Goal: Task Accomplishment & Management: Complete application form

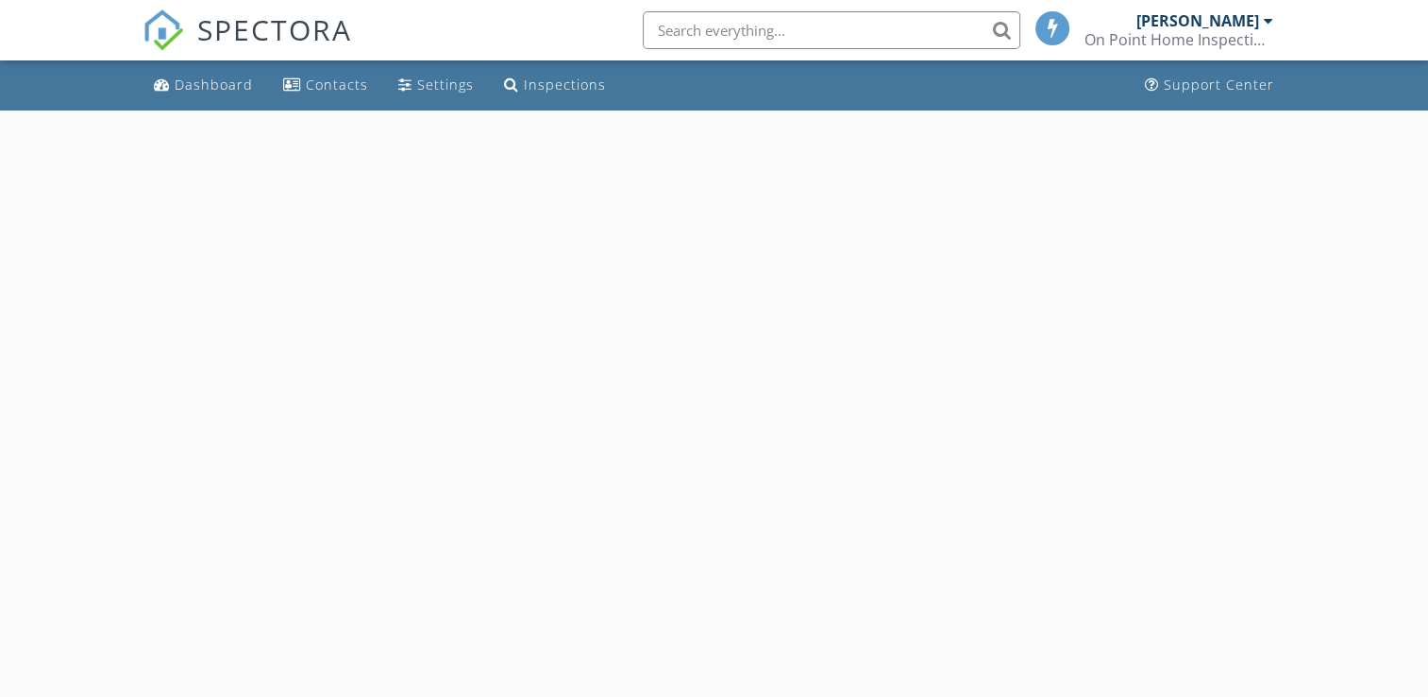
select select "7"
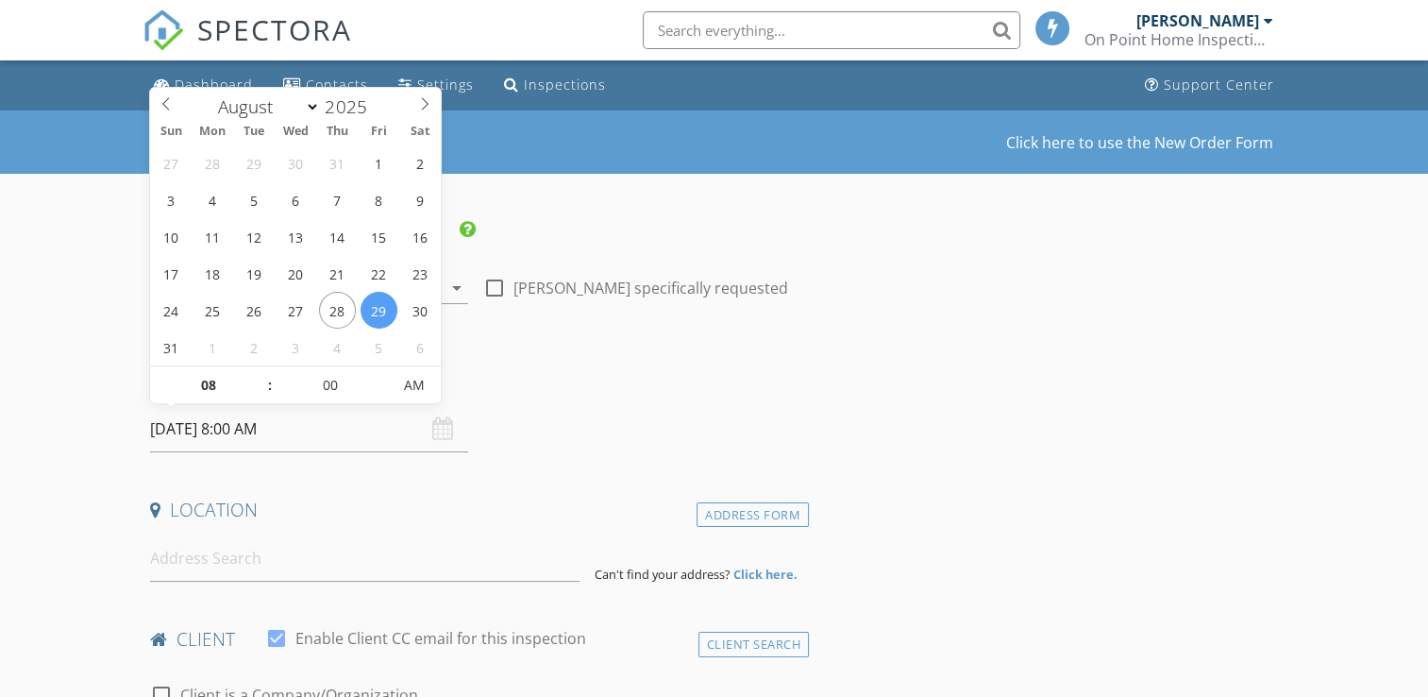
click at [315, 437] on input "29/08/2025 8:00 AM" at bounding box center [309, 429] width 318 height 46
type input "19/08/2025 8:00 AM"
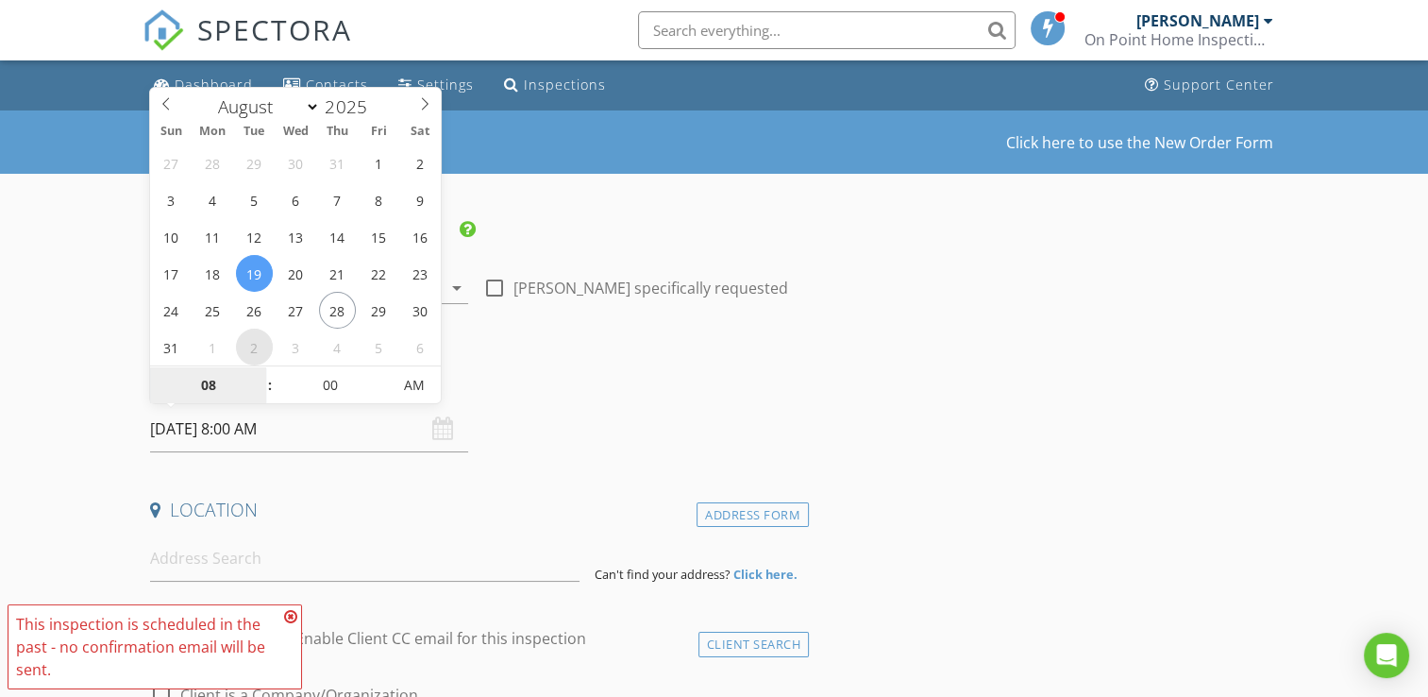
select select "8"
type input "02/09/2025 8:00 AM"
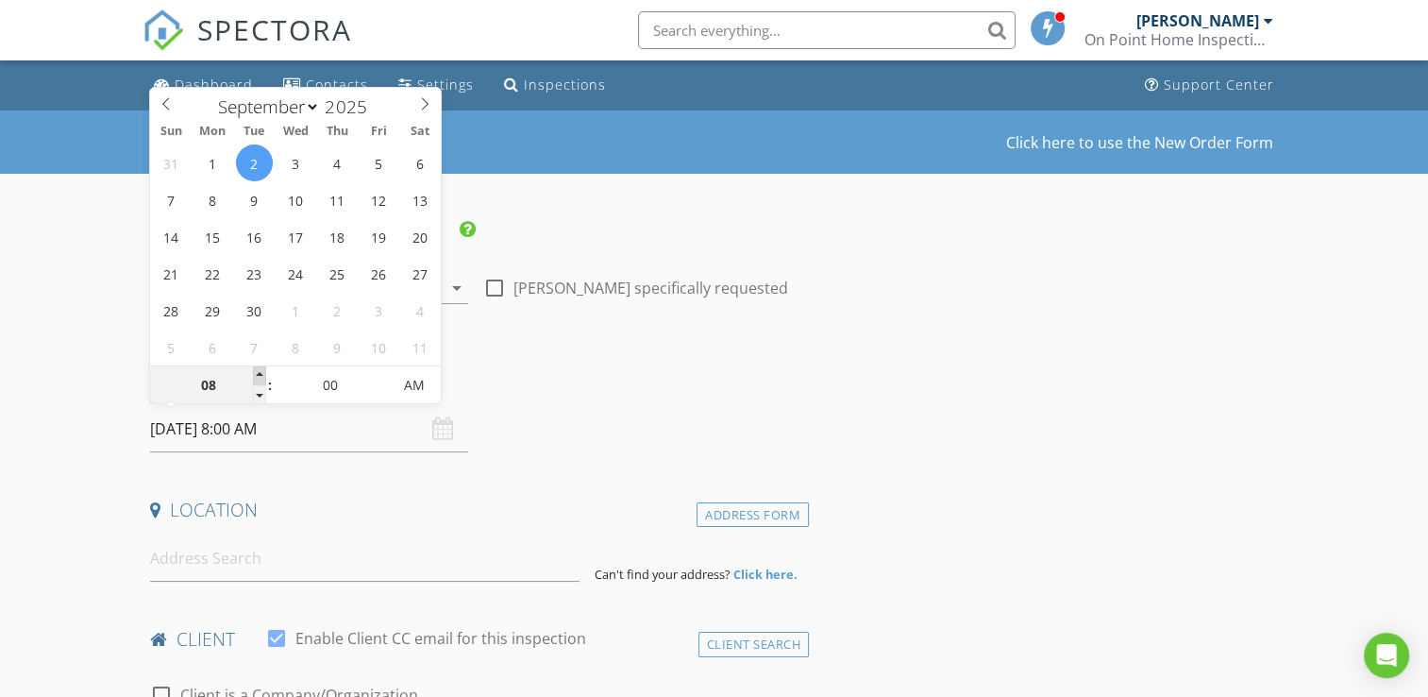
type input "09"
type input "02/09/2025 9:00 AM"
click at [257, 372] on span at bounding box center [259, 375] width 13 height 19
type input "10"
type input "02/09/2025 10:00 AM"
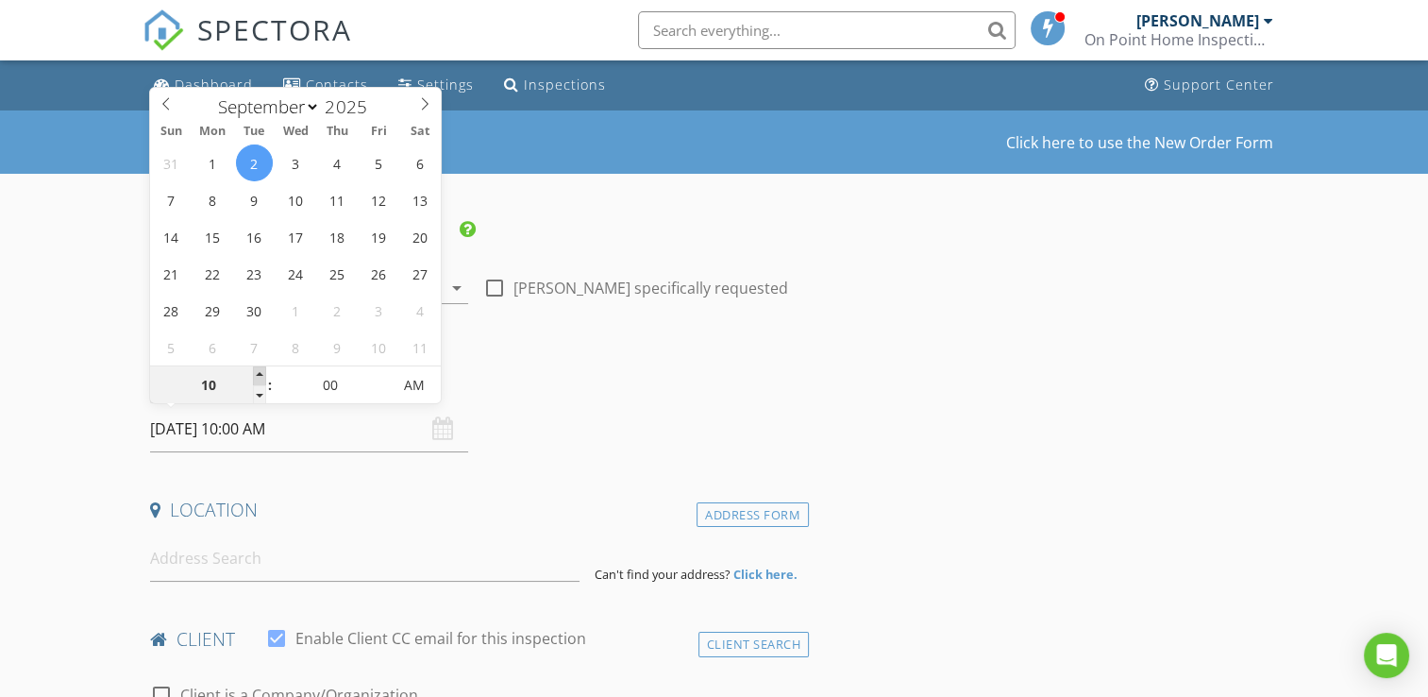
click at [257, 371] on span at bounding box center [259, 375] width 13 height 19
type input "11"
type input "[DATE] 11:00 AM"
click at [257, 371] on span at bounding box center [259, 375] width 13 height 19
click at [268, 567] on input at bounding box center [364, 558] width 429 height 46
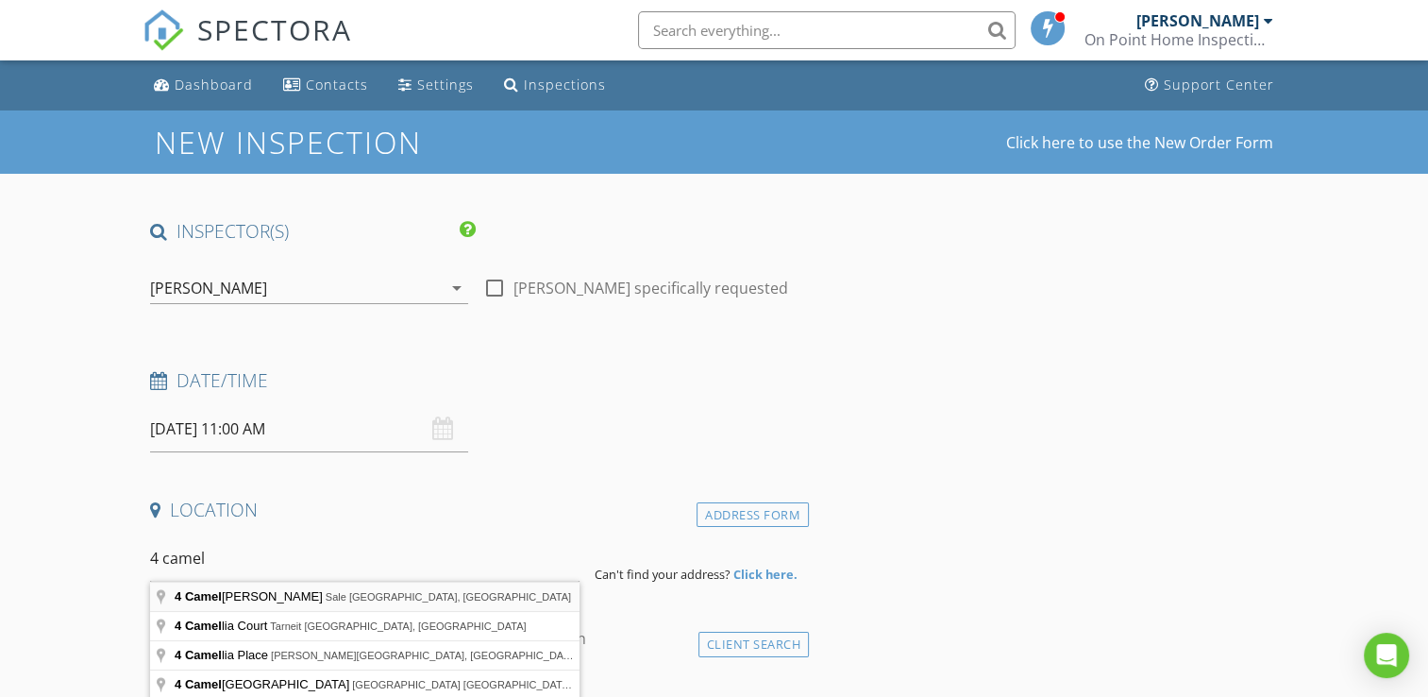
type input "4 Camellia Close, Sale VIC, Australia"
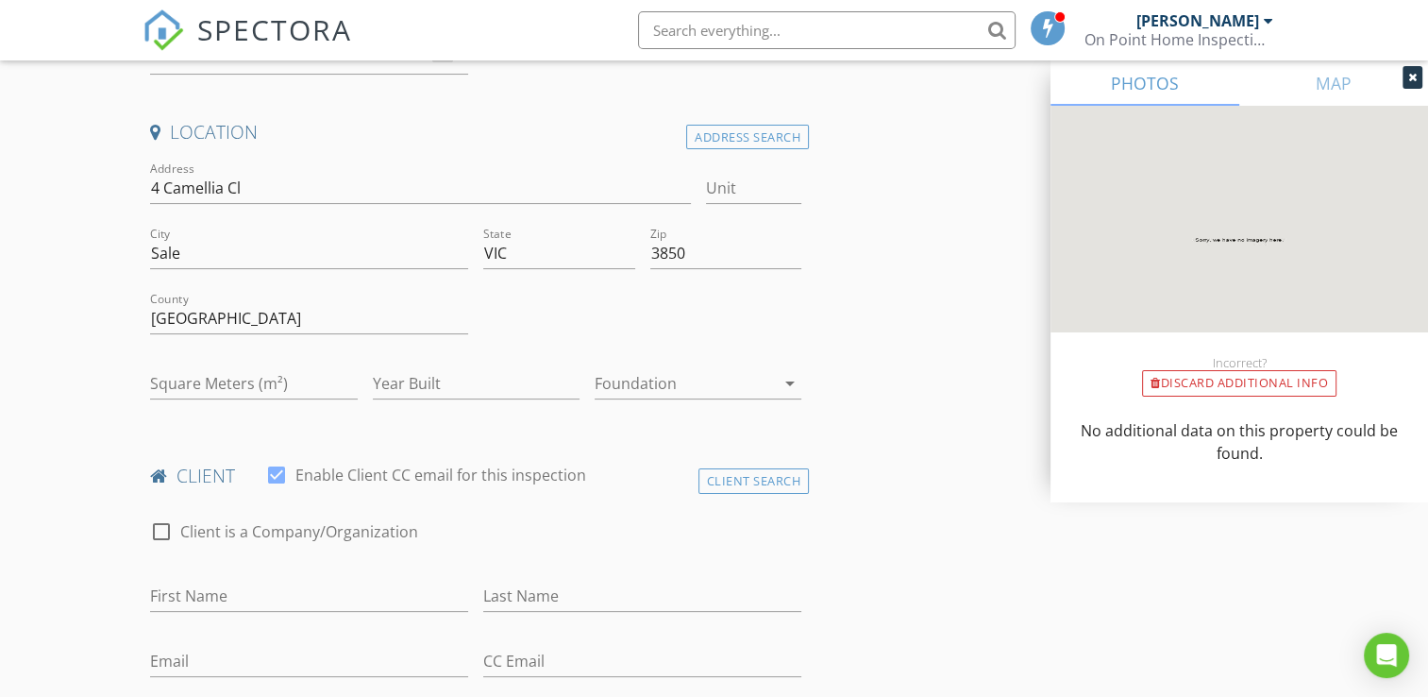
scroll to position [755, 0]
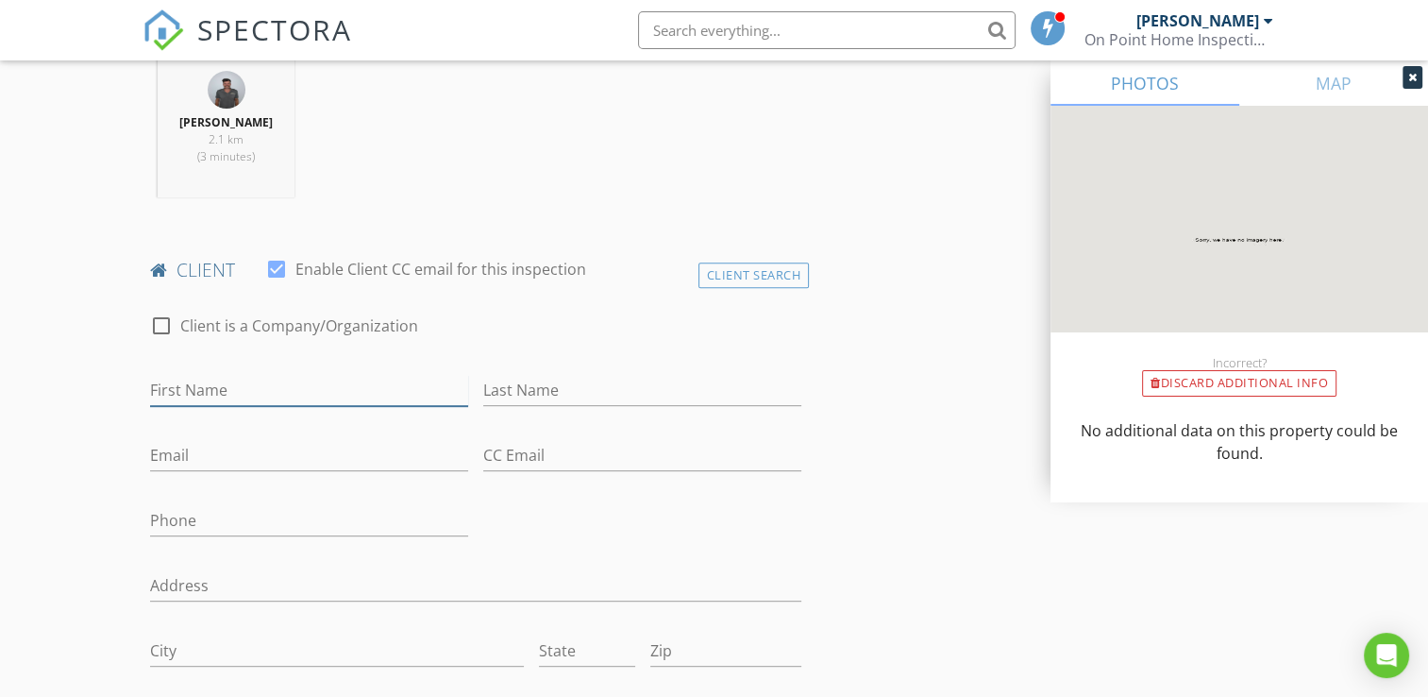
click at [231, 385] on input "First Name" at bounding box center [309, 390] width 318 height 31
type input "Jay"
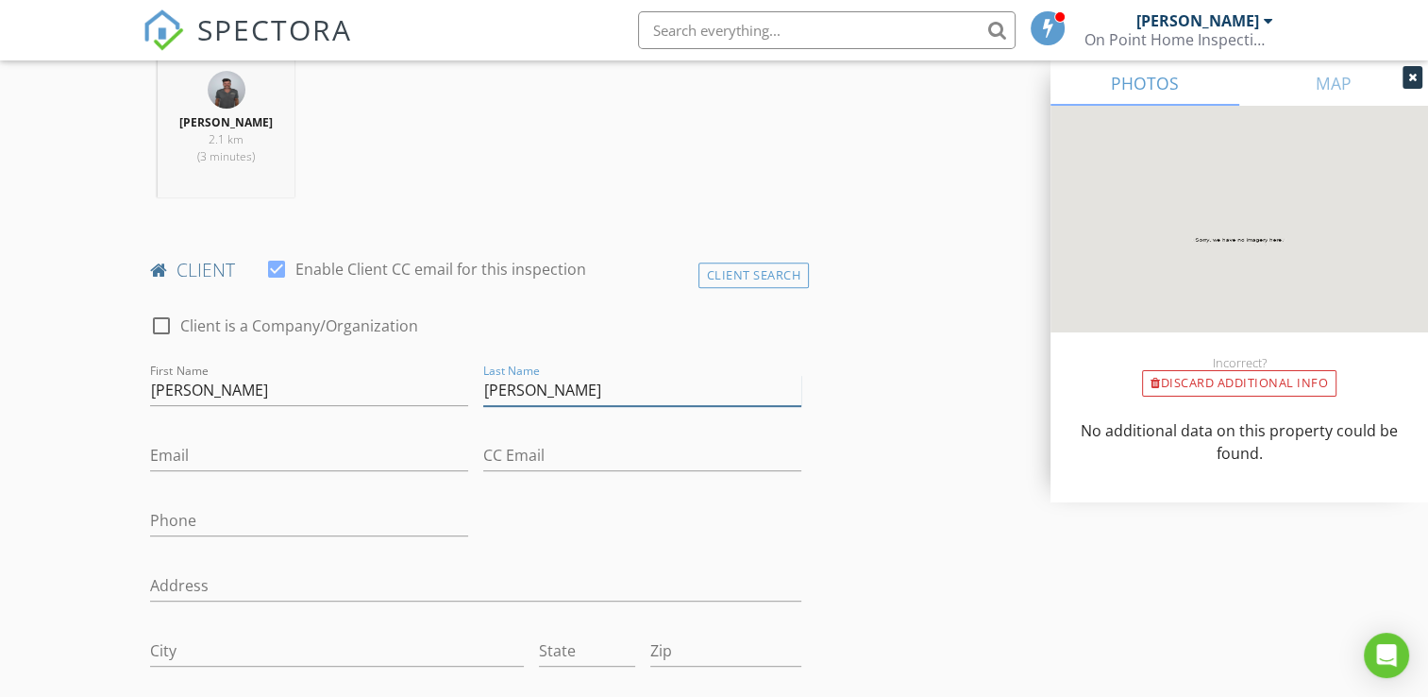
type input "Trevena"
type input "prv505@hotmail.com"
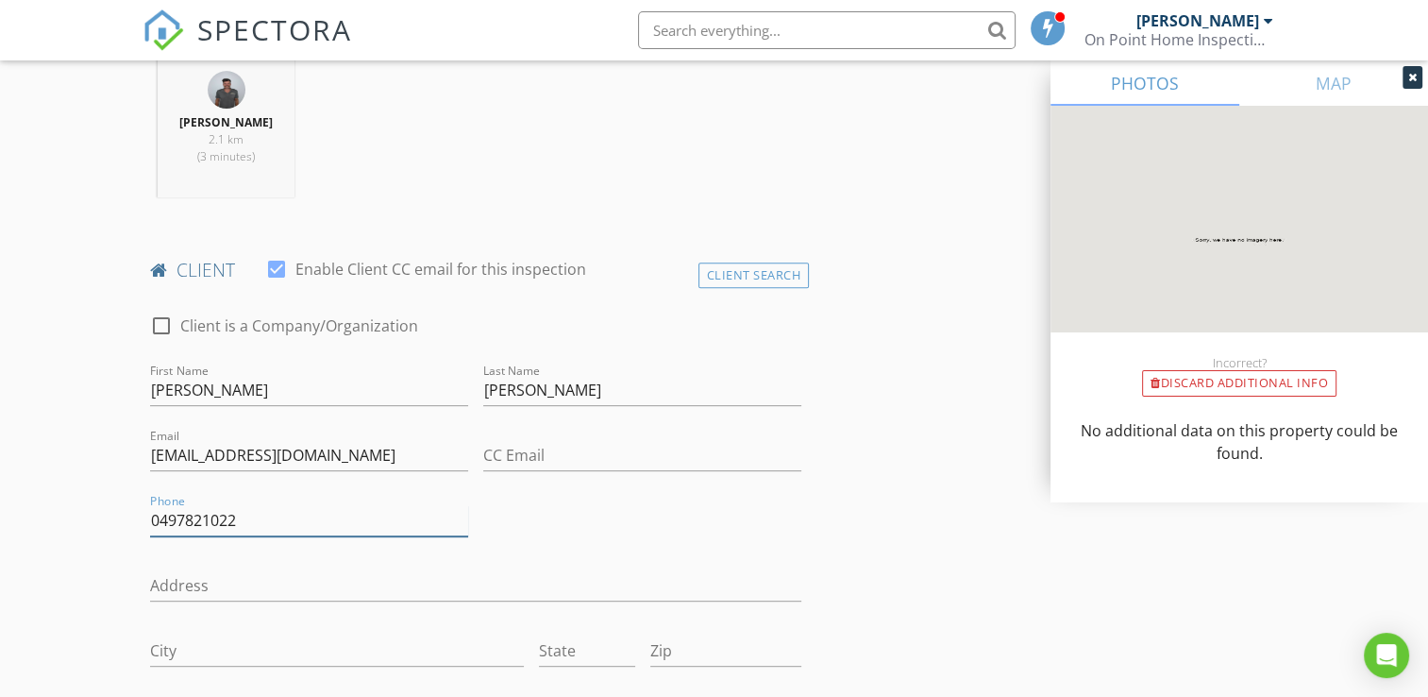
type input "0497821022"
click at [251, 589] on input "Address" at bounding box center [475, 585] width 651 height 31
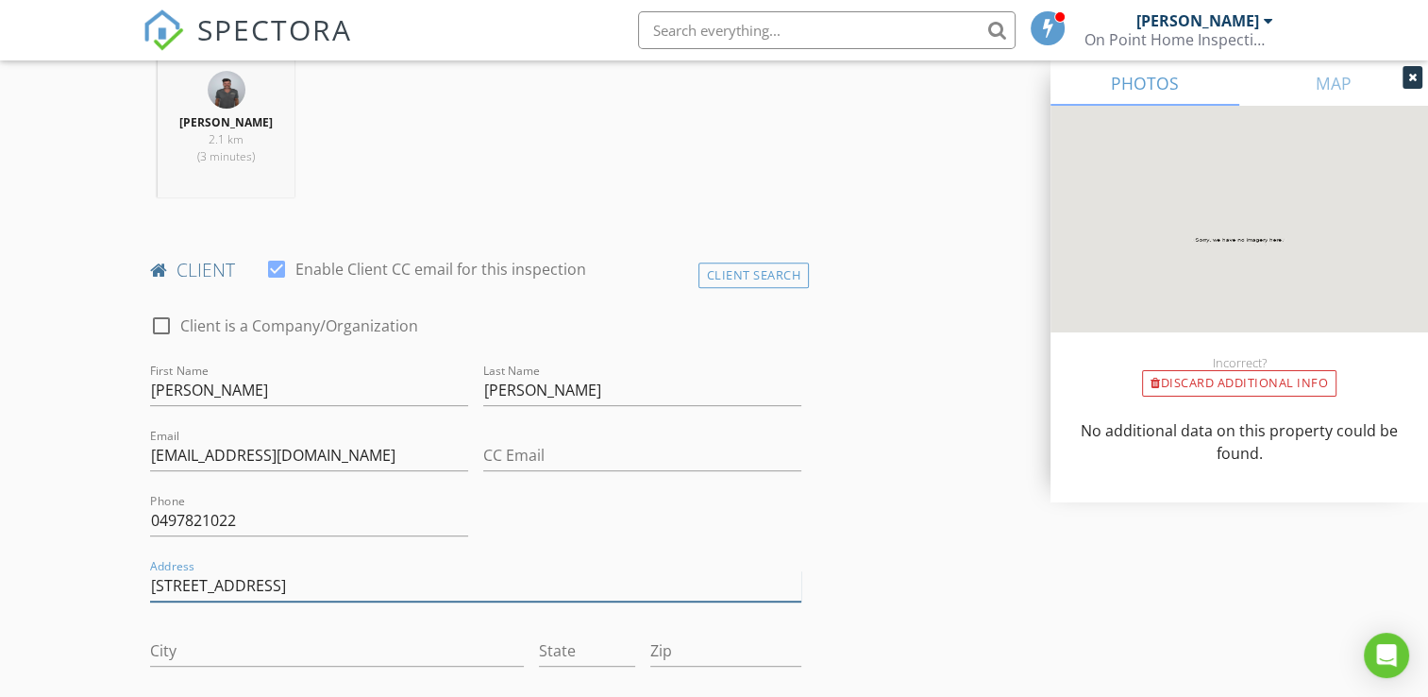
type input "119 Woondella blv"
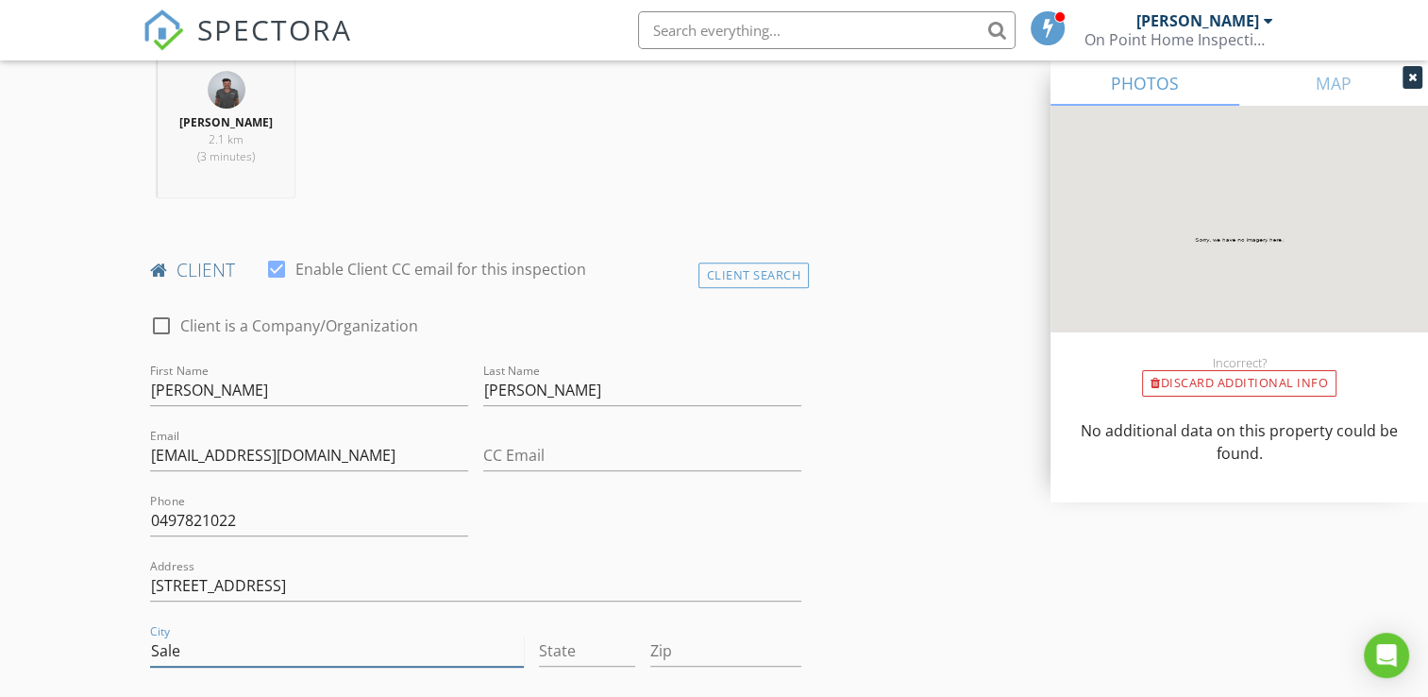
type input "Sale"
type input "VIC"
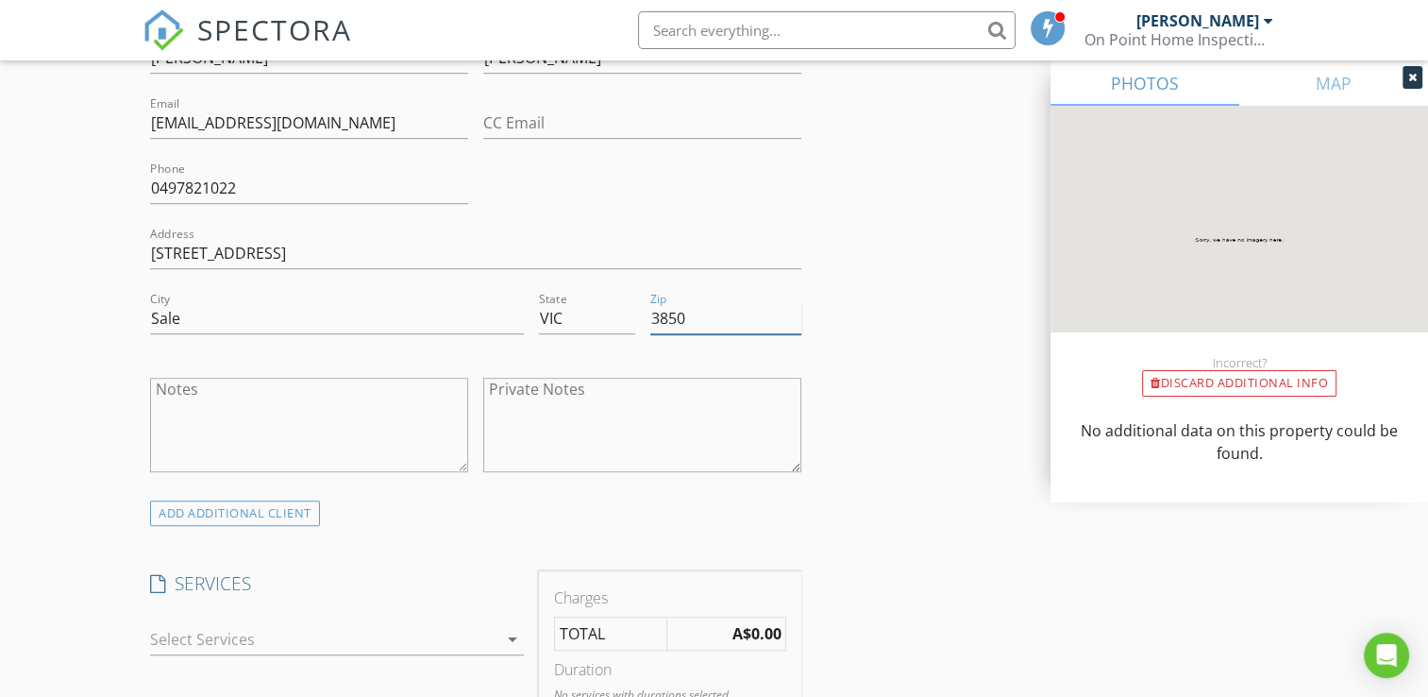
scroll to position [1227, 0]
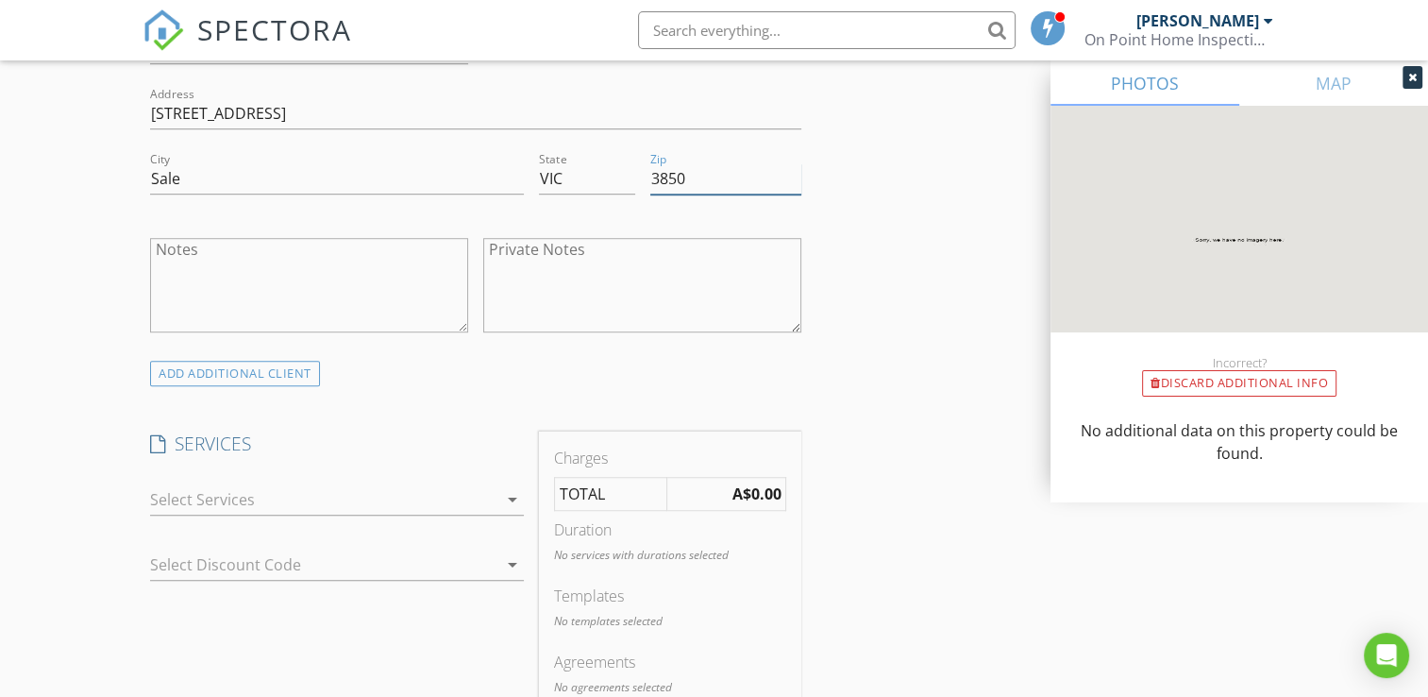
type input "3850"
click at [510, 500] on icon "arrow_drop_down" at bounding box center [512, 499] width 23 height 23
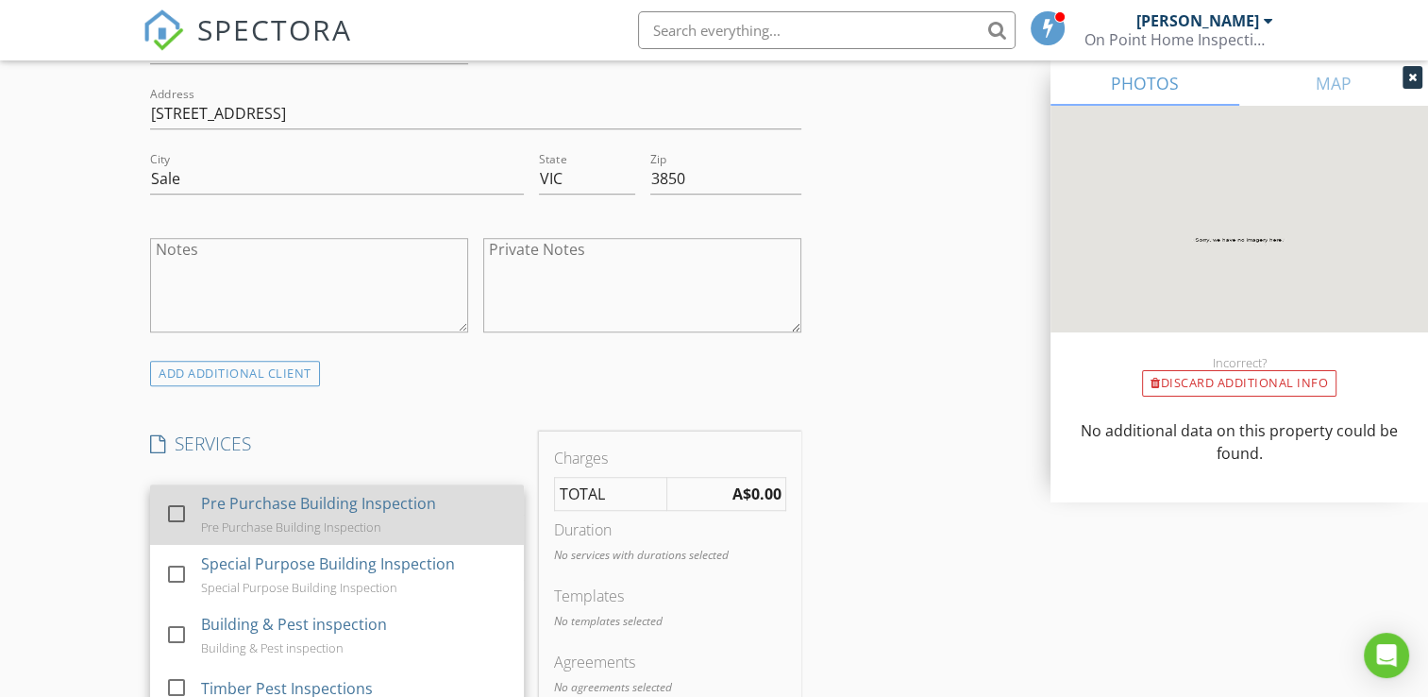
scroll to position [4, 0]
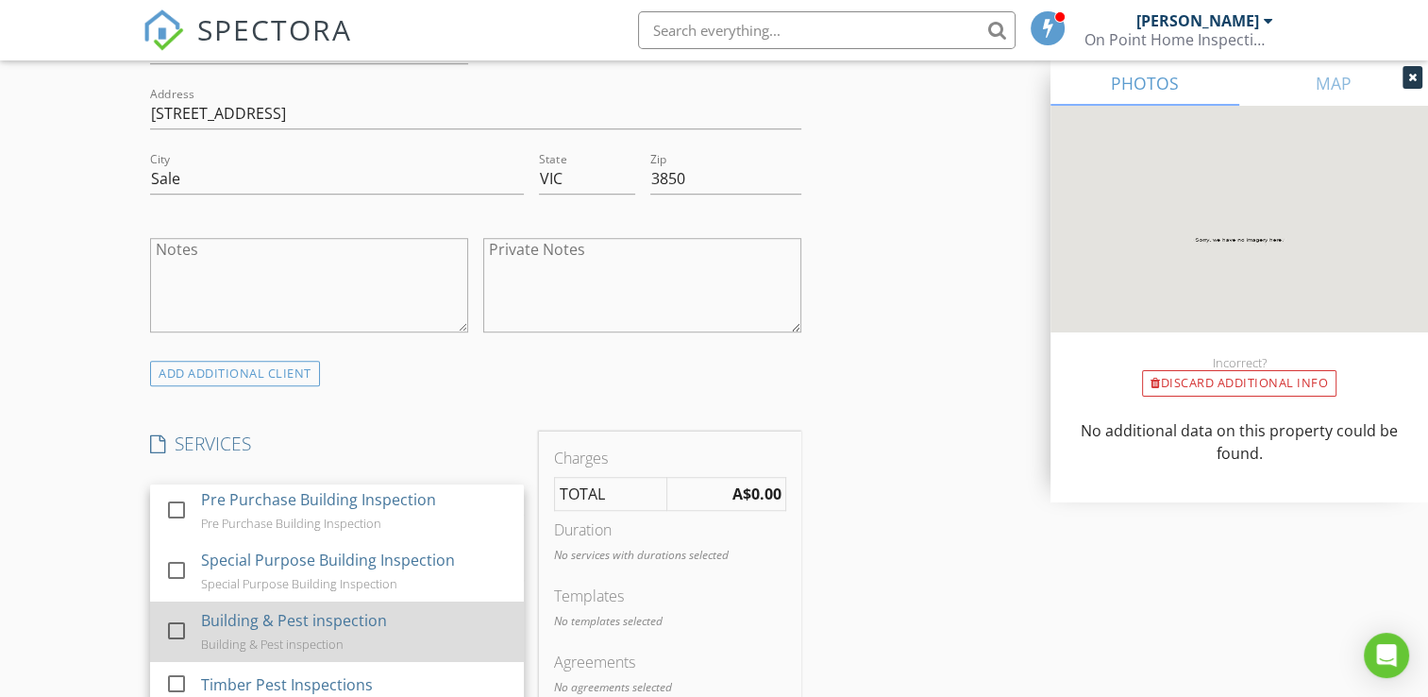
click at [378, 613] on div "Building & Pest inspection" at bounding box center [295, 620] width 186 height 23
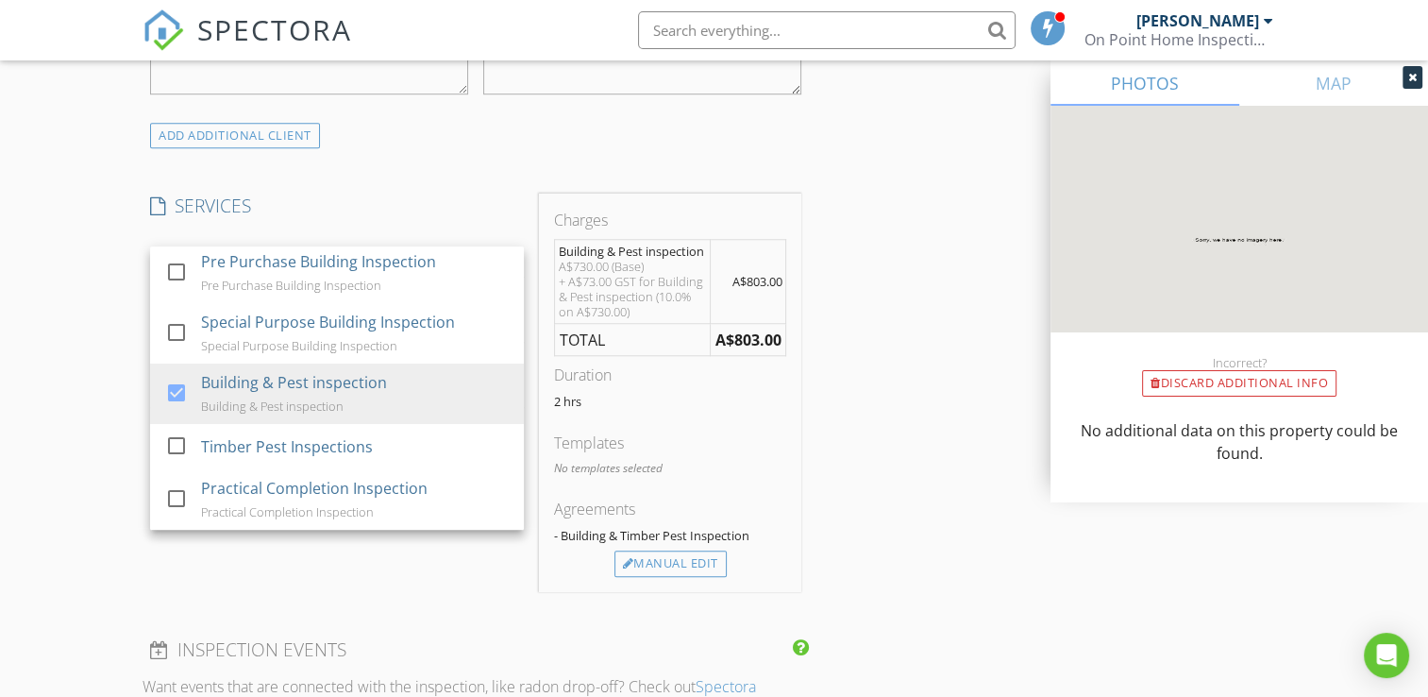
scroll to position [1510, 0]
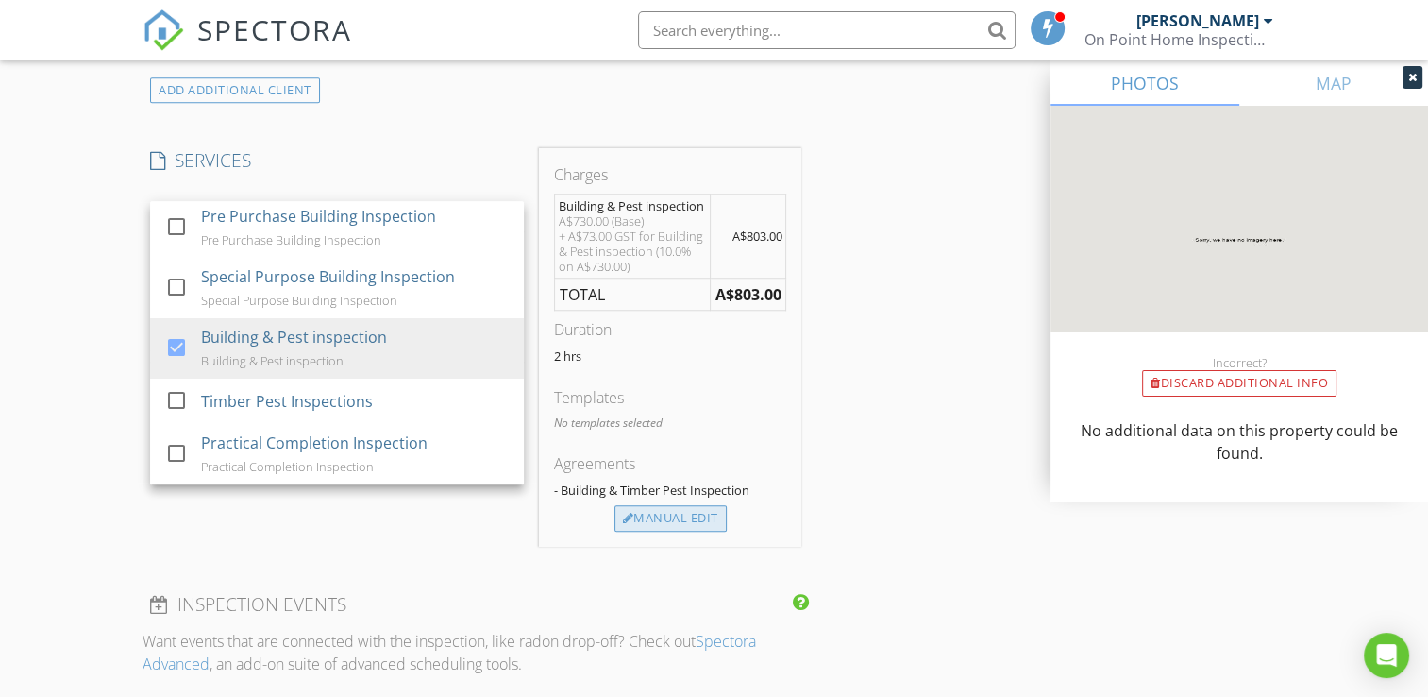
click at [693, 510] on div "Manual Edit" at bounding box center [670, 518] width 112 height 26
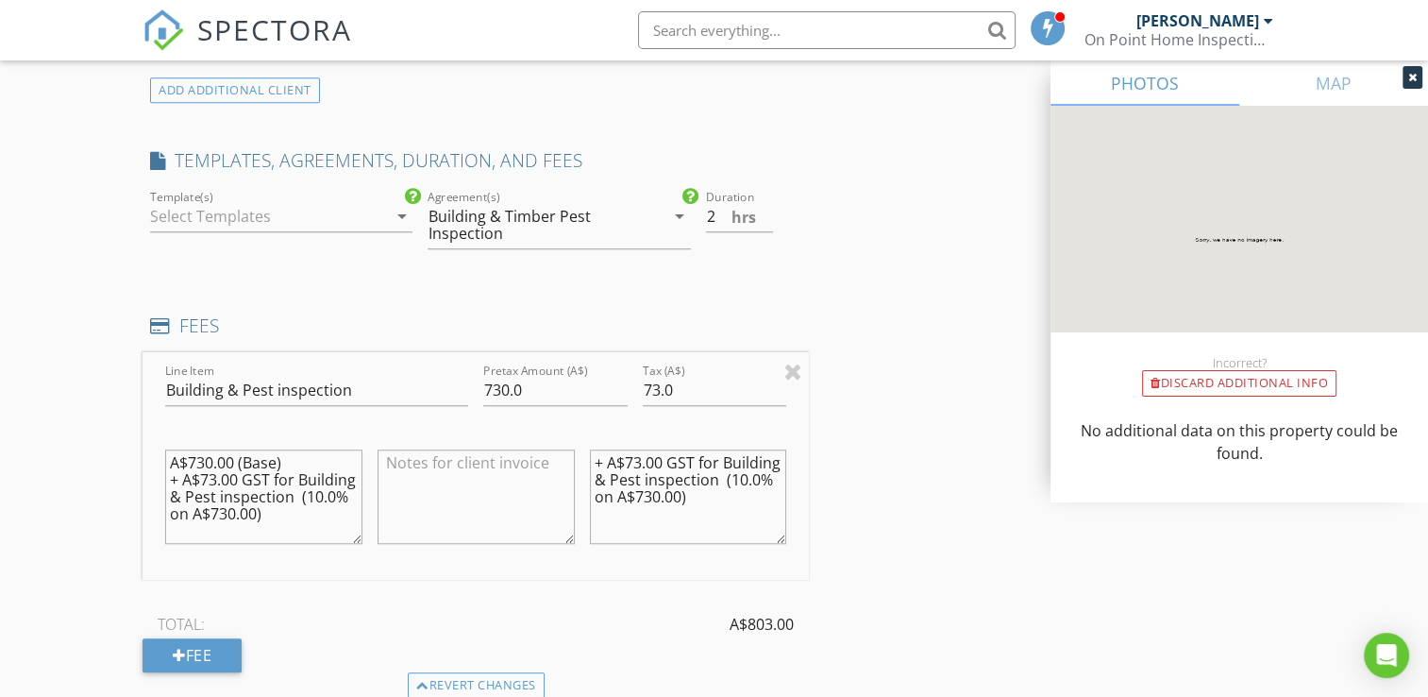
click at [383, 221] on div at bounding box center [268, 216] width 236 height 30
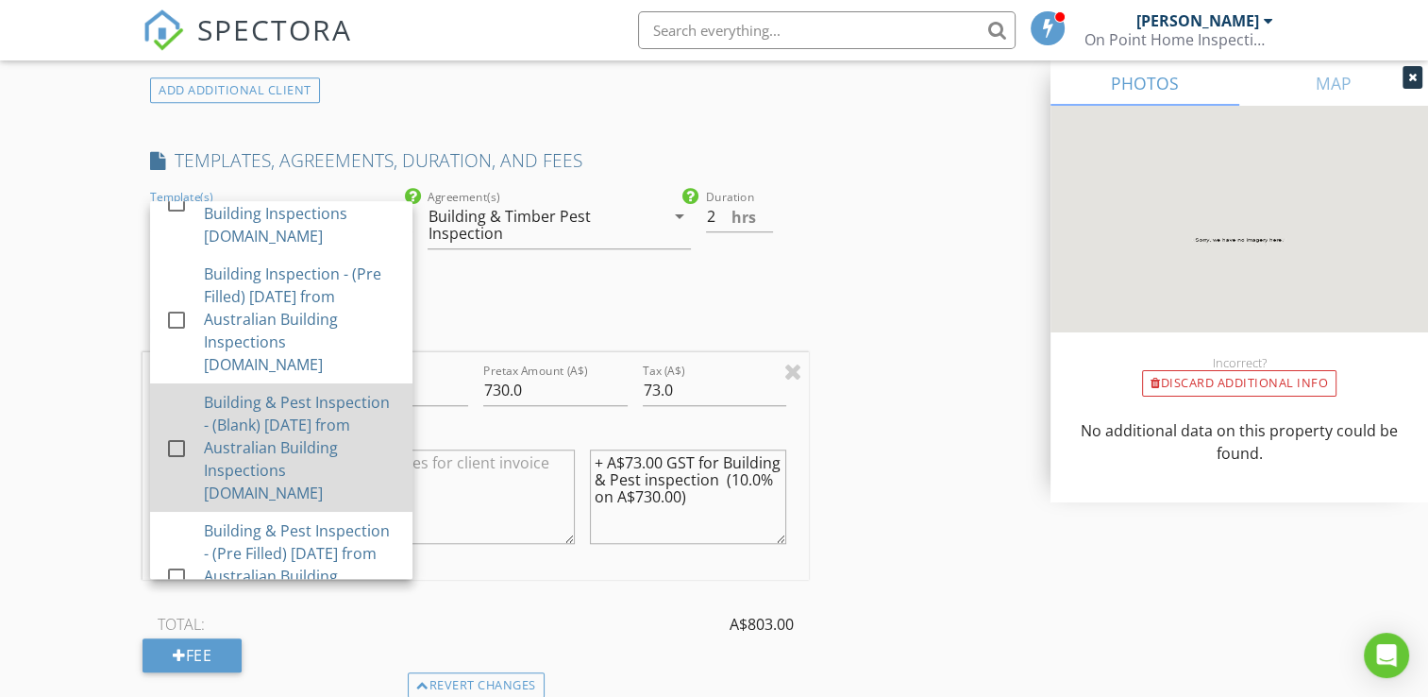
scroll to position [94, 0]
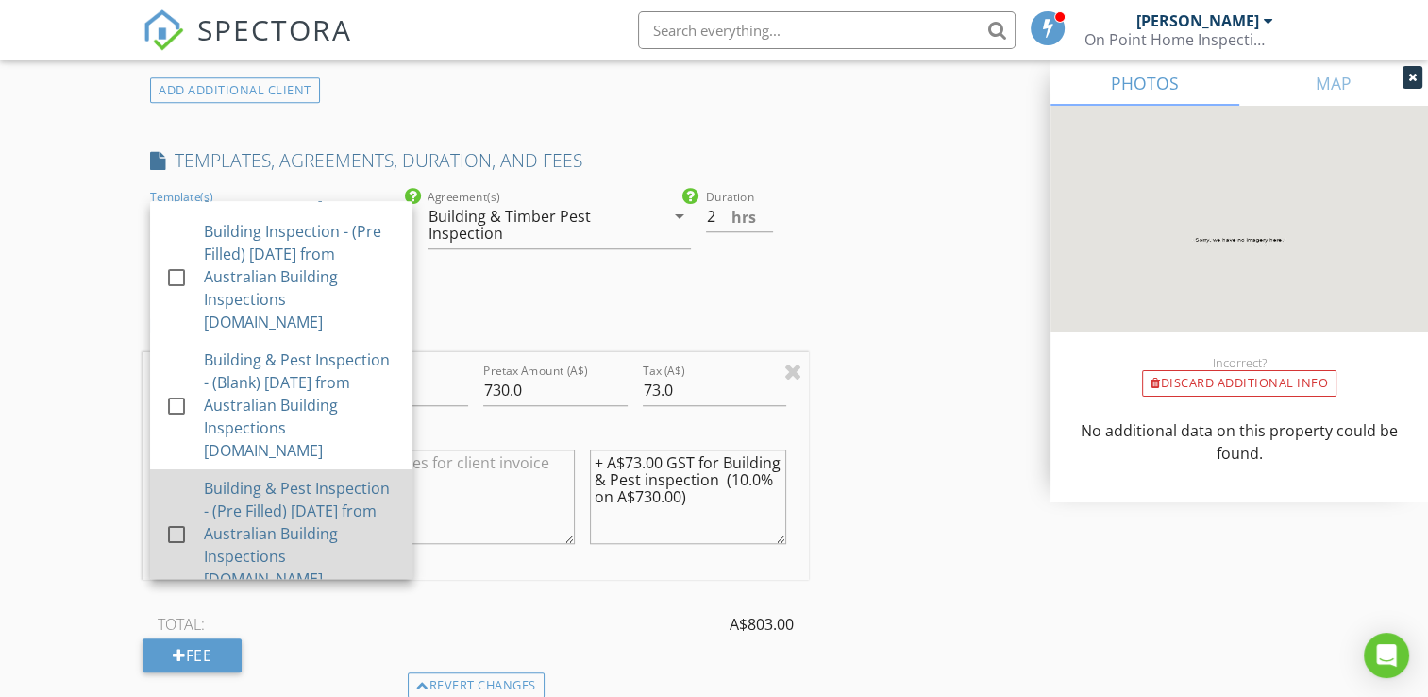
click at [316, 488] on div "Building & Pest Inspection - (Pre Filled) 14-8-24 from Australian Building Insp…" at bounding box center [300, 533] width 193 height 113
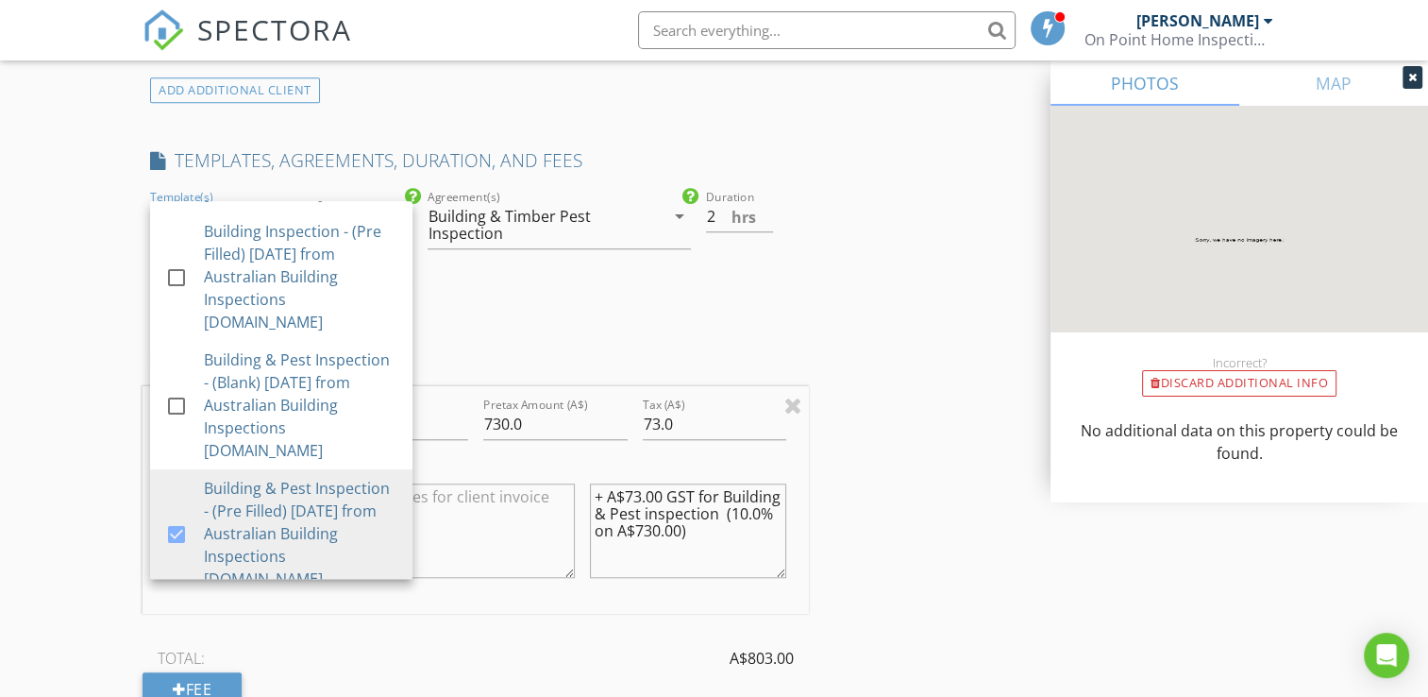
click at [535, 339] on div "INSPECTOR(S) check_box Shaun Humphreys PRIMARY Shaun Humphreys arrow_drop_down …" at bounding box center [476, 353] width 666 height 3289
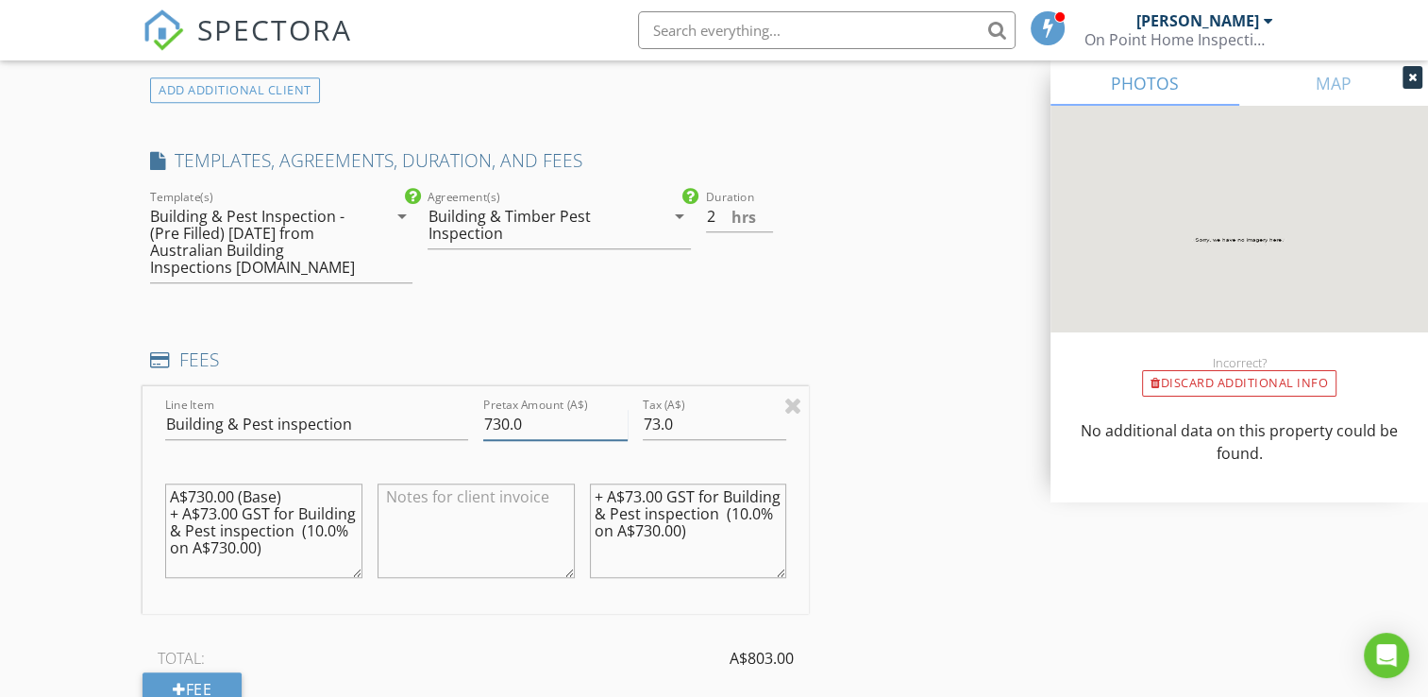
click at [499, 418] on input "730.0" at bounding box center [555, 424] width 144 height 31
type input "750.0"
click at [657, 421] on input "73.0" at bounding box center [715, 424] width 144 height 31
type input "75.0"
drag, startPoint x: 715, startPoint y: 544, endPoint x: 536, endPoint y: 452, distance: 201.3
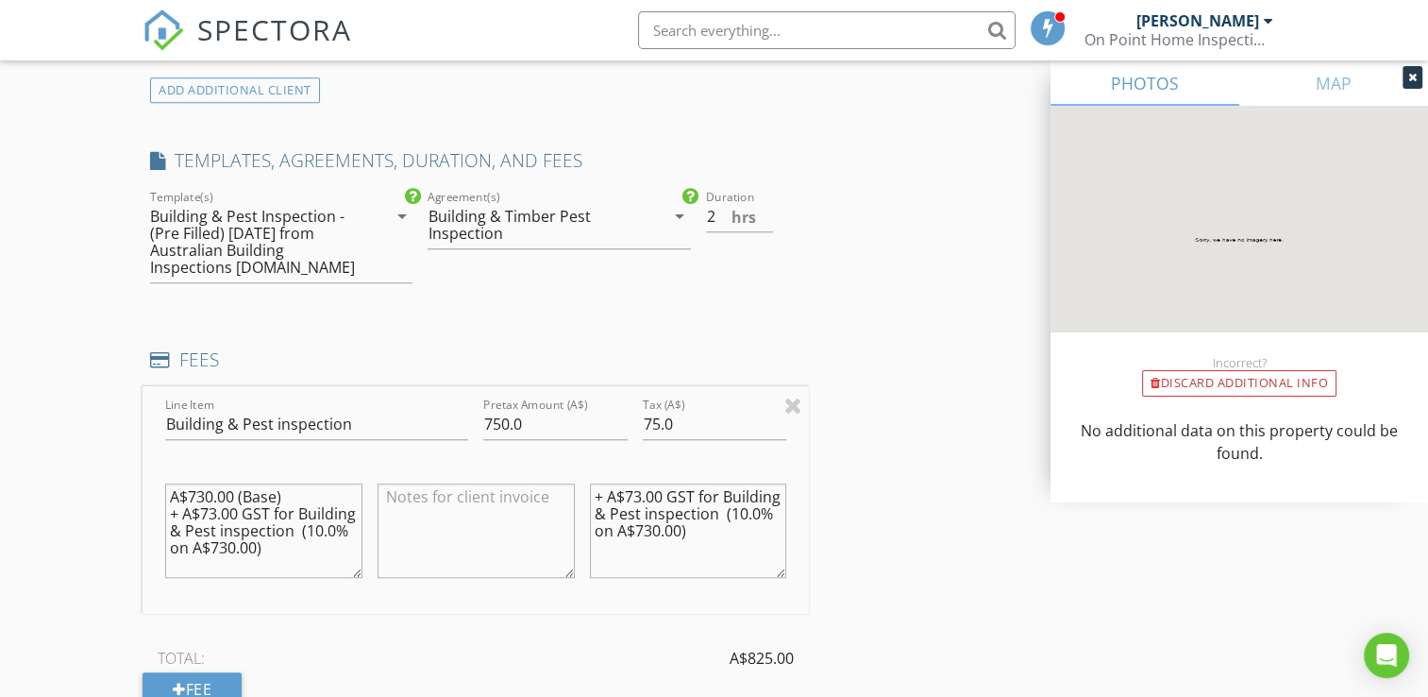
click at [536, 453] on div "Line Item Building & Pest inspection Pretax Amount (A$) 750.0 Tax (A$) 75.0 A$7…" at bounding box center [476, 499] width 666 height 227
drag, startPoint x: 297, startPoint y: 565, endPoint x: 140, endPoint y: 459, distance: 190.3
click at [140, 459] on div "New Inspection Click here to use the New Order Form INSPECTOR(S) check_box Shau…" at bounding box center [714, 376] width 1428 height 3553
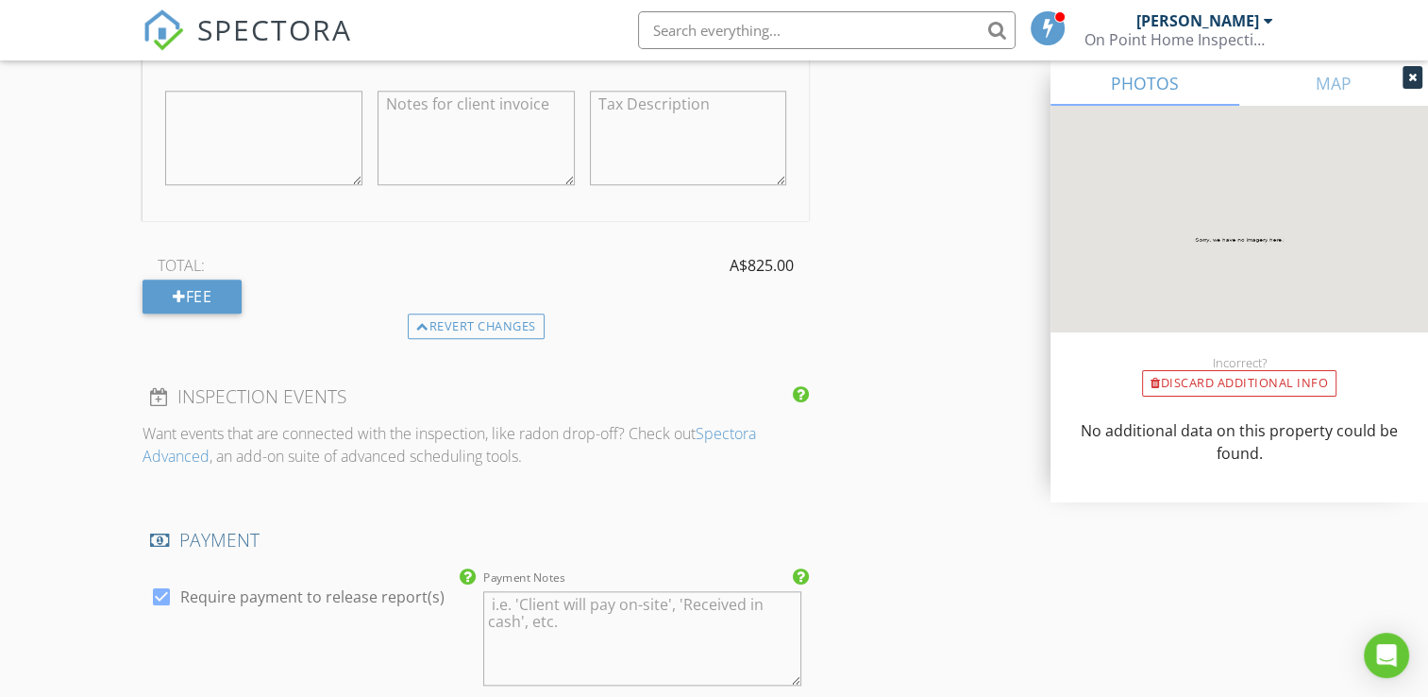
scroll to position [2454, 0]
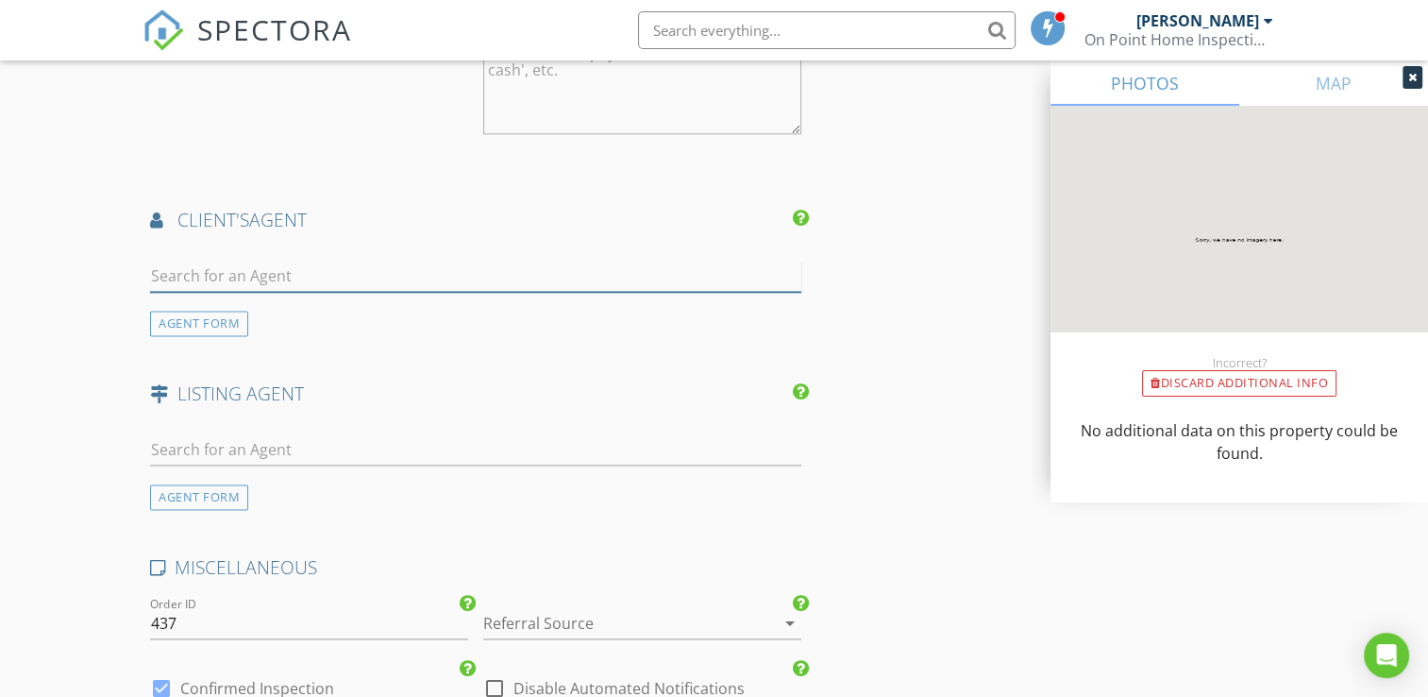
click at [300, 262] on input "text" at bounding box center [475, 275] width 651 height 31
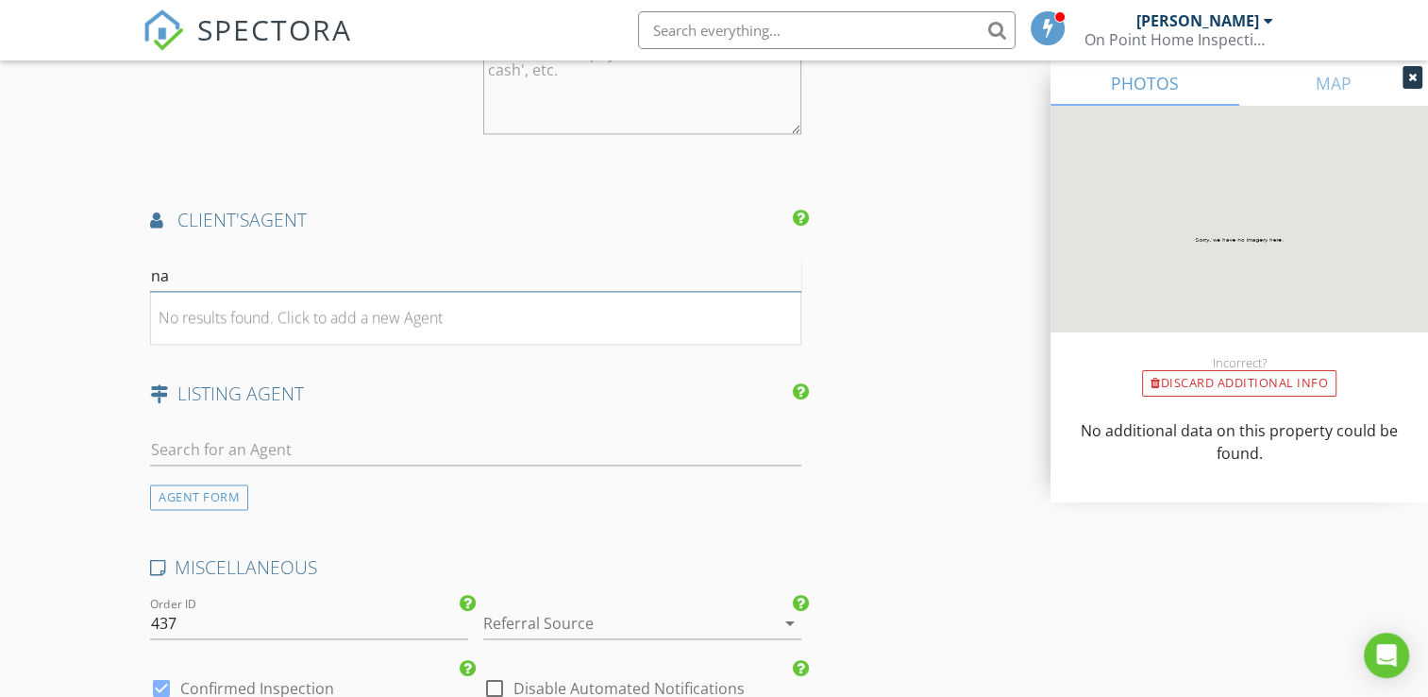
type input "n"
click at [203, 311] on div "AGENT FORM" at bounding box center [199, 323] width 98 height 25
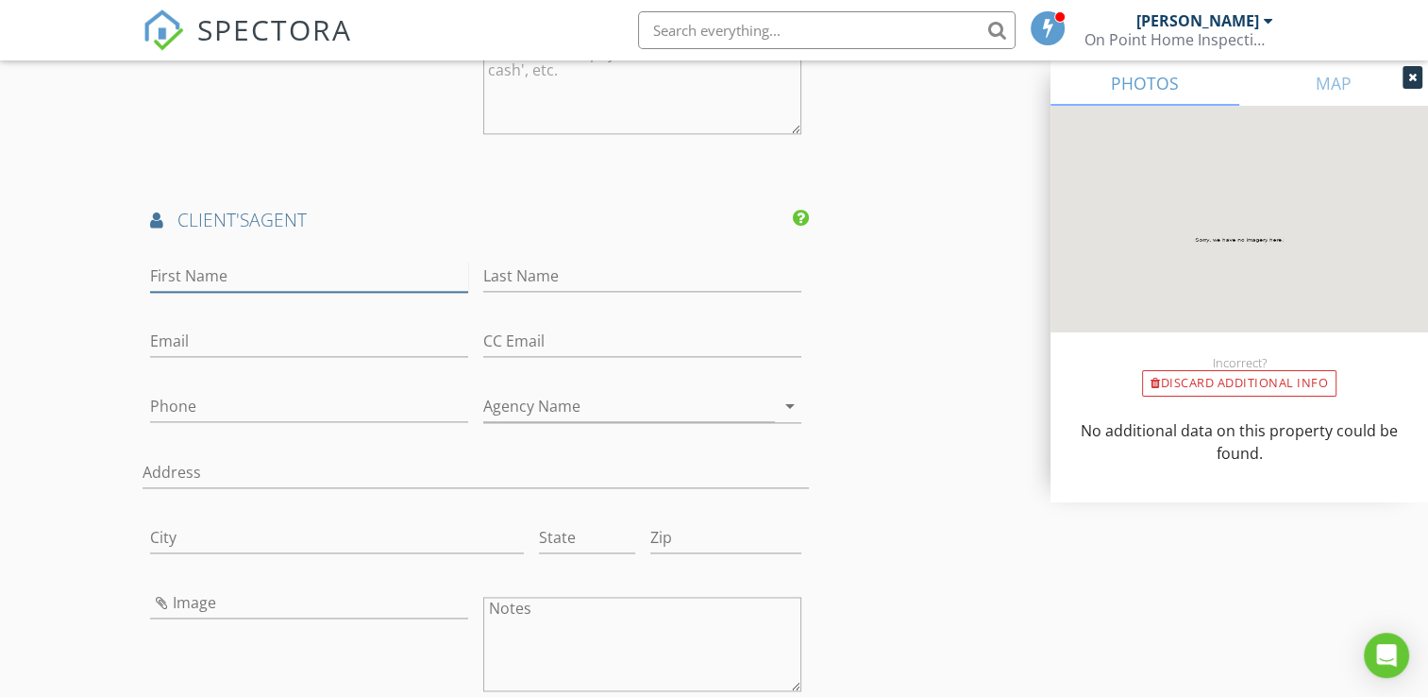
click at [207, 279] on input "First Name" at bounding box center [309, 275] width 318 height 31
type input "Nakita"
type input "Cahir"
click at [250, 395] on input "Phone" at bounding box center [309, 406] width 318 height 31
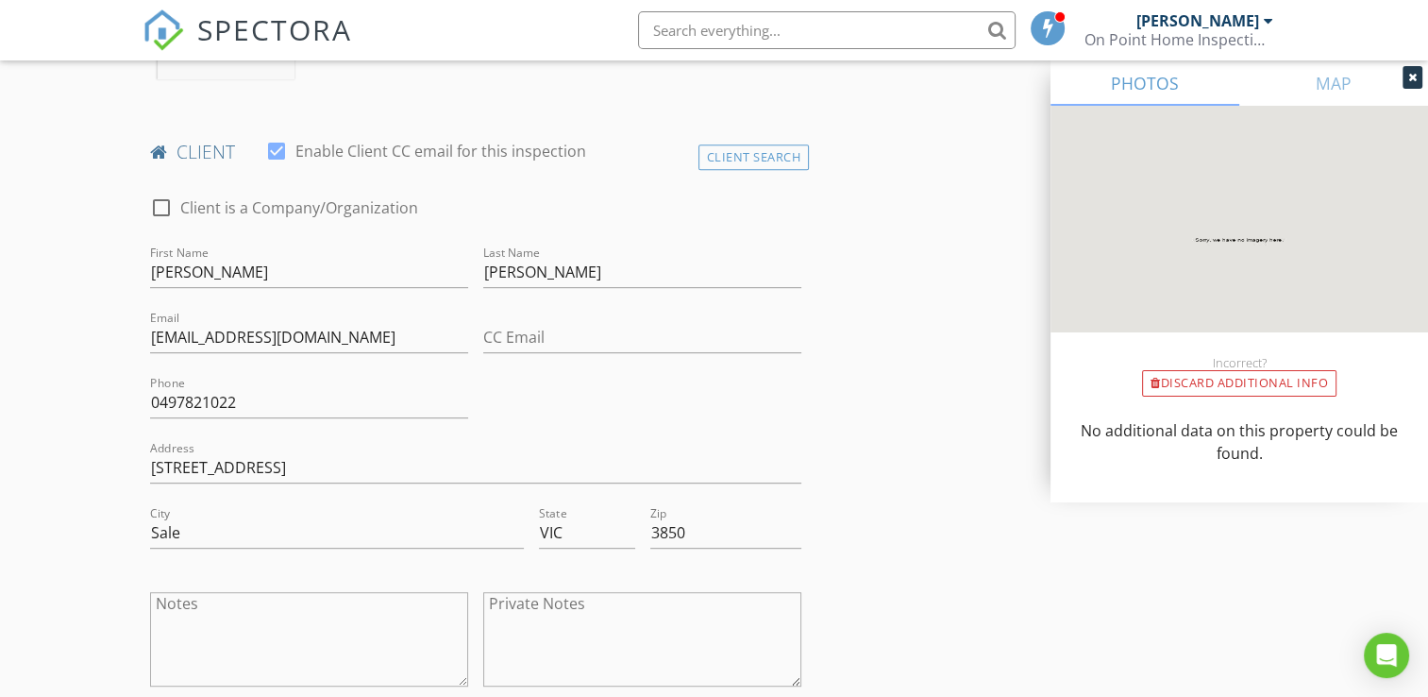
scroll to position [755, 0]
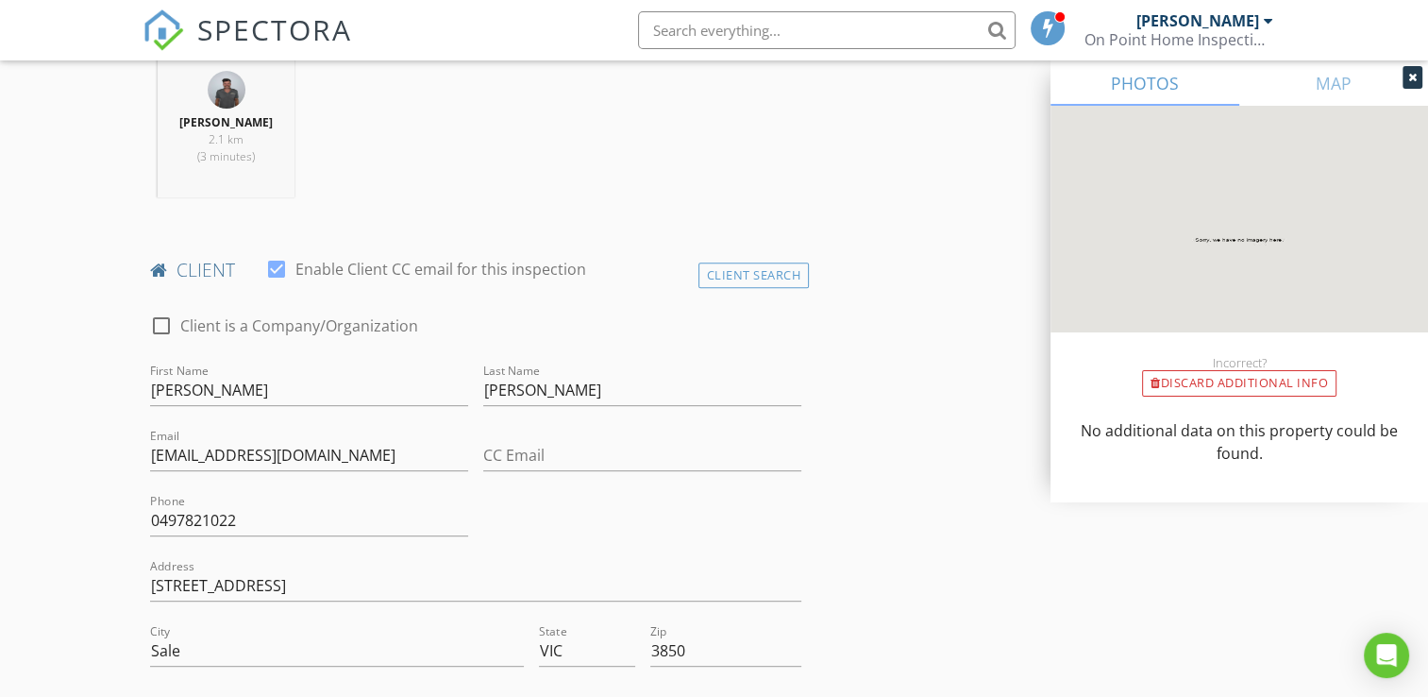
type input "0497821022"
drag, startPoint x: 274, startPoint y: 519, endPoint x: 29, endPoint y: 515, distance: 244.5
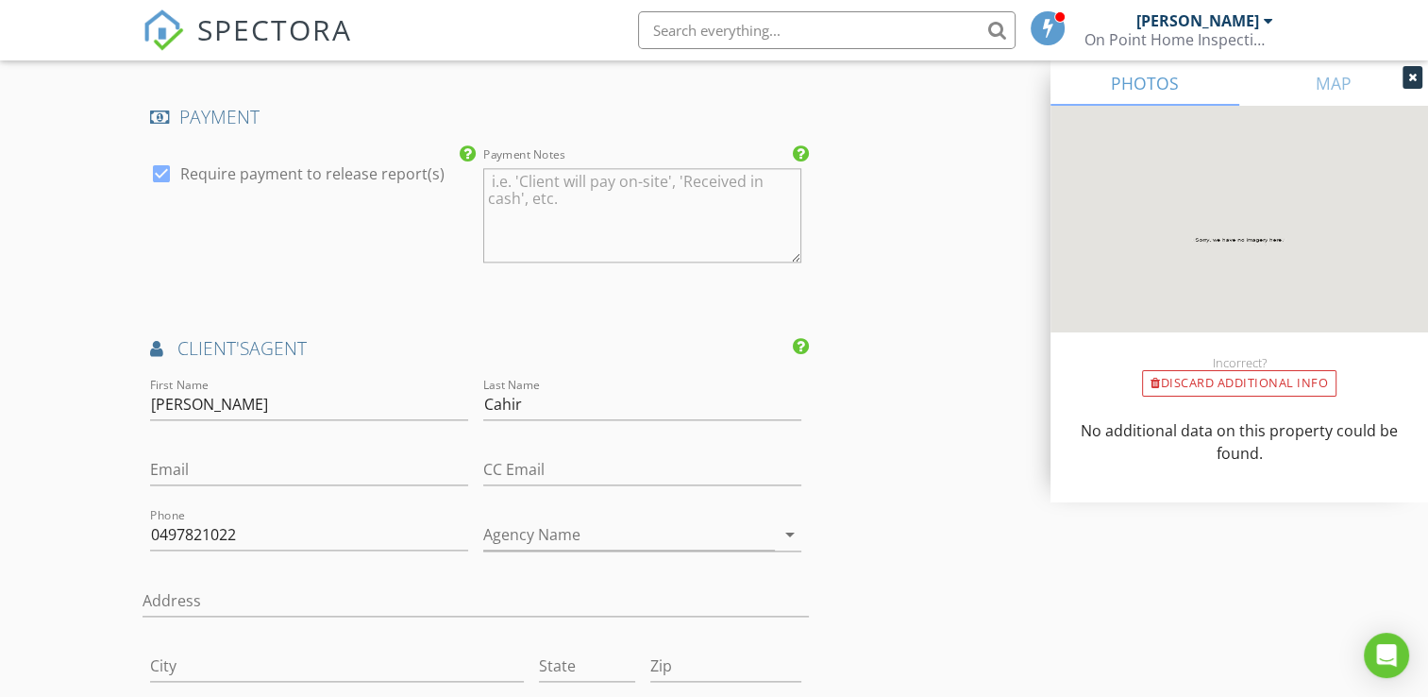
scroll to position [2360, 0]
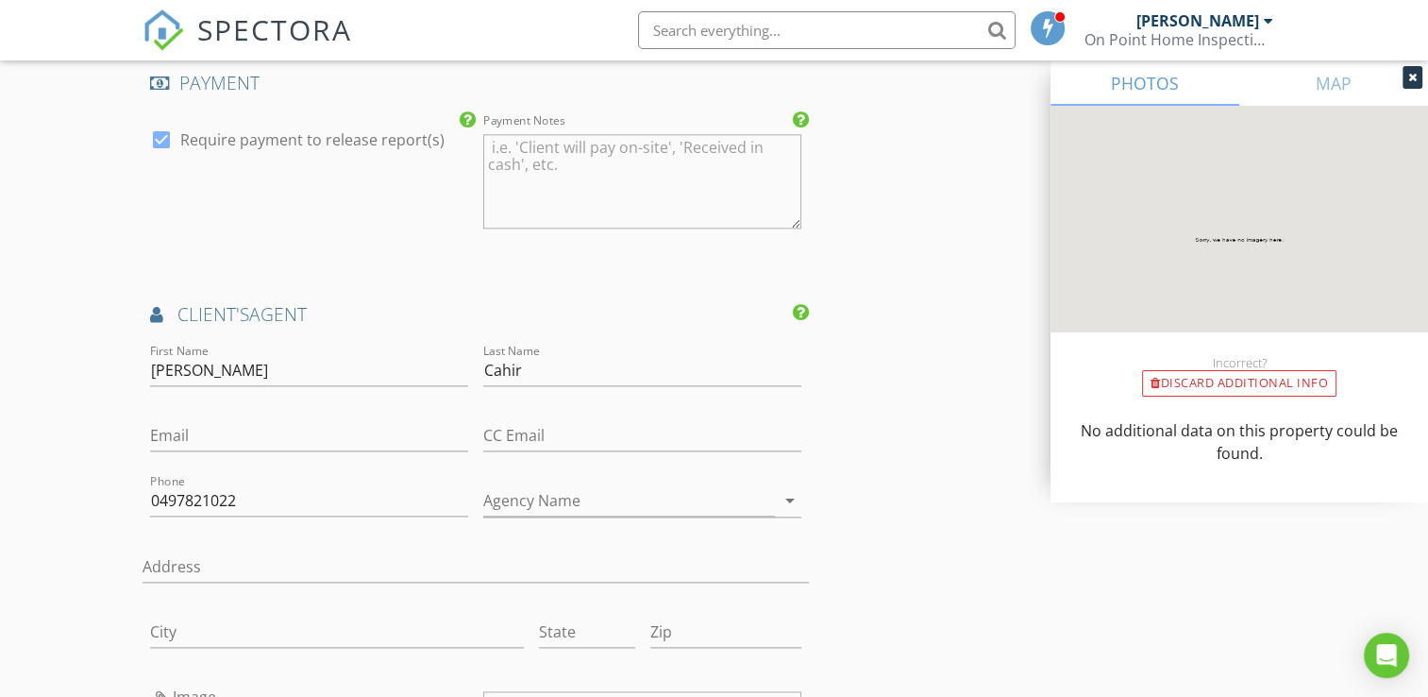
type input "0405150980"
click at [539, 495] on input "Agency Name" at bounding box center [629, 500] width 292 height 31
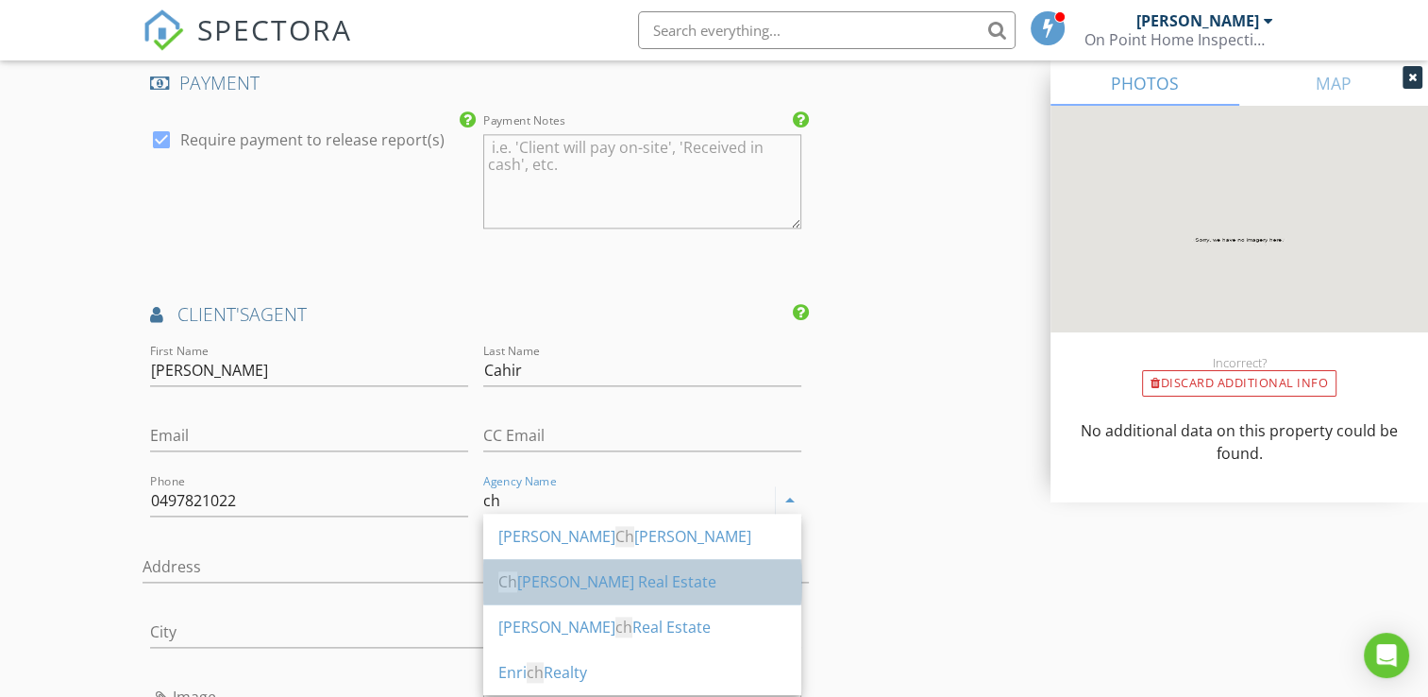
click at [582, 572] on div "Ch almer Real Estate" at bounding box center [642, 581] width 288 height 23
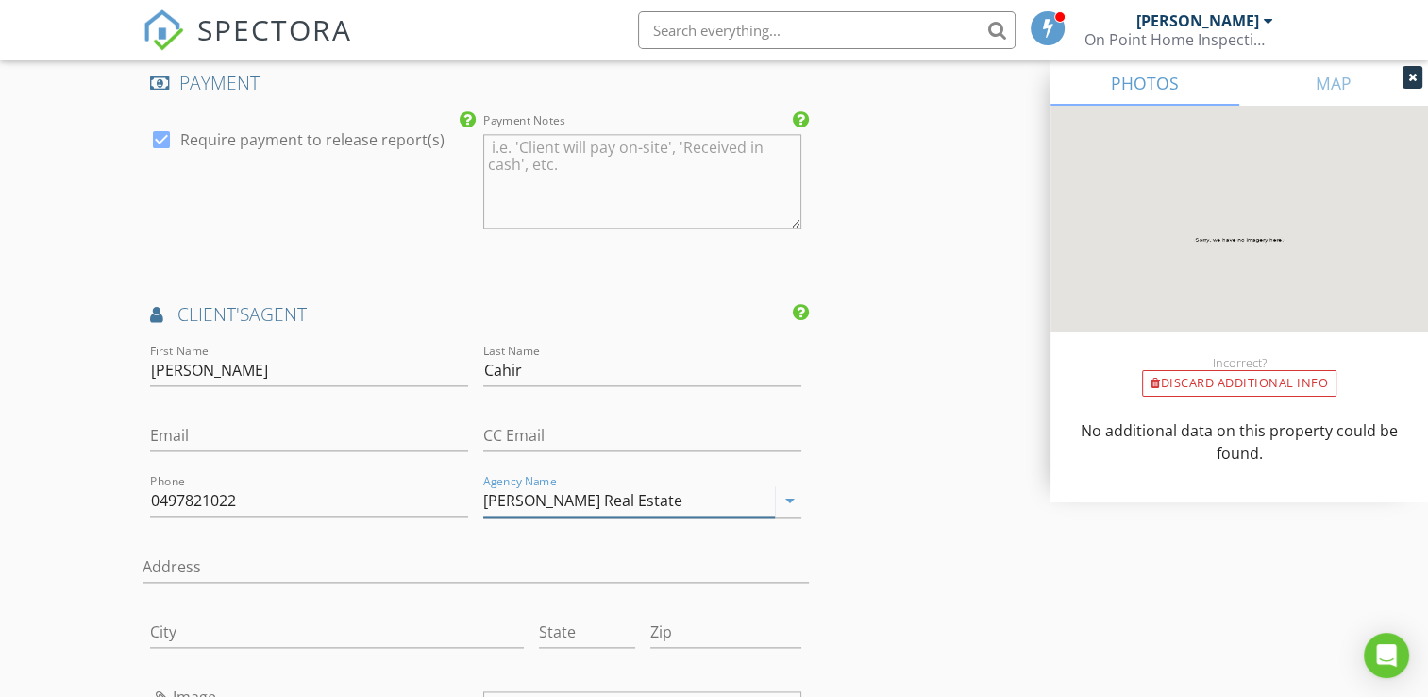
type input "Chalmer Real Estate"
click at [187, 619] on input "City" at bounding box center [337, 631] width 374 height 31
type input "Sale"
type input "VIC"
type input "3850"
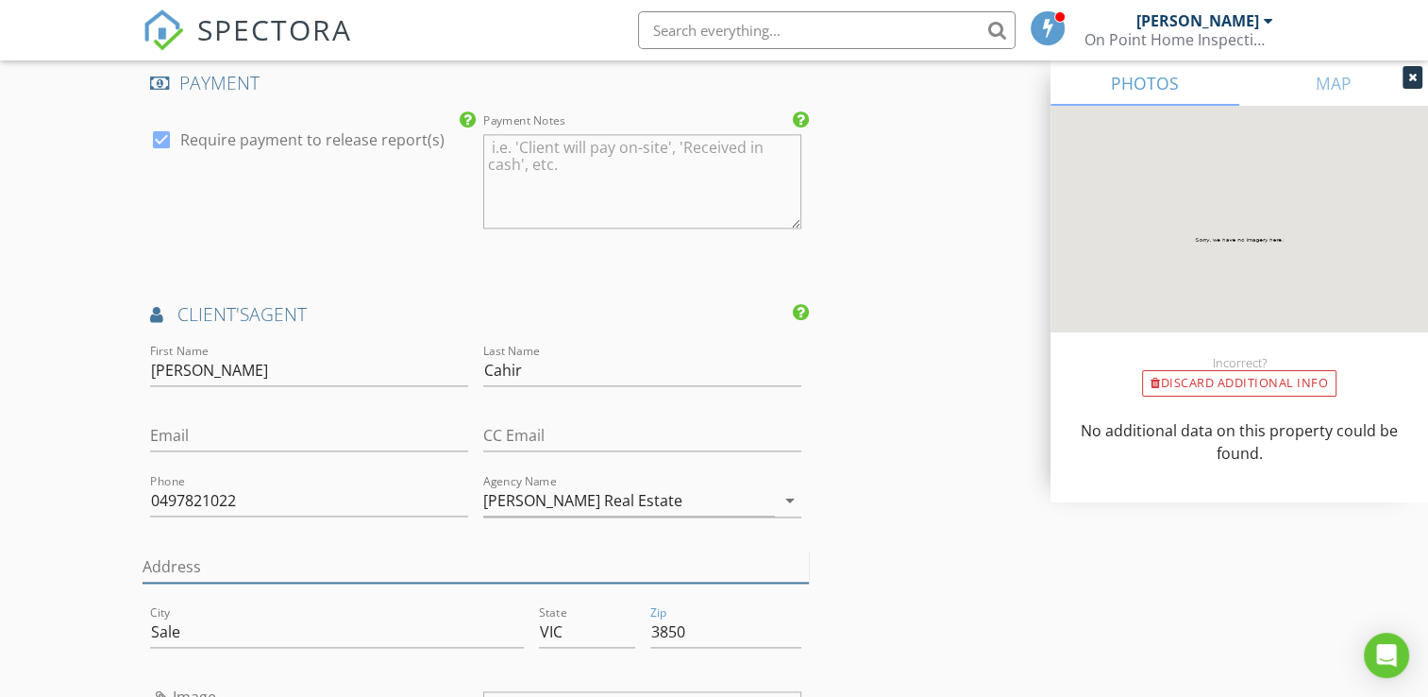
click at [227, 564] on input "Address" at bounding box center [476, 566] width 666 height 31
type input "f"
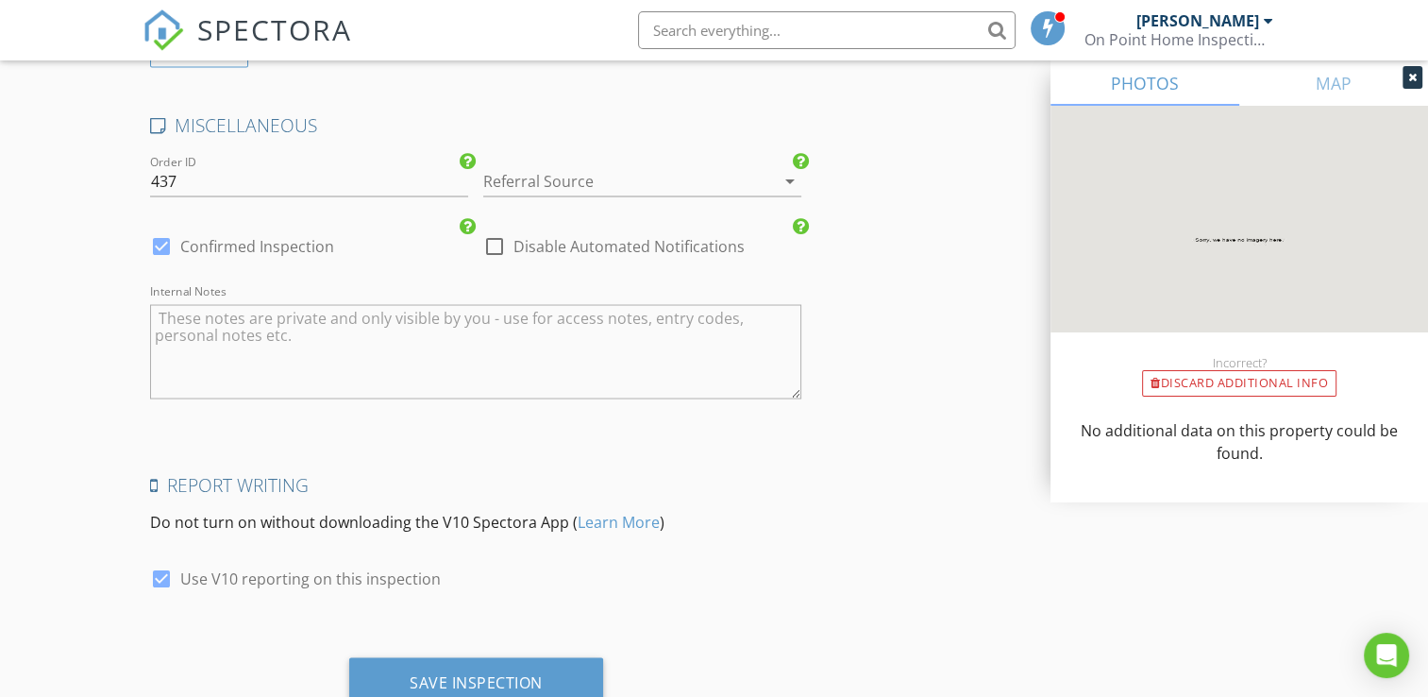
scroll to position [3517, 0]
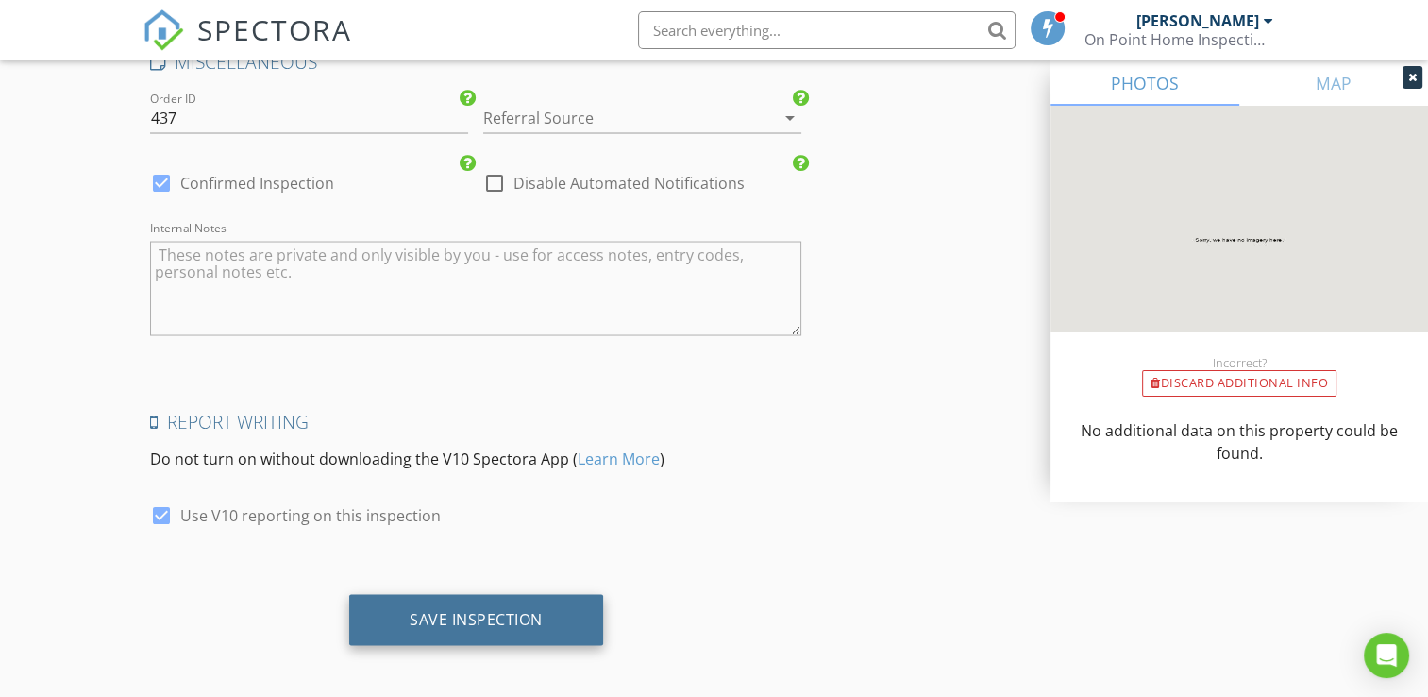
click at [428, 609] on div "Save Inspection" at bounding box center [476, 618] width 133 height 19
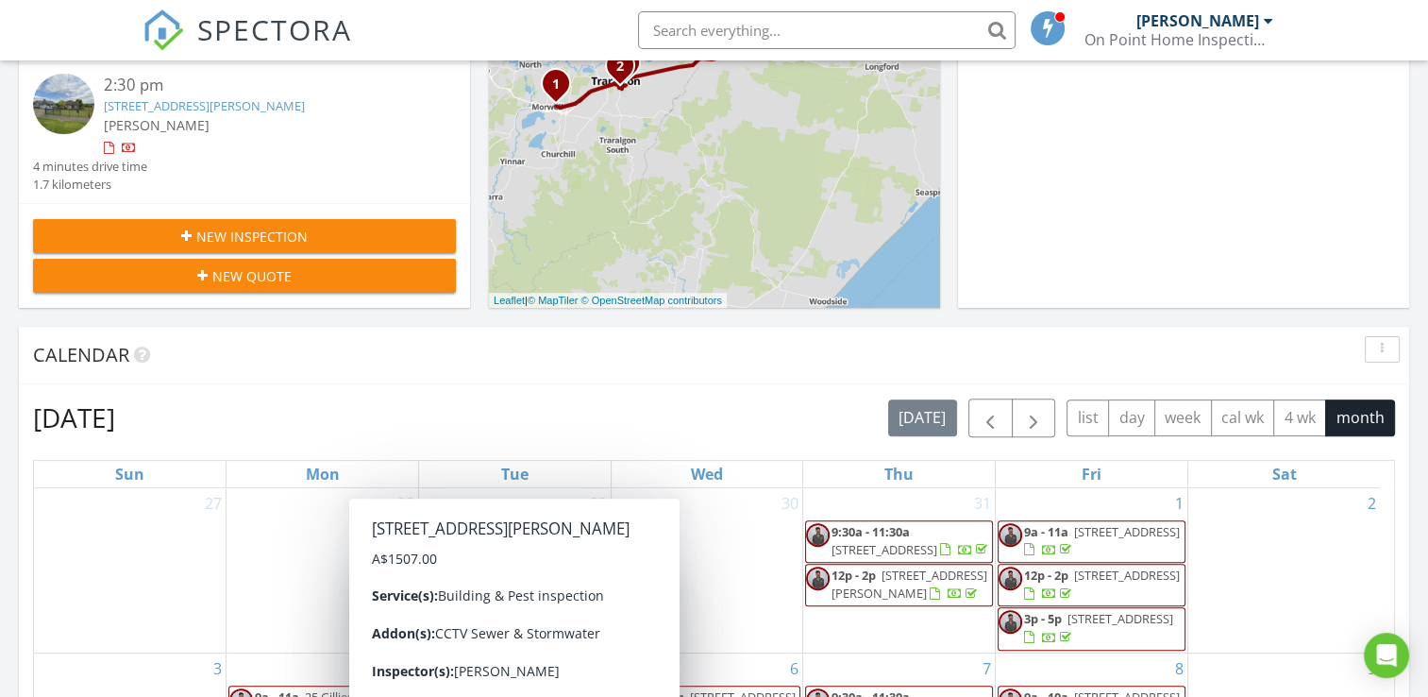
scroll to position [472, 0]
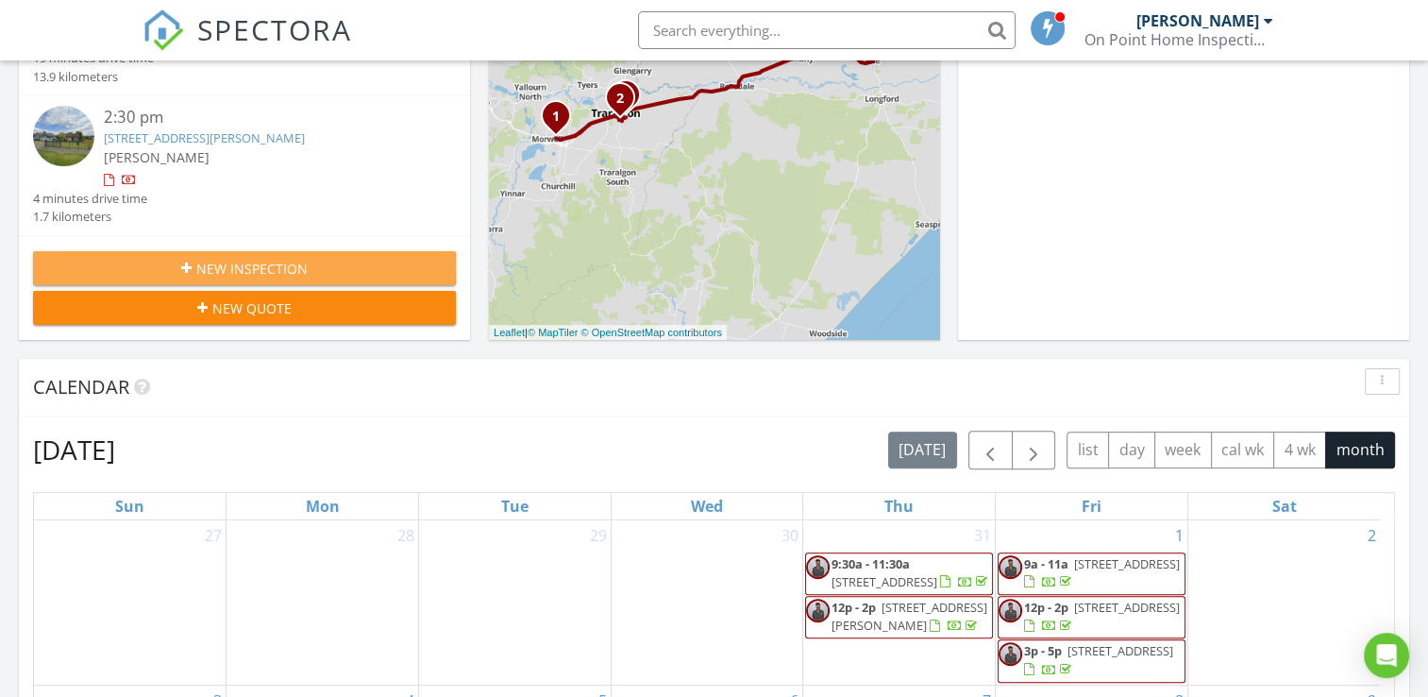
click at [327, 272] on div "New Inspection" at bounding box center [244, 269] width 393 height 20
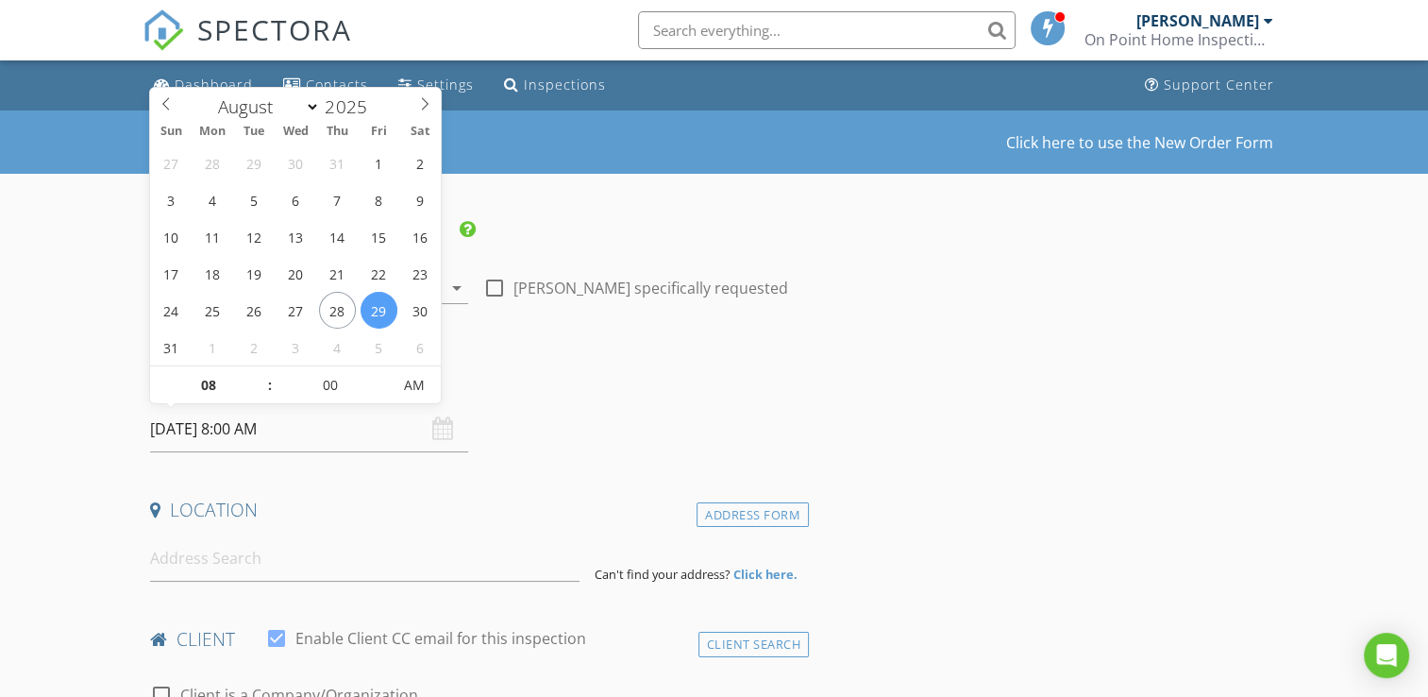
click at [340, 436] on input "[DATE] 8:00 AM" at bounding box center [309, 429] width 318 height 46
select select "8"
type input "03/09/2025 8:00 AM"
type input "09"
type input "03/09/2025 9:00 AM"
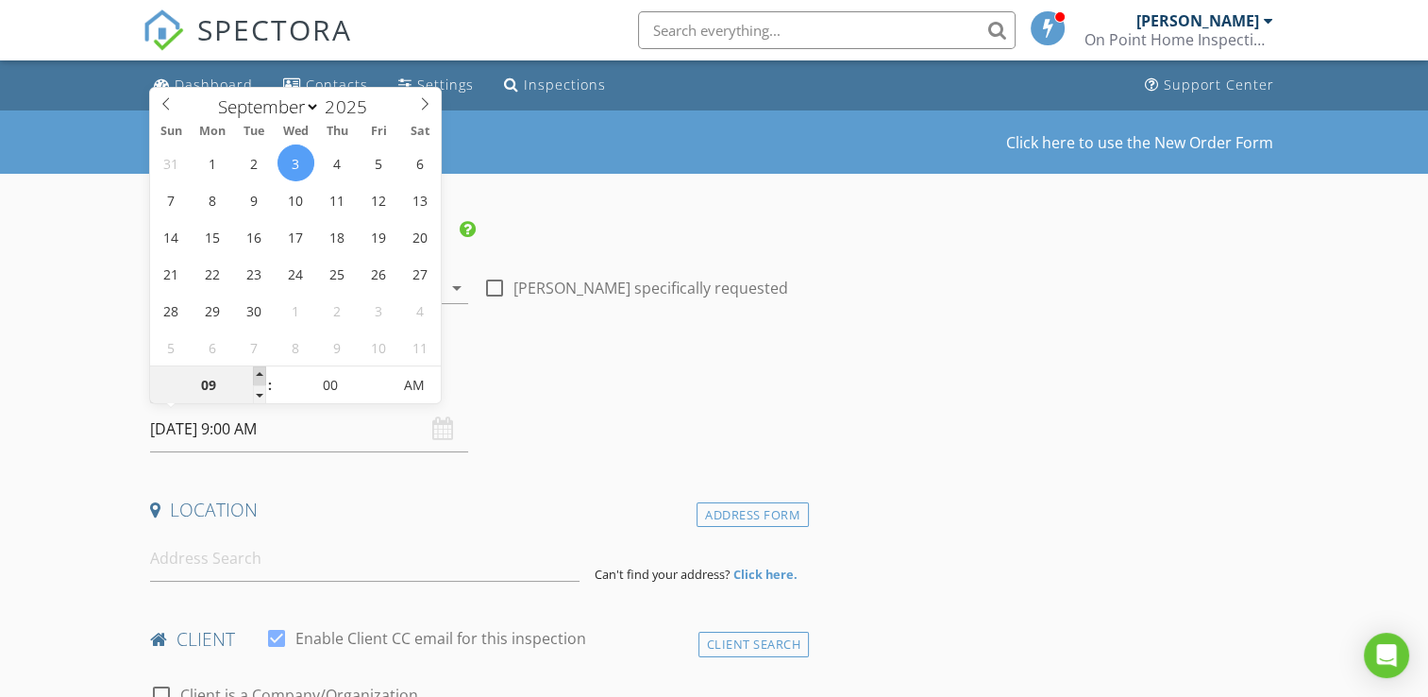
click at [257, 378] on span at bounding box center [259, 375] width 13 height 19
type input "10"
type input "03/09/2025 10:00 AM"
click at [257, 378] on span at bounding box center [259, 375] width 13 height 19
type input "11"
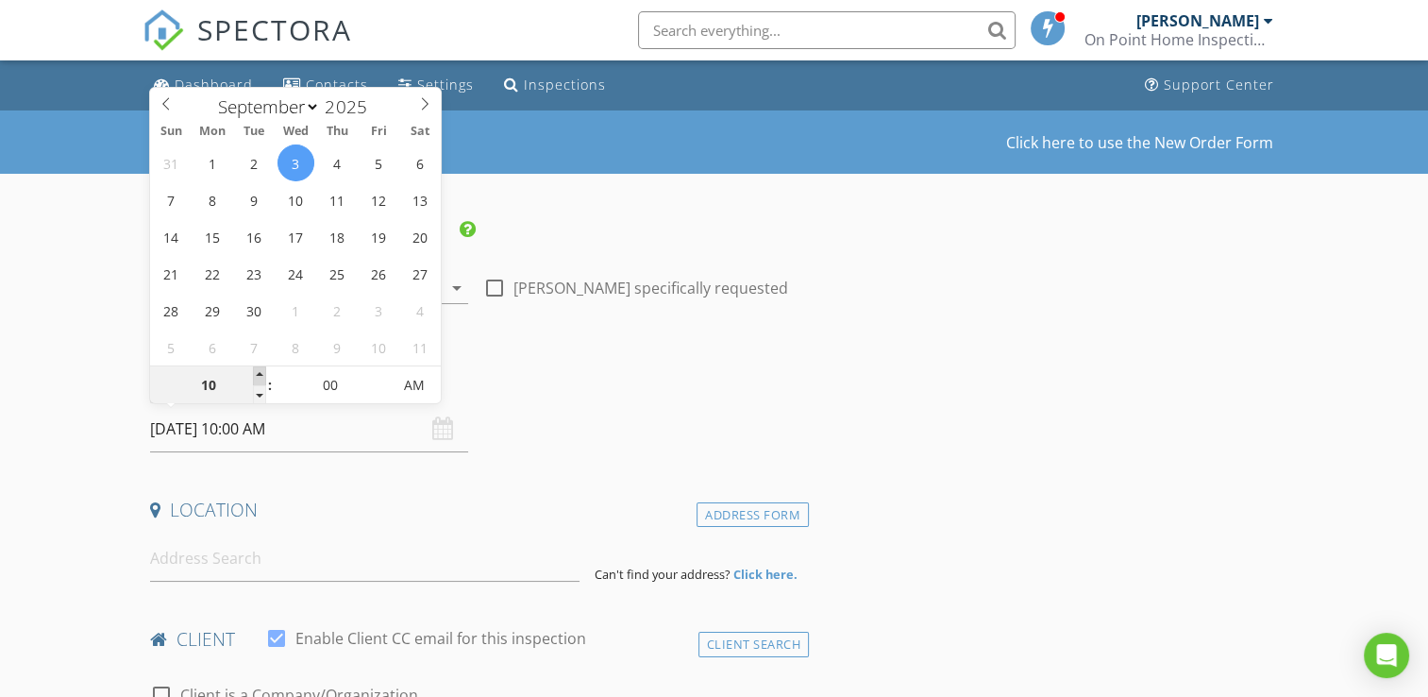
type input "03/09/2025 11:00 AM"
click at [257, 378] on span at bounding box center [259, 375] width 13 height 19
type input "12"
type input "03/09/2025 12:00 PM"
click at [257, 378] on span at bounding box center [259, 375] width 13 height 19
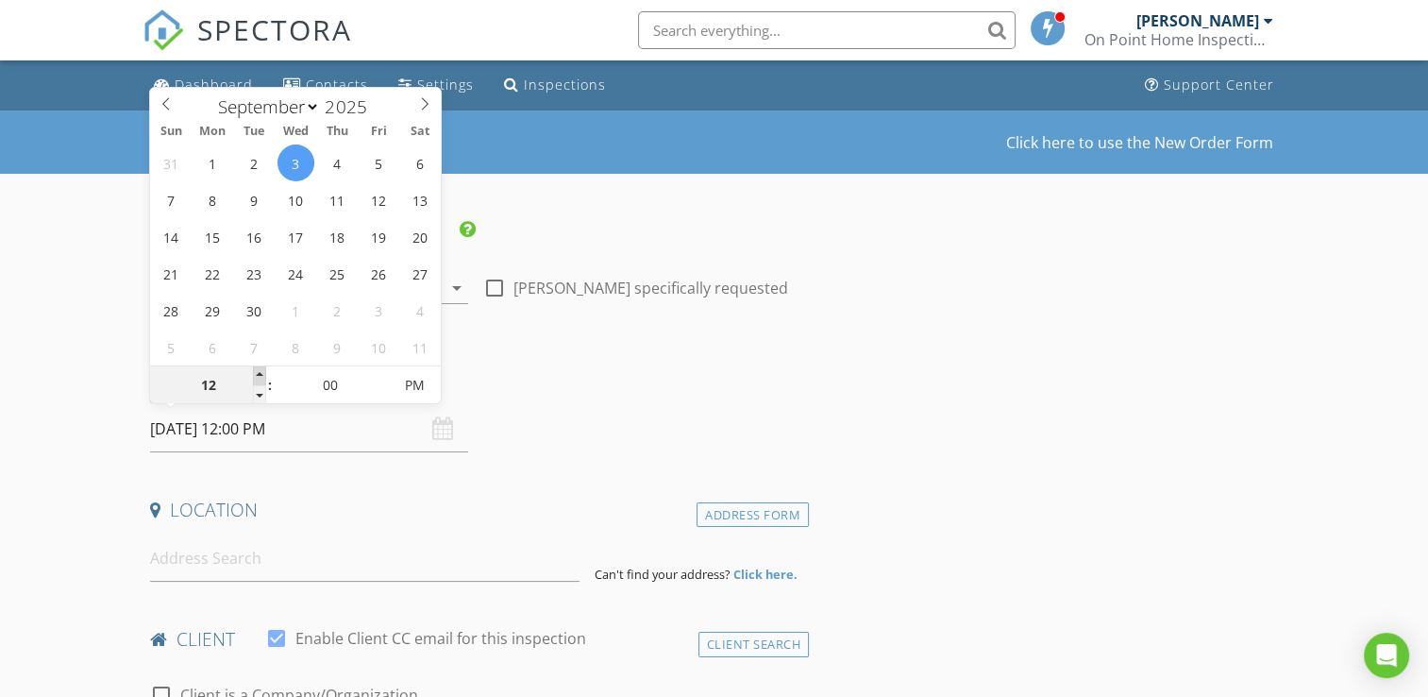
type input "01"
type input "03/09/2025 1:00 PM"
click at [257, 378] on span at bounding box center [259, 375] width 13 height 19
type input "02"
type input "03/09/2025 2:00 PM"
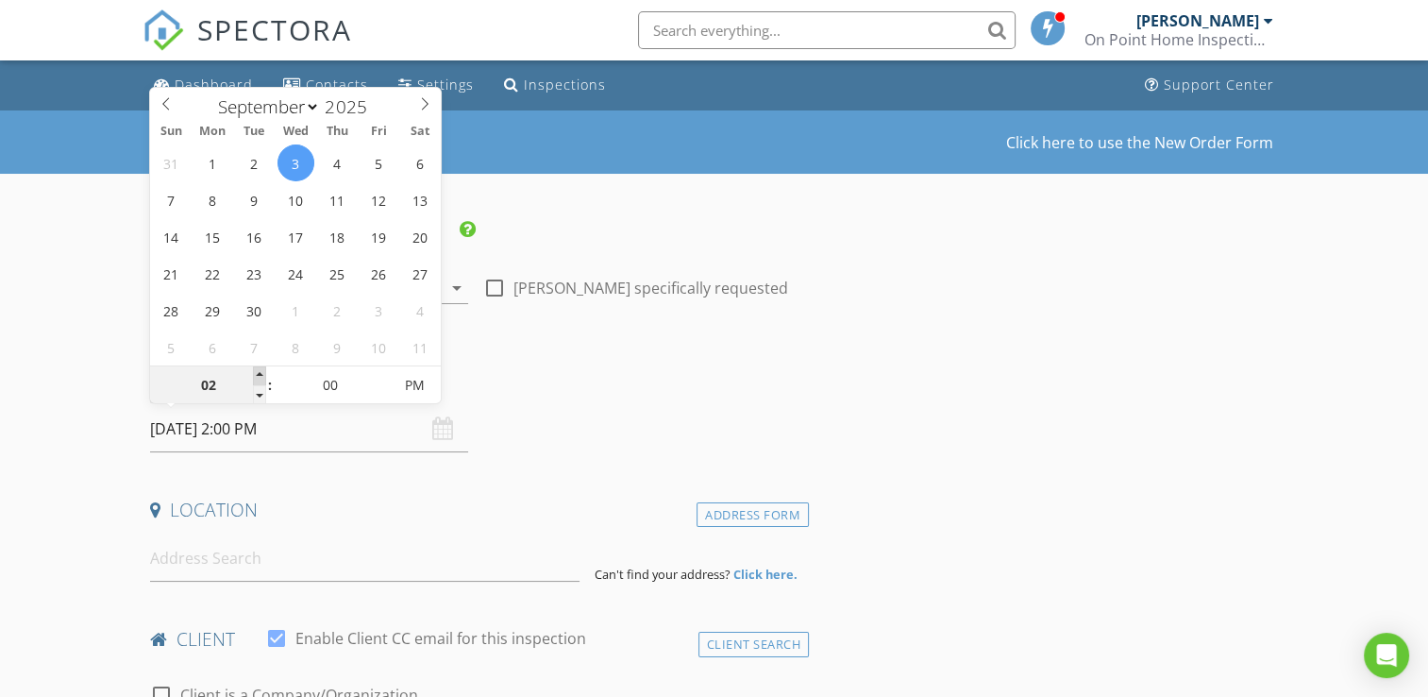
click at [257, 378] on span at bounding box center [259, 375] width 13 height 19
click at [266, 561] on input at bounding box center [364, 558] width 429 height 46
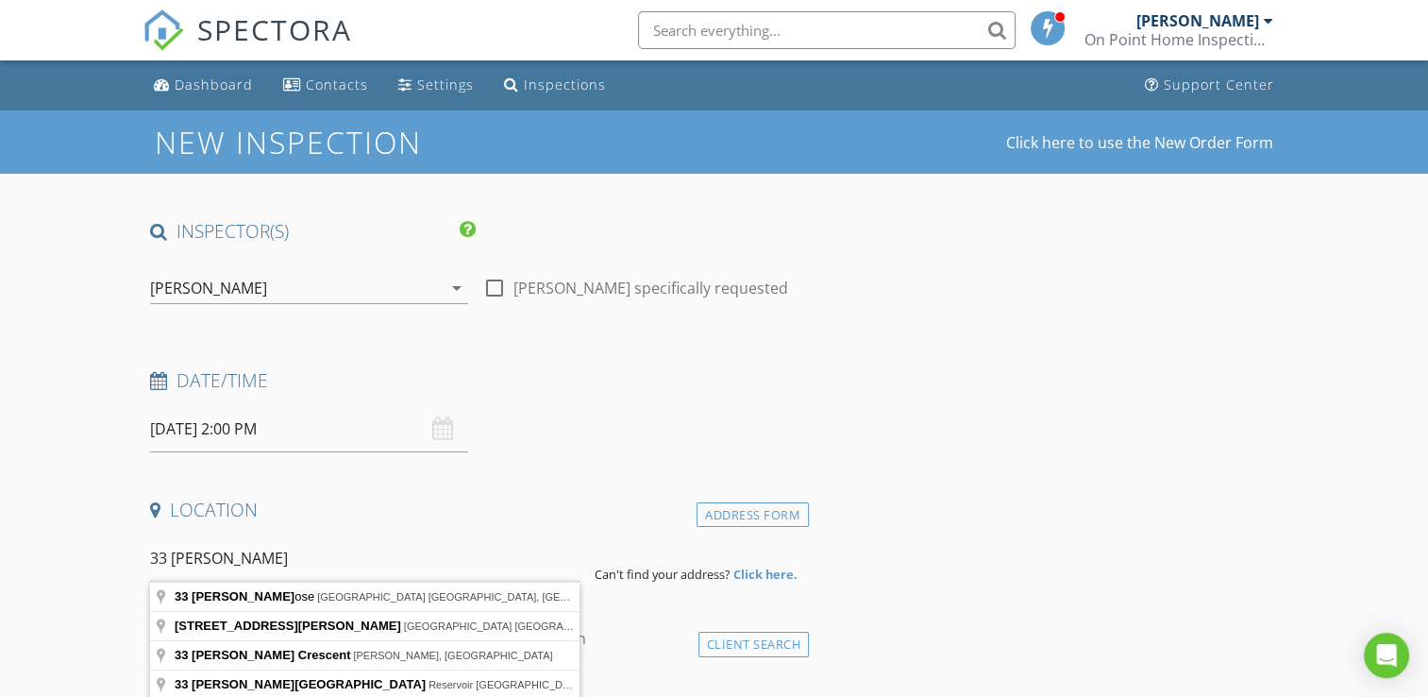
type input "33 Newton Close, Paynesville VIC, Australia"
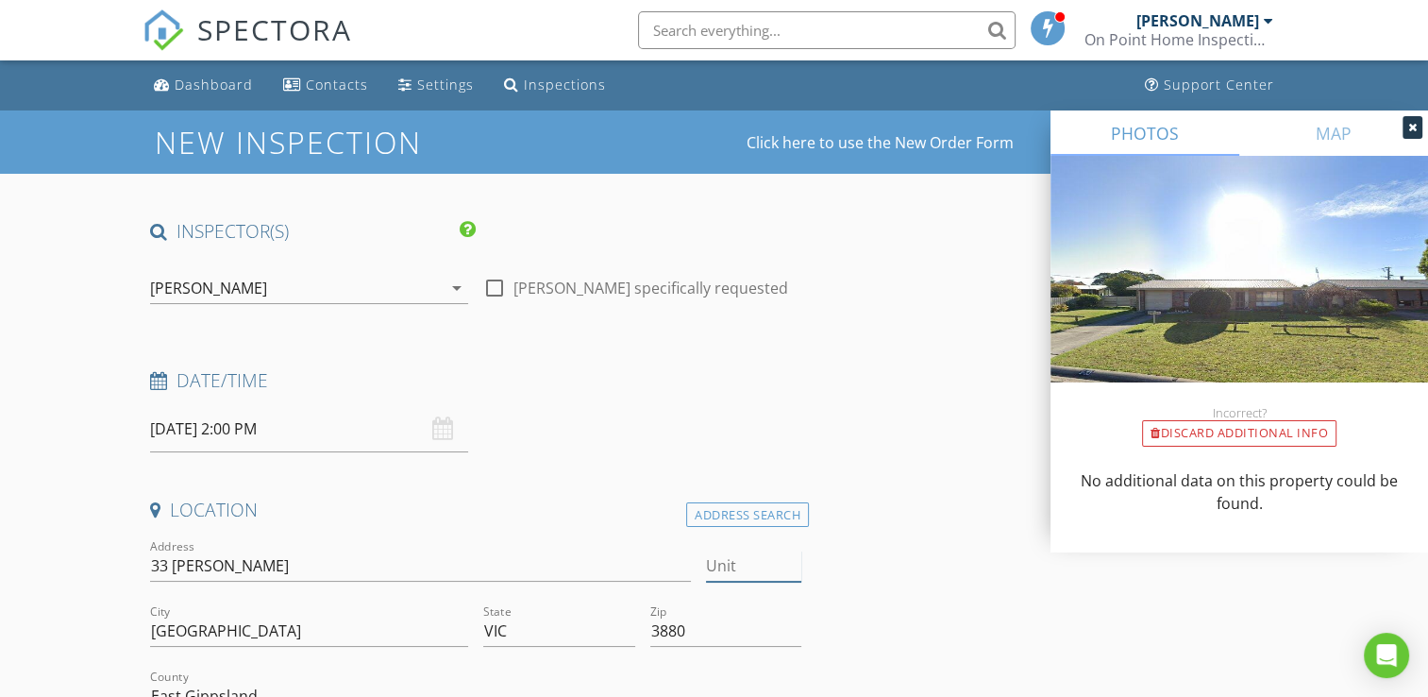
click at [736, 557] on input "Unit" at bounding box center [754, 565] width 96 height 31
type input "2"
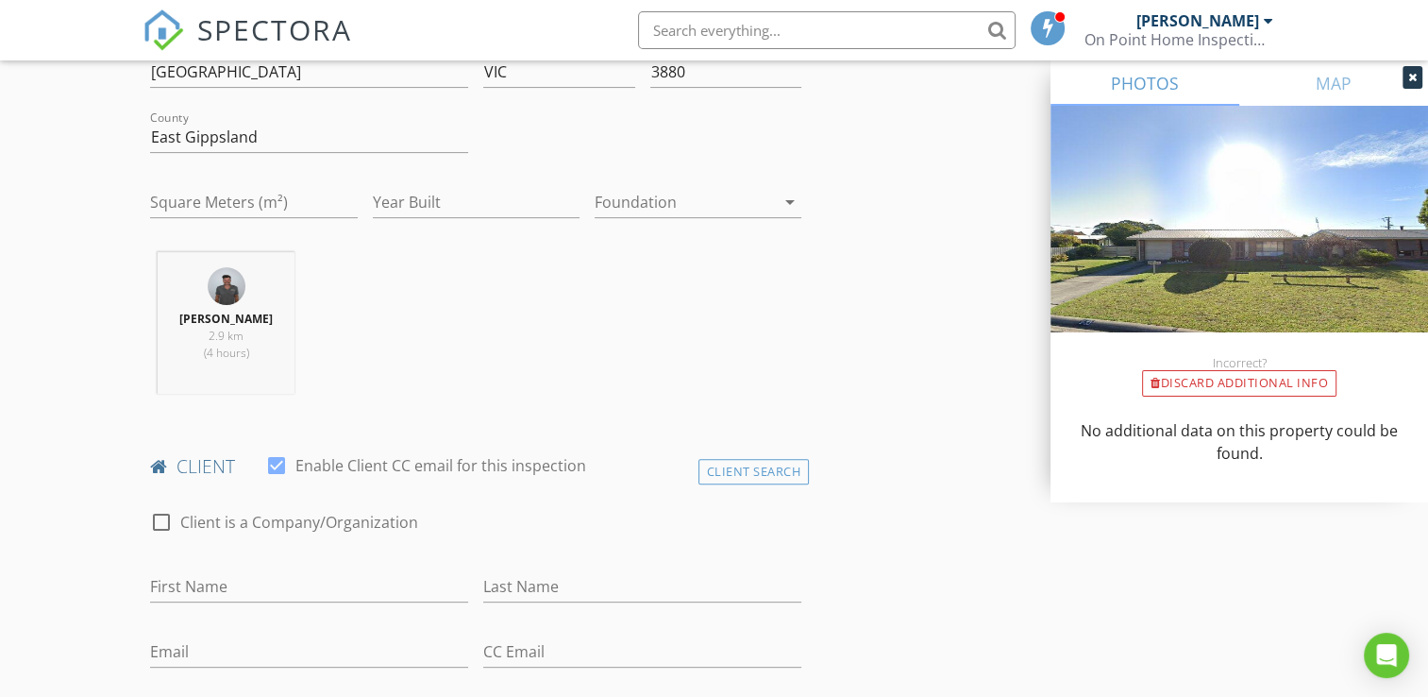
scroll to position [661, 0]
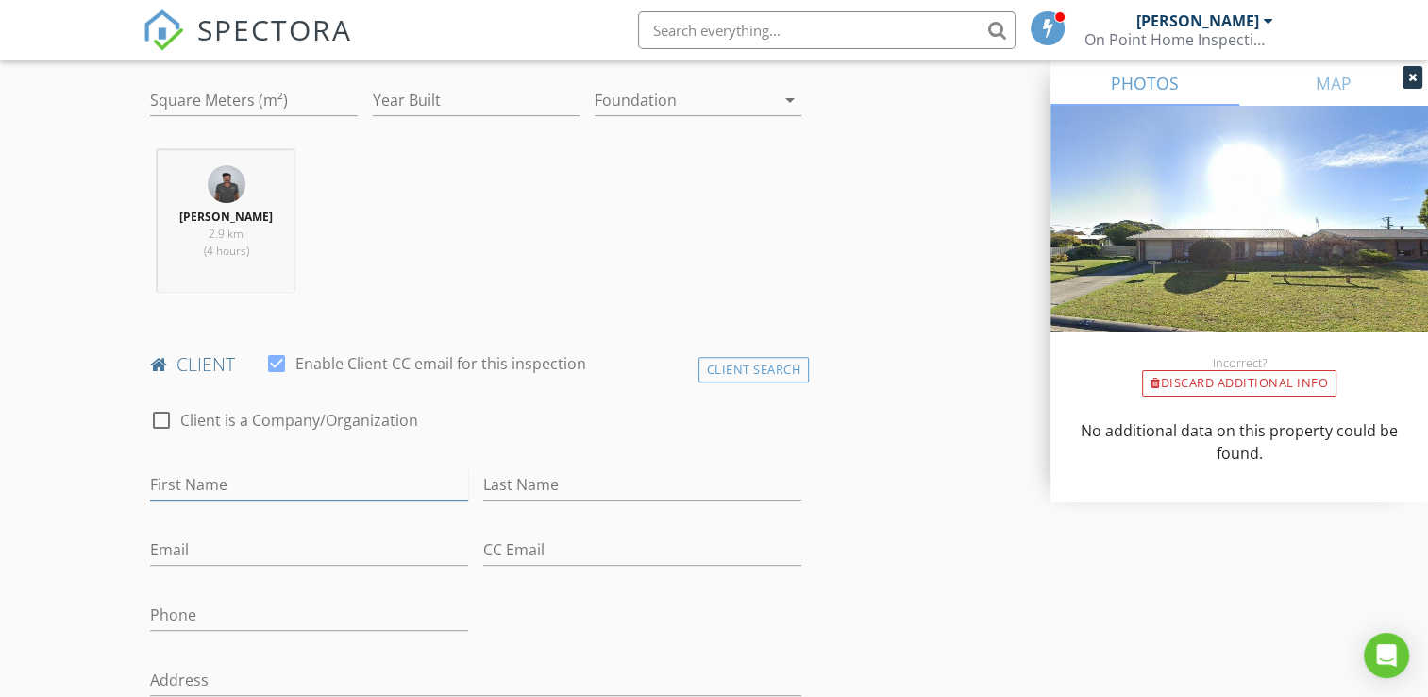
click at [272, 472] on input "First Name" at bounding box center [309, 484] width 318 height 31
type input "[PERSON_NAME]"
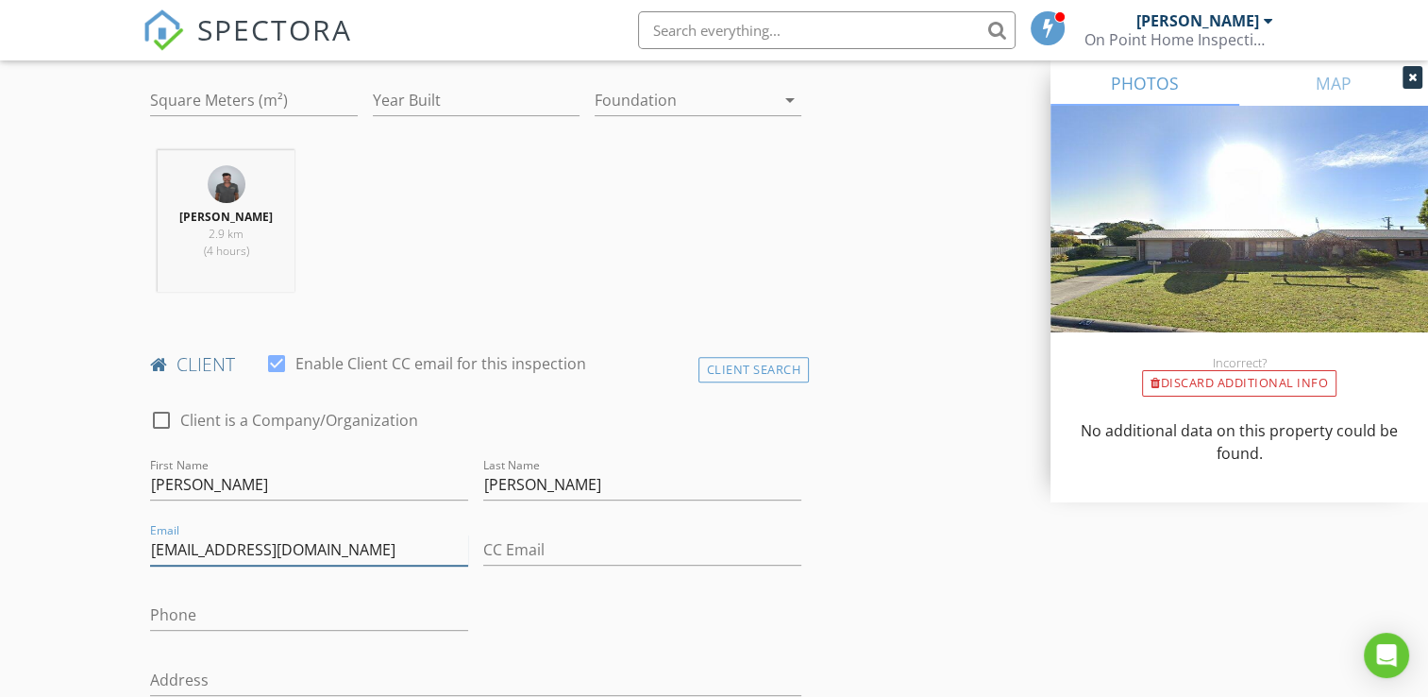
type input "[EMAIL_ADDRESS][DOMAIN_NAME]"
type input "0400345195"
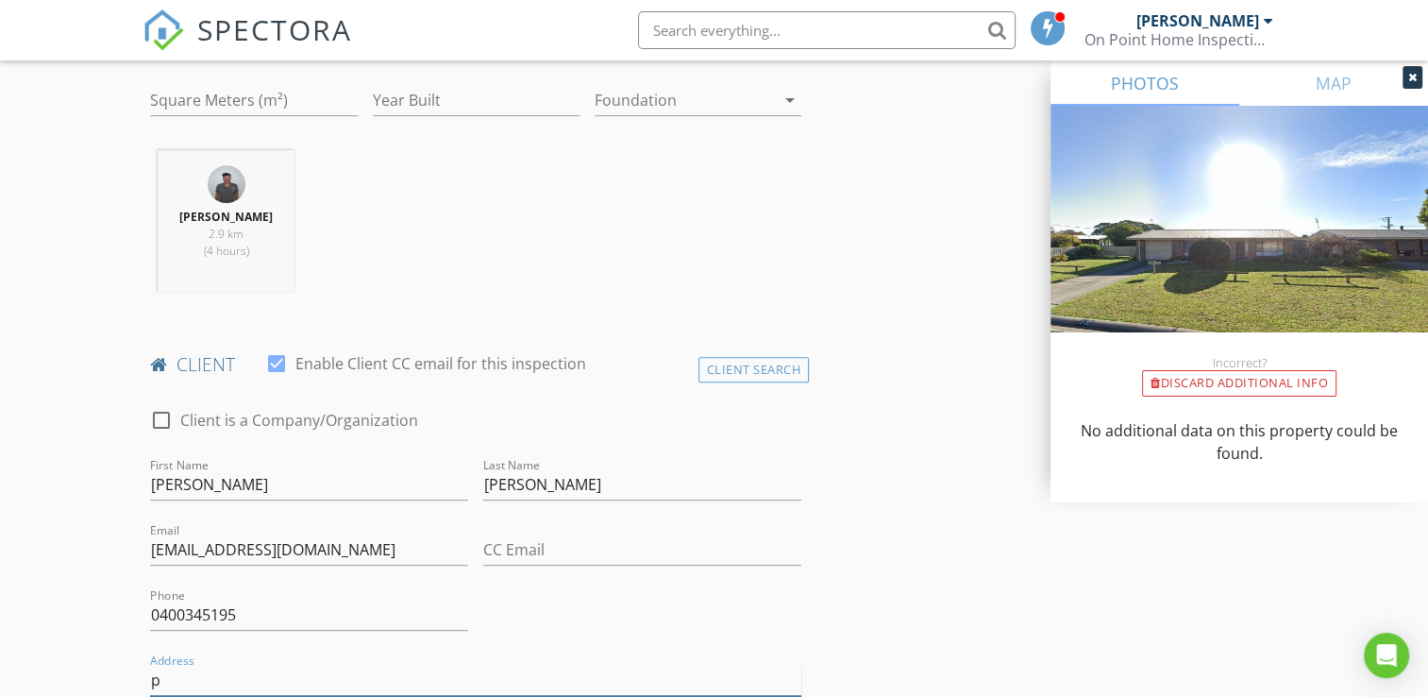
type input "p"
type input "("
type input "9 Parkwood Cls"
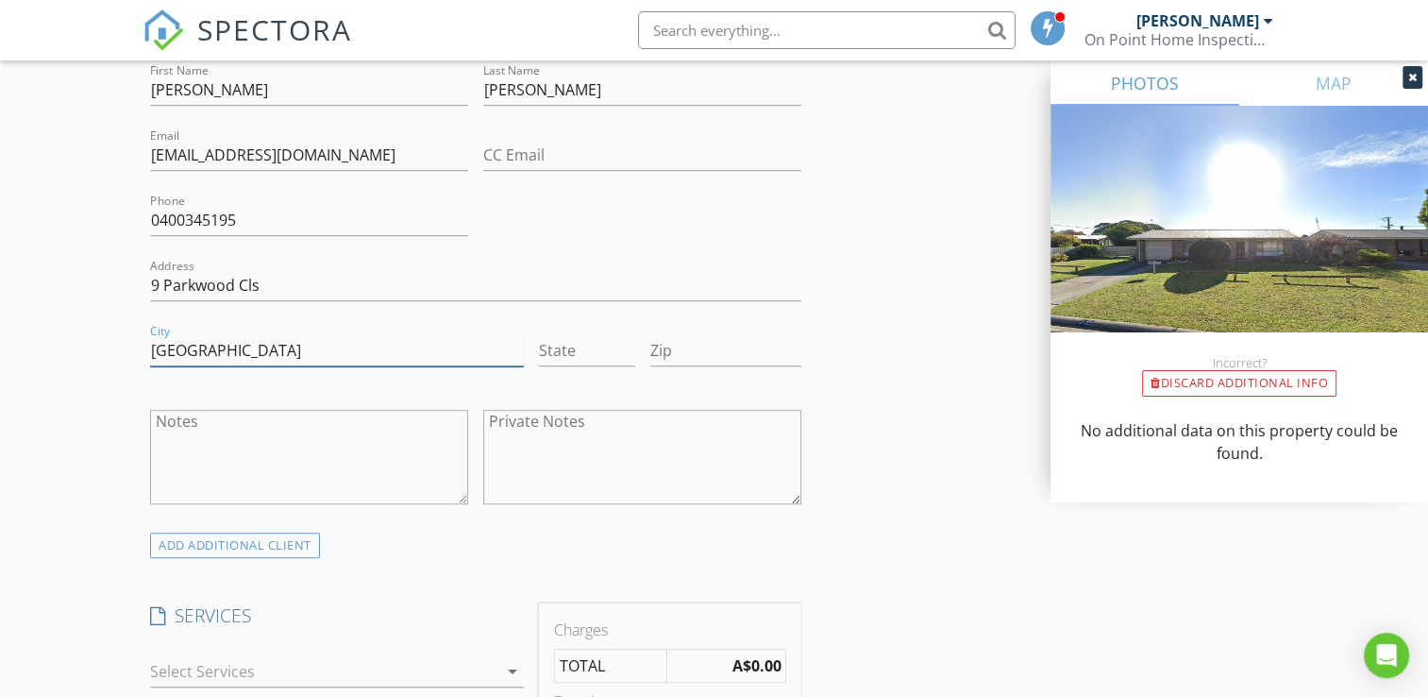
type input "[GEOGRAPHIC_DATA]"
type input "VIC"
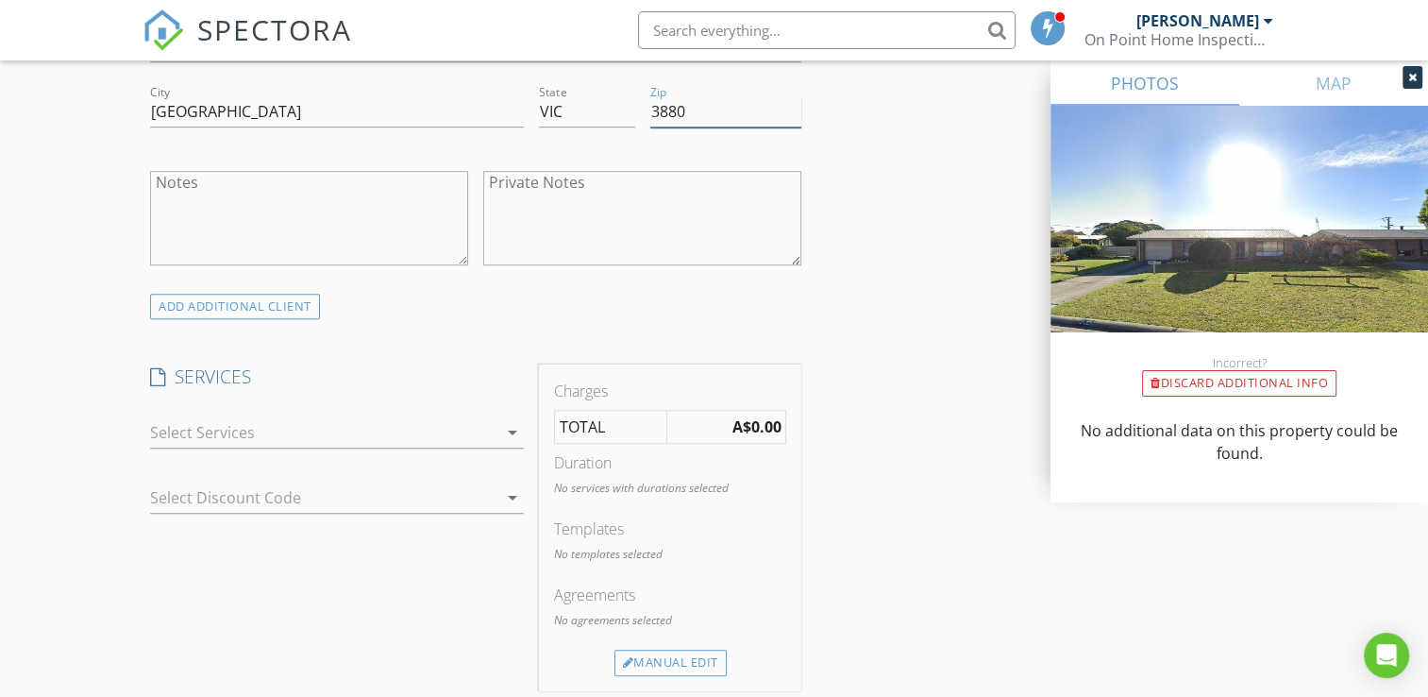
scroll to position [1338, 0]
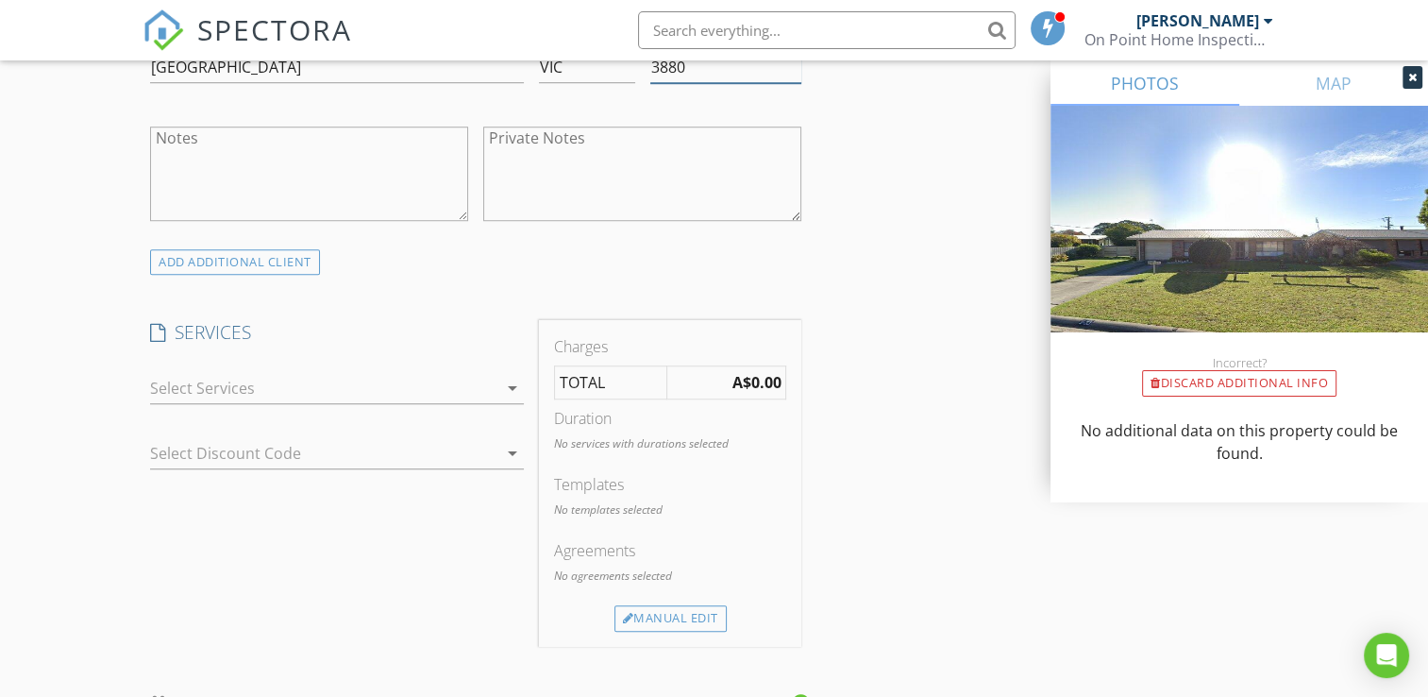
type input "3880"
click at [495, 380] on div at bounding box center [323, 388] width 347 height 30
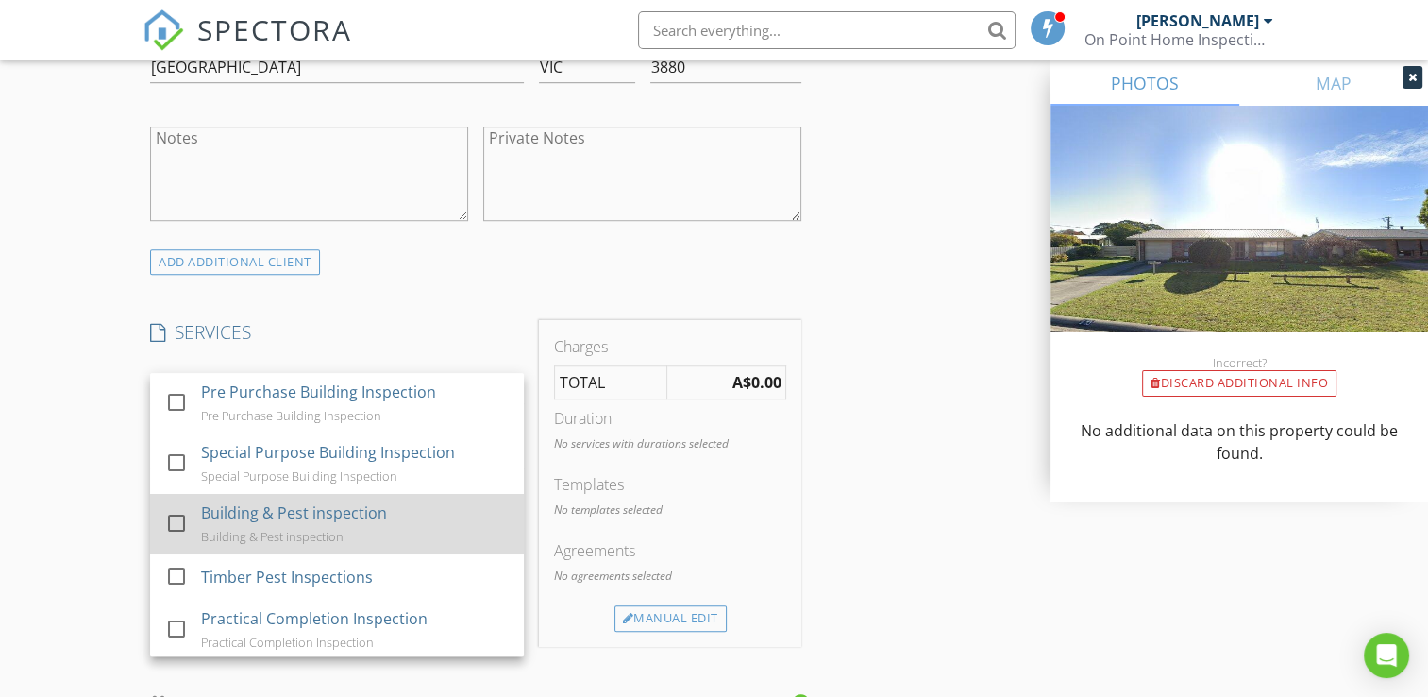
click at [362, 497] on div "Building & Pest inspection Building & Pest inspection" at bounding box center [356, 524] width 308 height 60
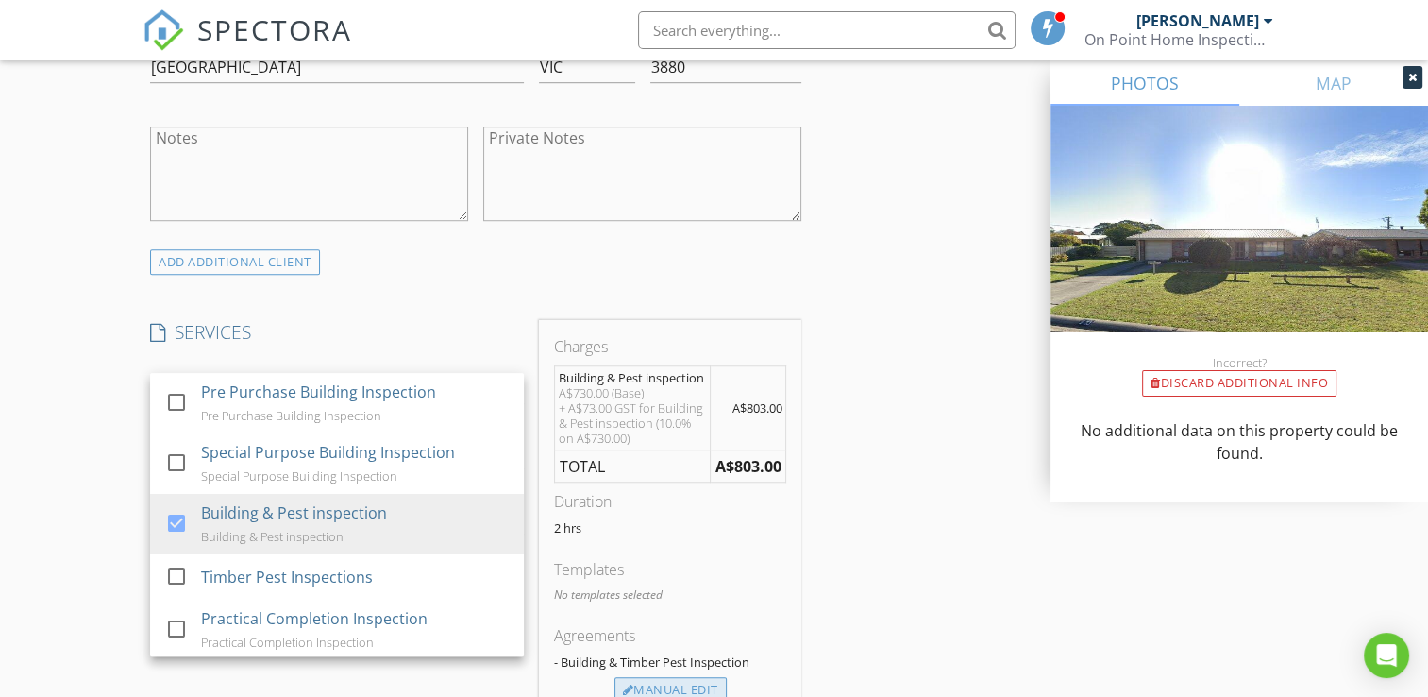
click at [679, 680] on div "Manual Edit" at bounding box center [670, 690] width 112 height 26
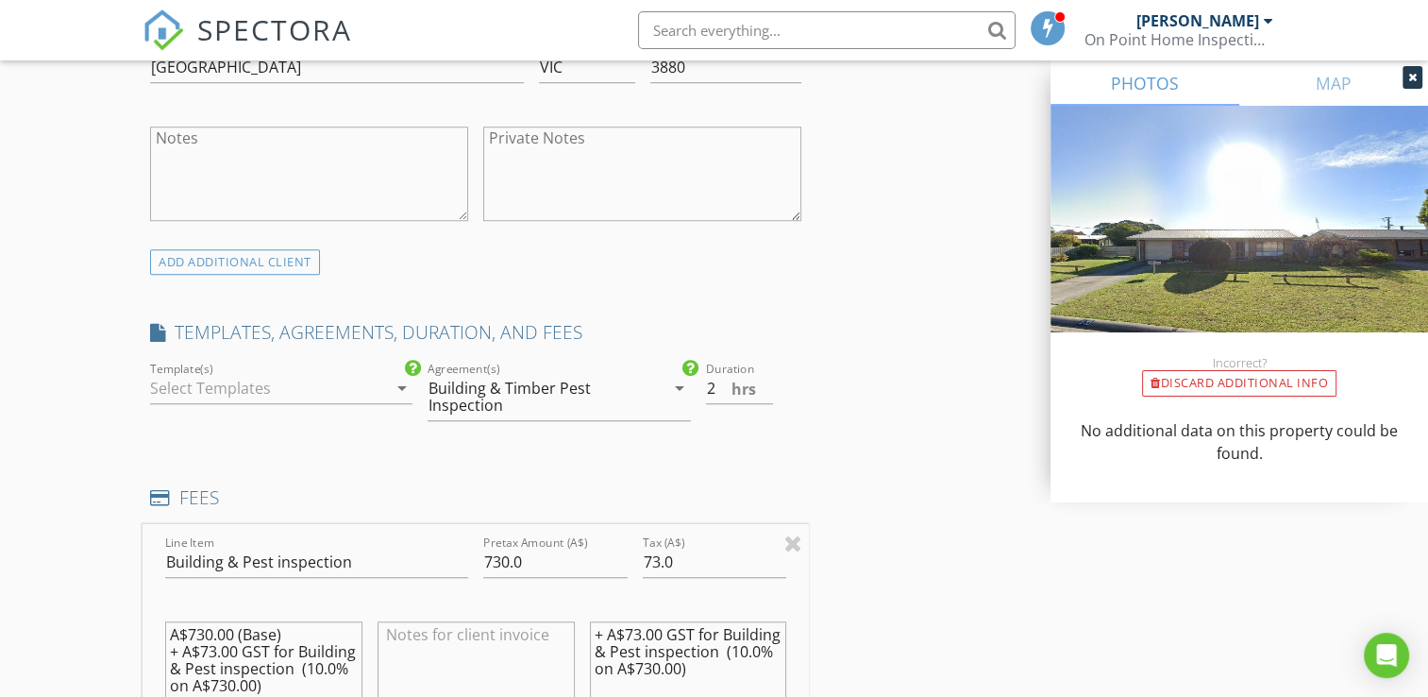
click at [414, 395] on div "Template(s) arrow_drop_down" at bounding box center [281, 399] width 277 height 82
click at [406, 389] on icon "arrow_drop_down" at bounding box center [401, 388] width 23 height 23
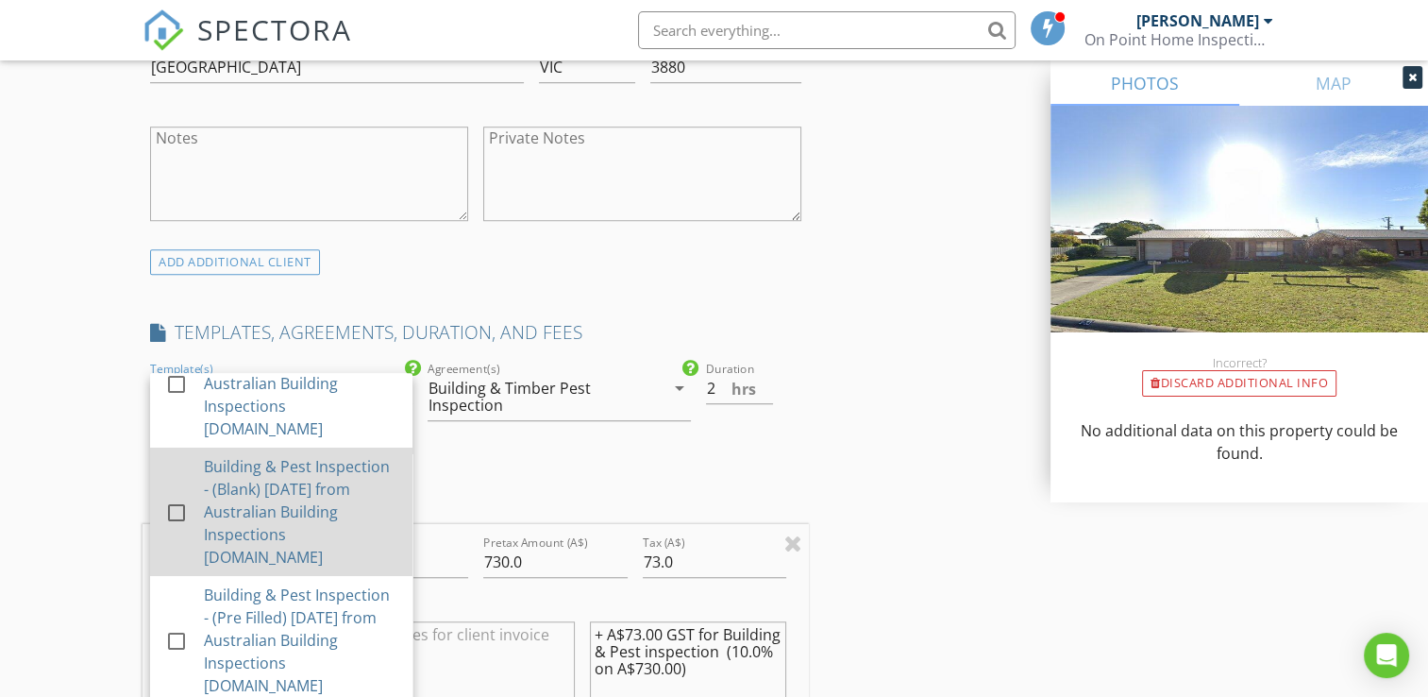
scroll to position [189, 0]
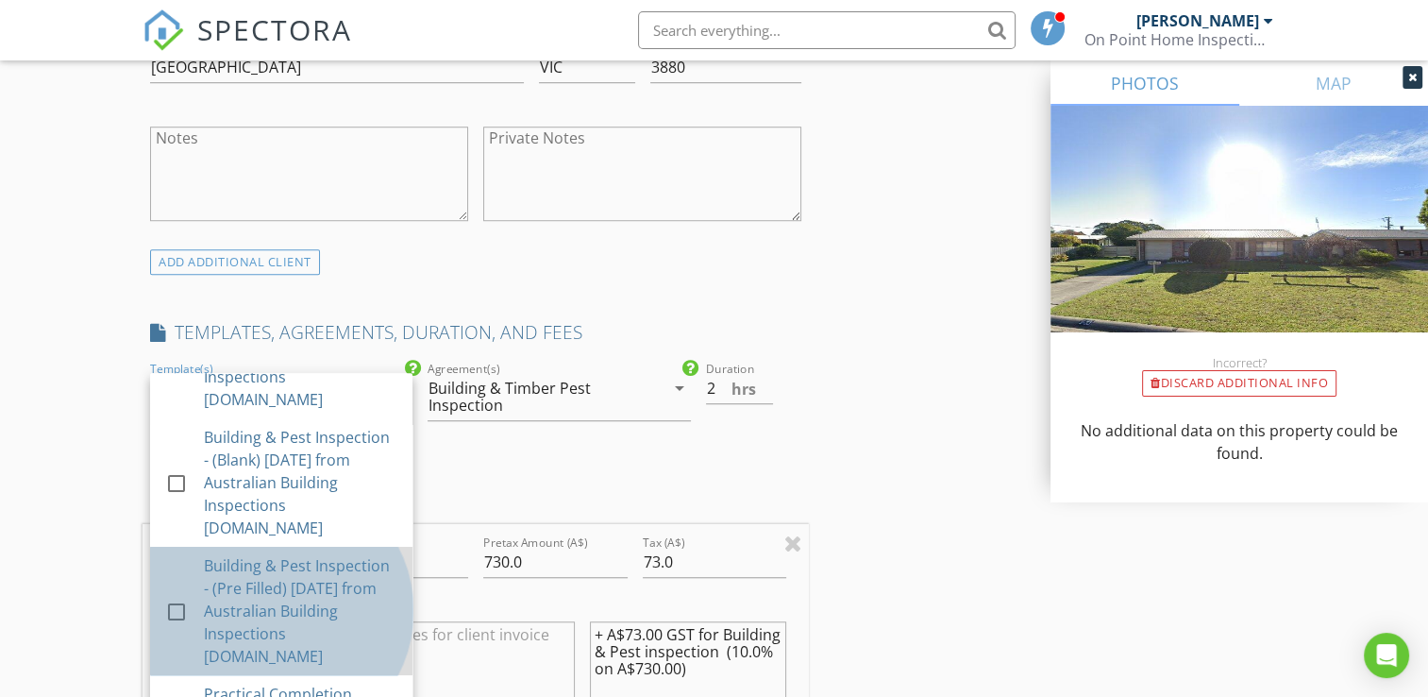
click at [311, 559] on div "Building & Pest Inspection - (Pre Filled) 14-8-24 from Australian Building Insp…" at bounding box center [300, 610] width 193 height 113
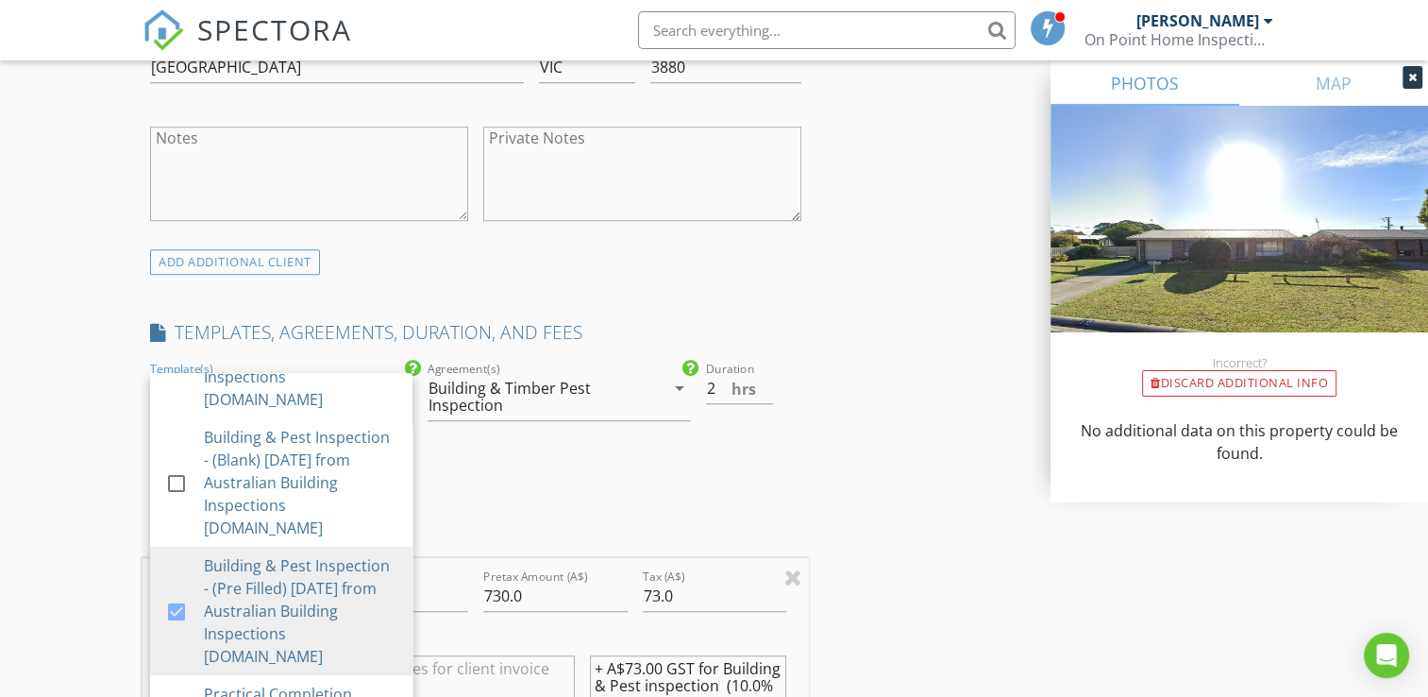
click at [505, 495] on div "INSPECTOR(S) check_box Shaun Humphreys PRIMARY Shaun Humphreys arrow_drop_down …" at bounding box center [476, 525] width 666 height 3289
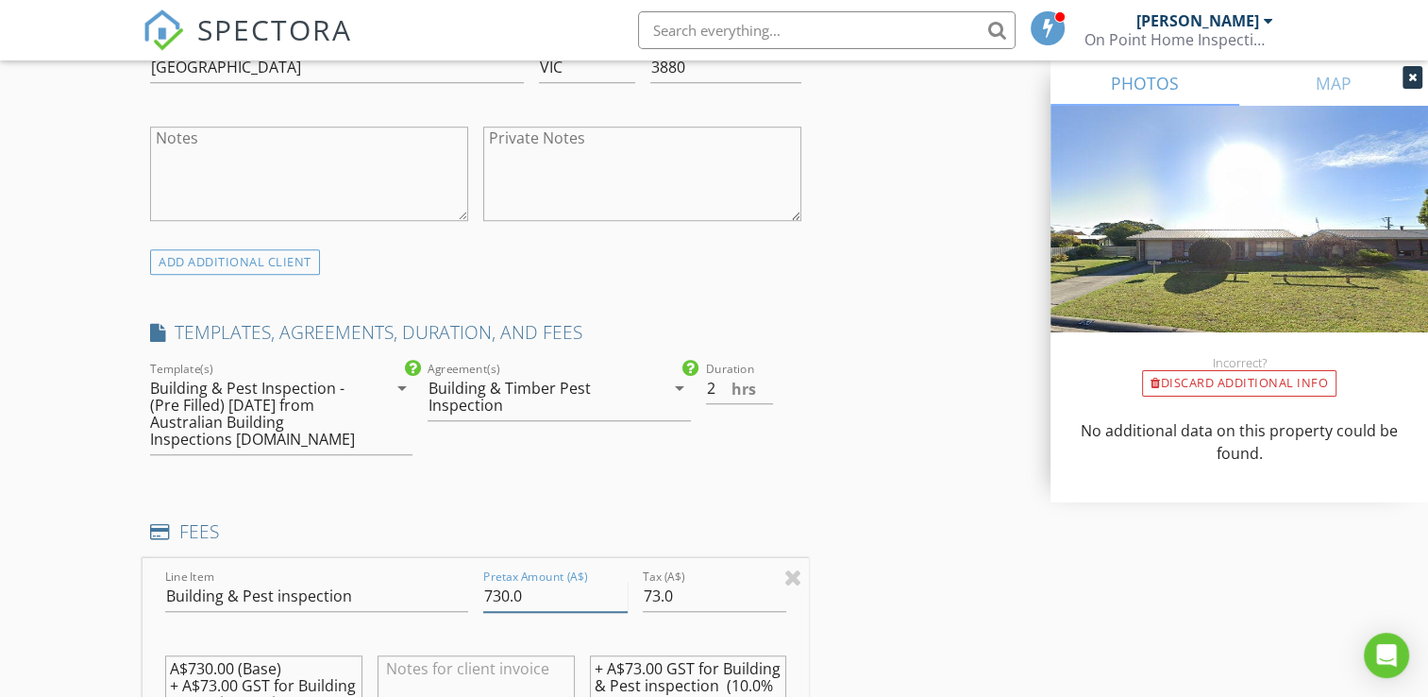
click at [503, 590] on input "730.0" at bounding box center [555, 595] width 144 height 31
type input "750.0"
click at [657, 594] on input "73.0" at bounding box center [715, 595] width 144 height 31
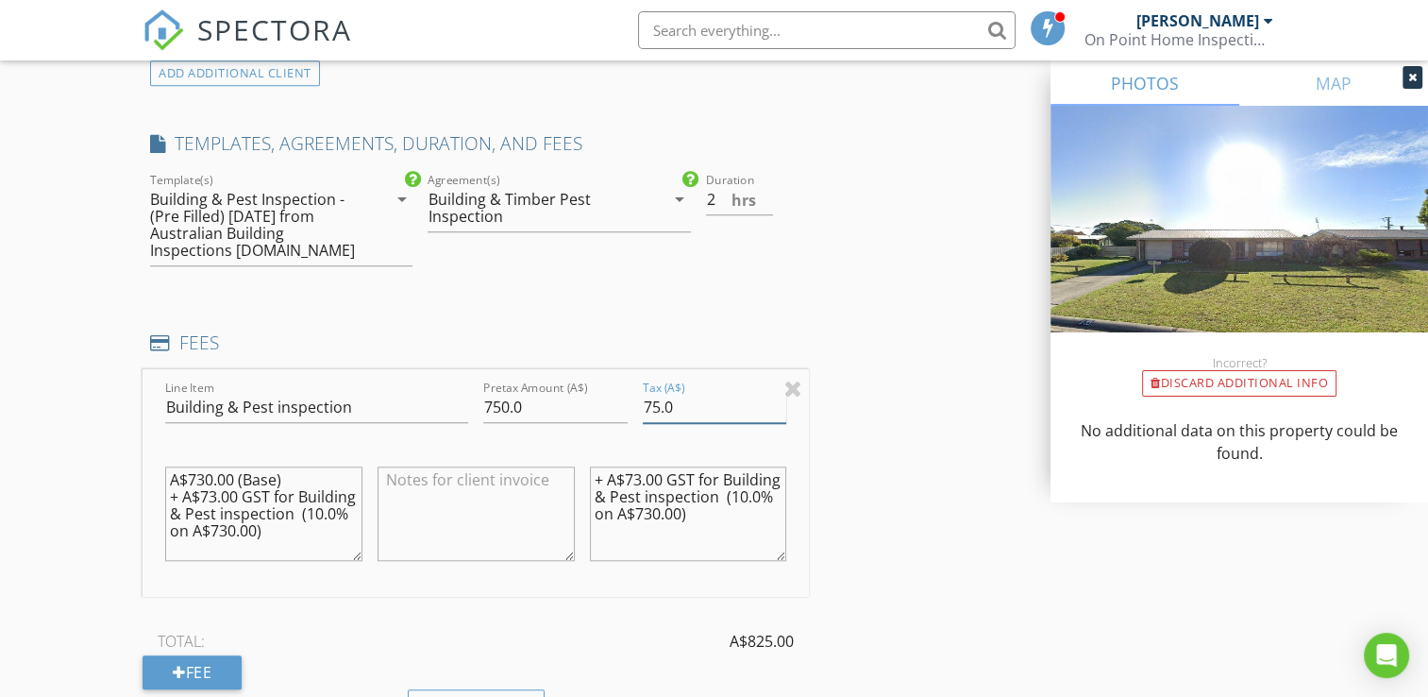
type input "75.0"
drag, startPoint x: 719, startPoint y: 529, endPoint x: 574, endPoint y: 472, distance: 156.0
click at [574, 472] on div "Line Item Building & Pest inspection Pretax Amount (A$) 750.0 Tax (A$) 75.0 A$7…" at bounding box center [476, 482] width 666 height 227
drag, startPoint x: 306, startPoint y: 548, endPoint x: 137, endPoint y: 435, distance: 203.4
click at [137, 435] on div "New Inspection Click here to use the New Order Form INSPECTOR(S) check_box Shau…" at bounding box center [714, 359] width 1428 height 3553
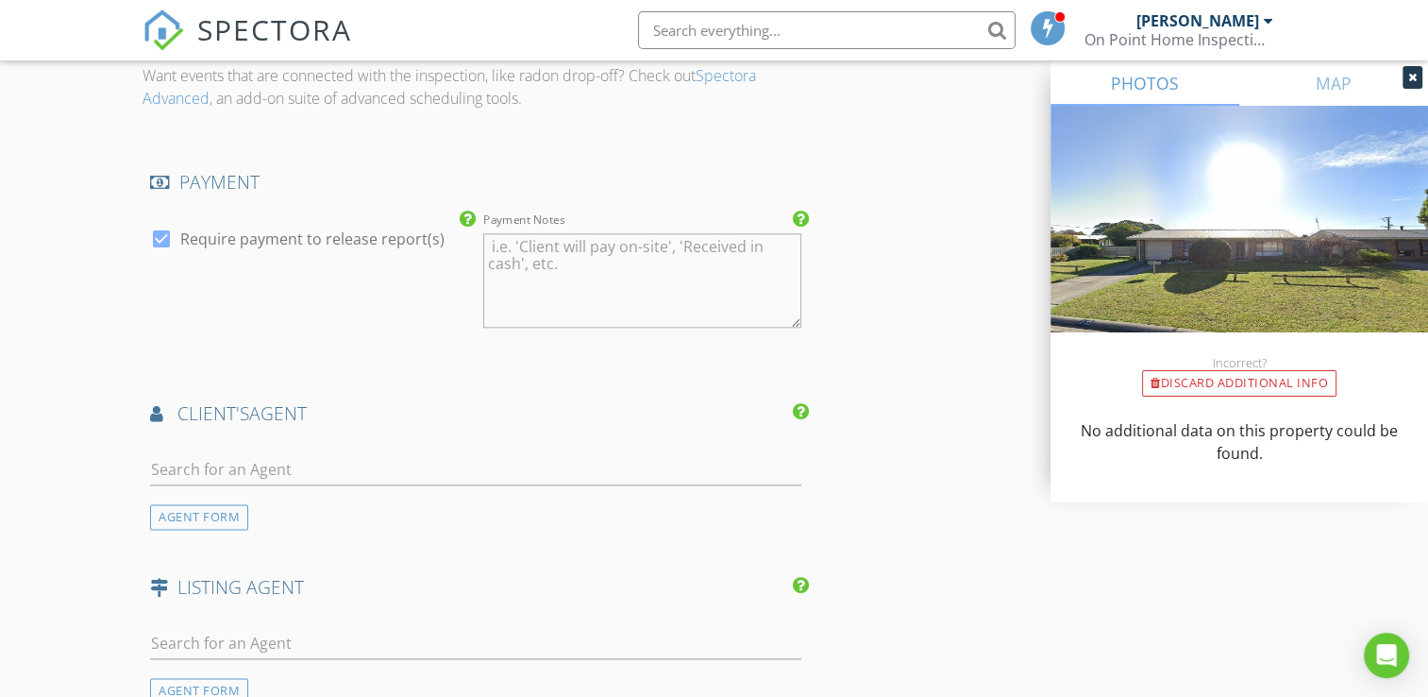
scroll to position [2282, 0]
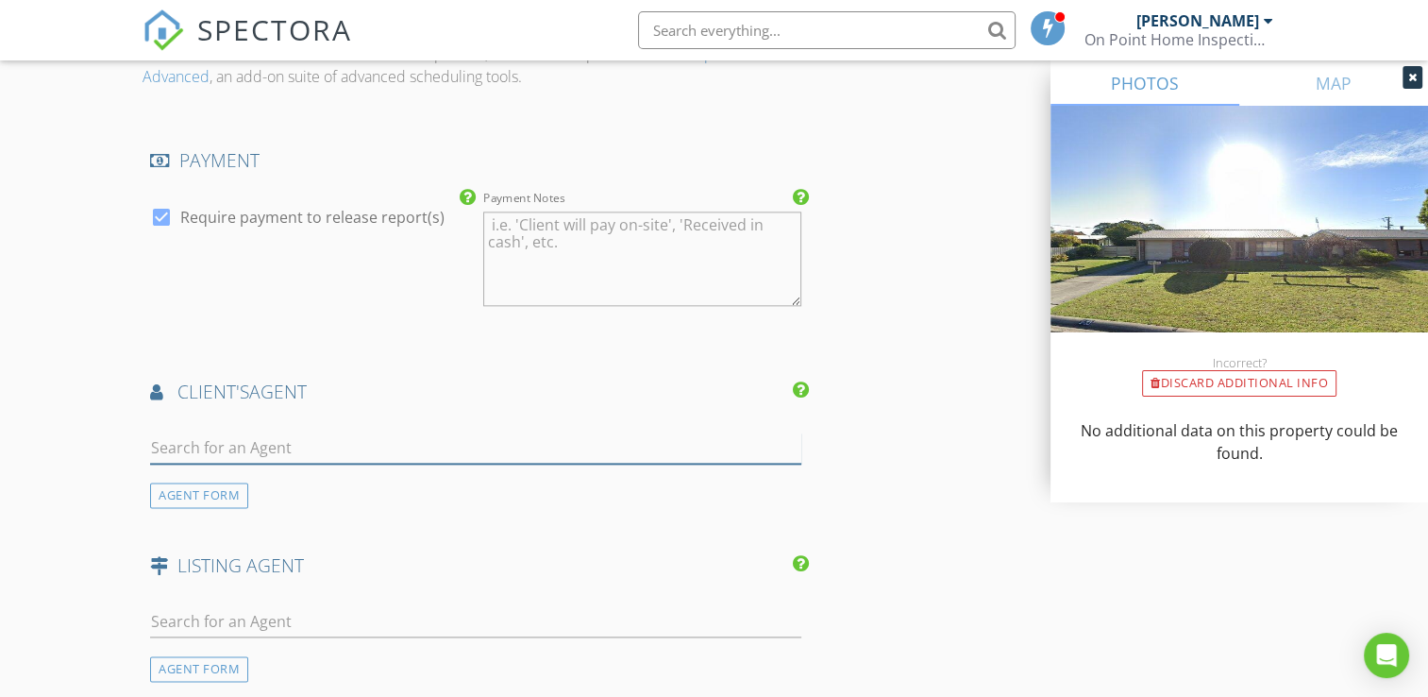
click at [250, 444] on input "text" at bounding box center [475, 447] width 651 height 31
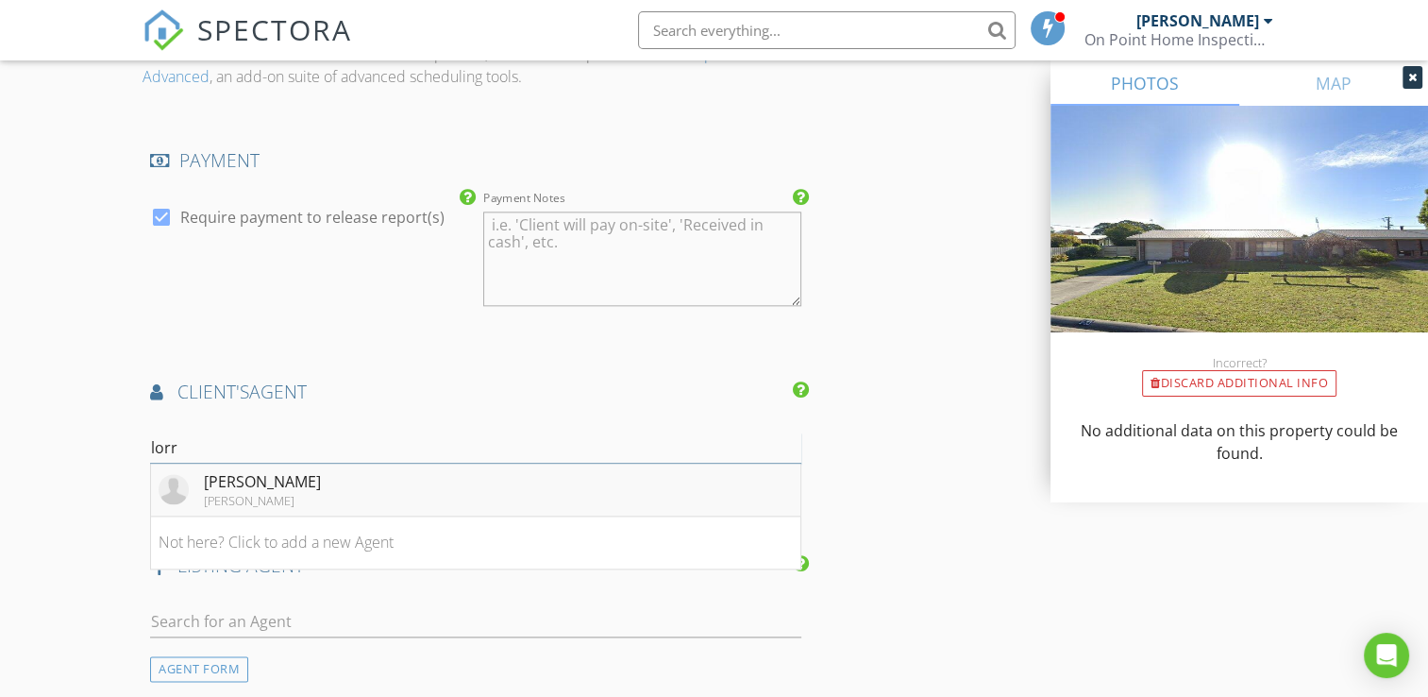
type input "lorr"
click at [240, 476] on div "Lorraine Edlington" at bounding box center [262, 481] width 117 height 23
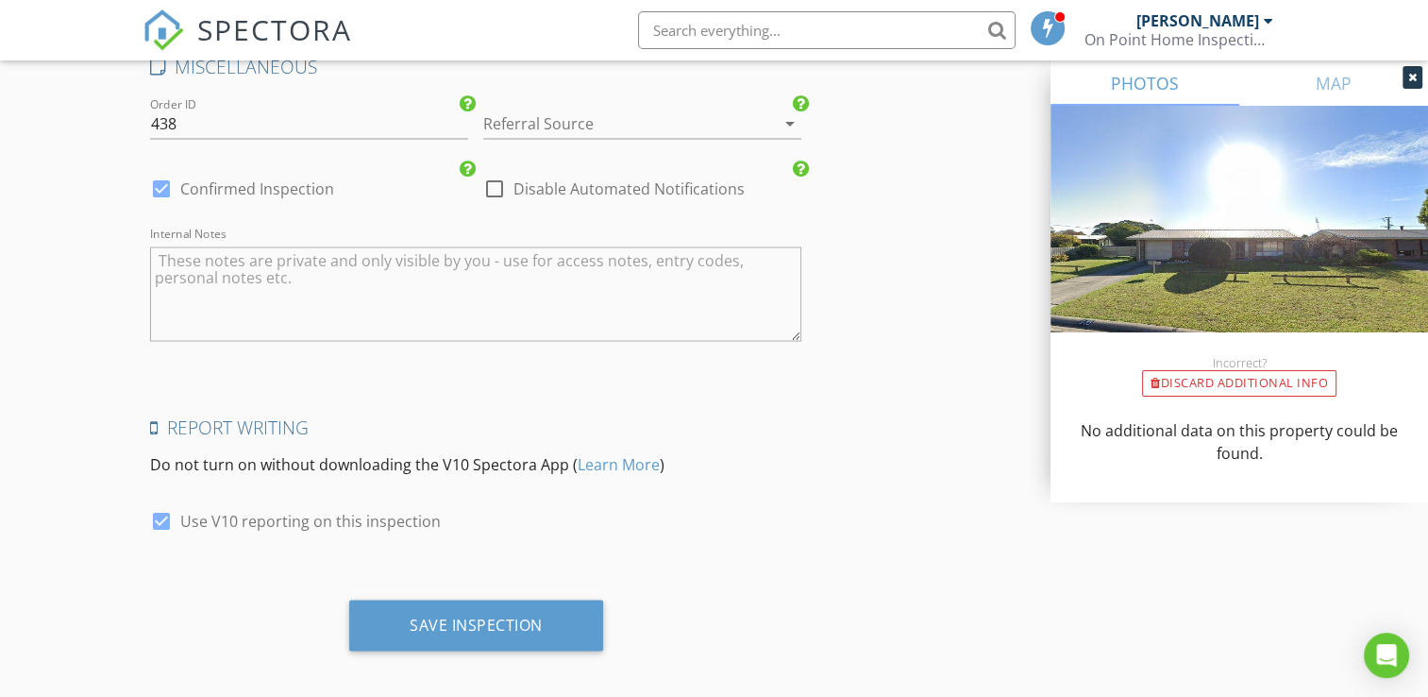
scroll to position [3519, 0]
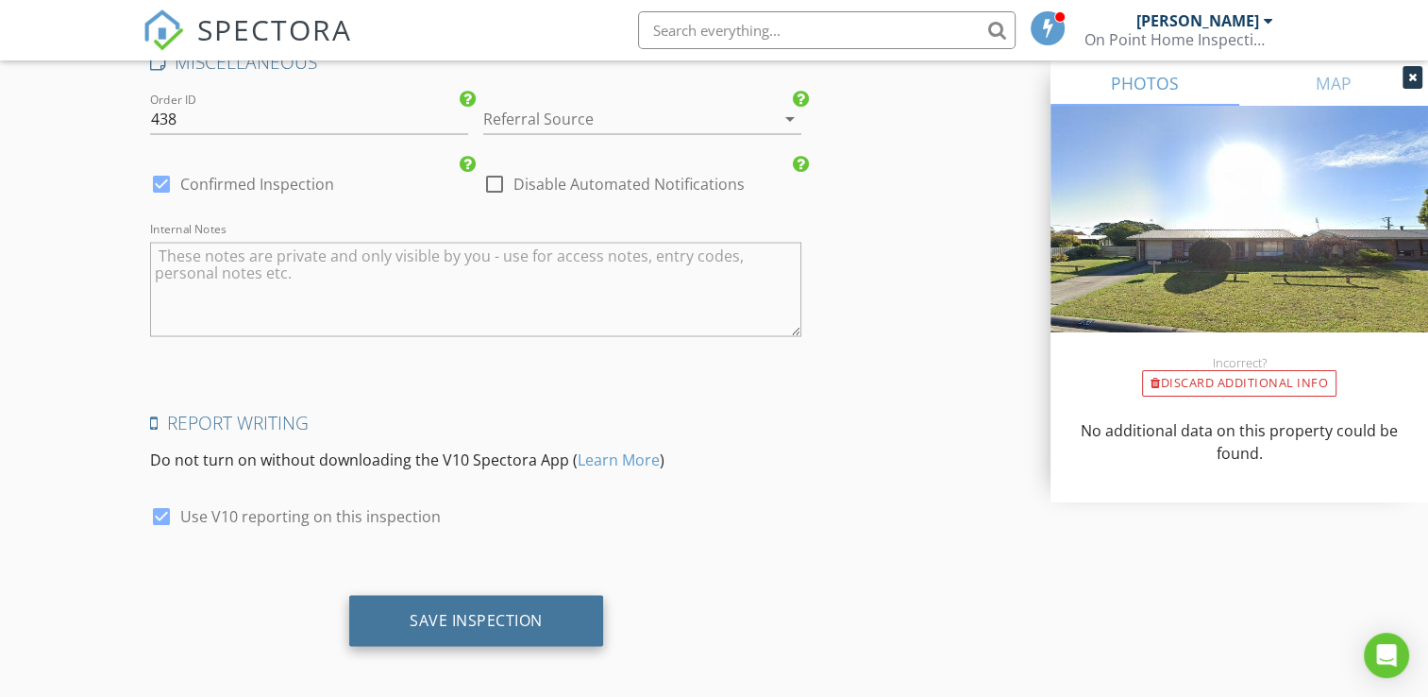
click at [488, 610] on div "Save Inspection" at bounding box center [476, 619] width 133 height 19
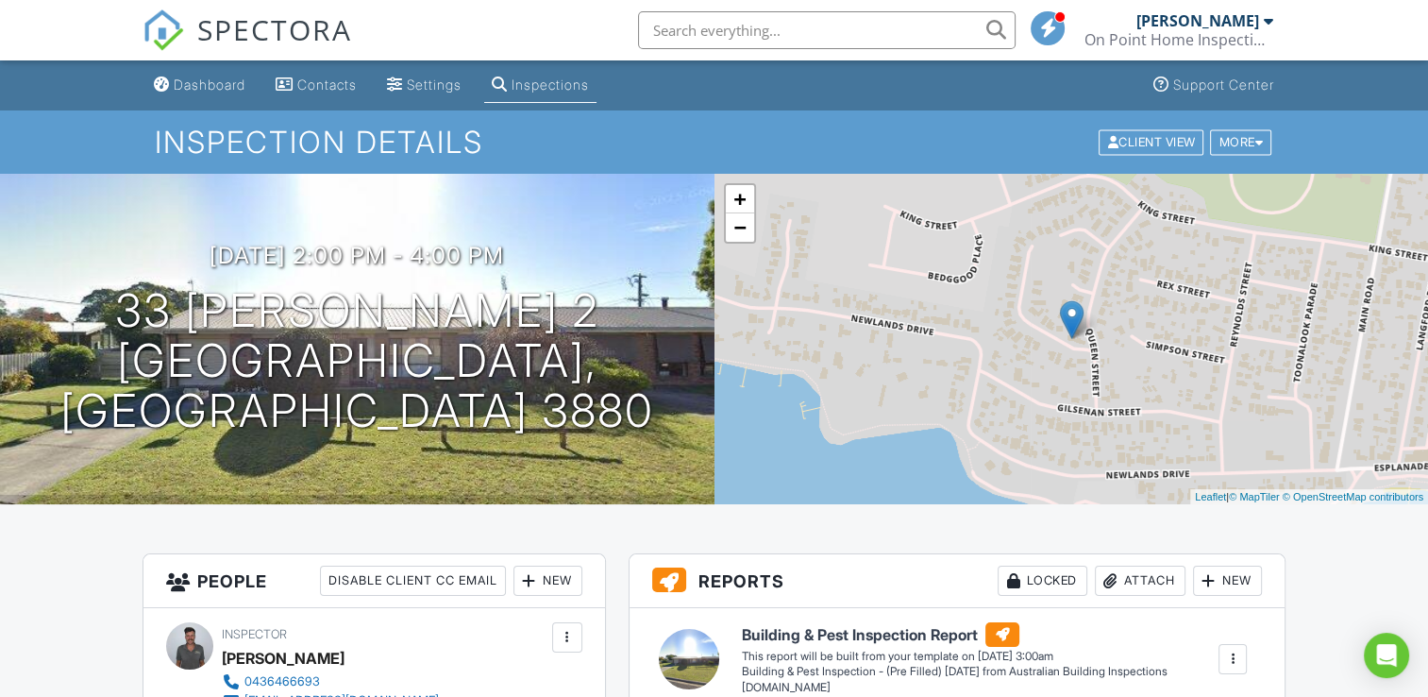
click at [215, 78] on div "Dashboard" at bounding box center [210, 84] width 72 height 16
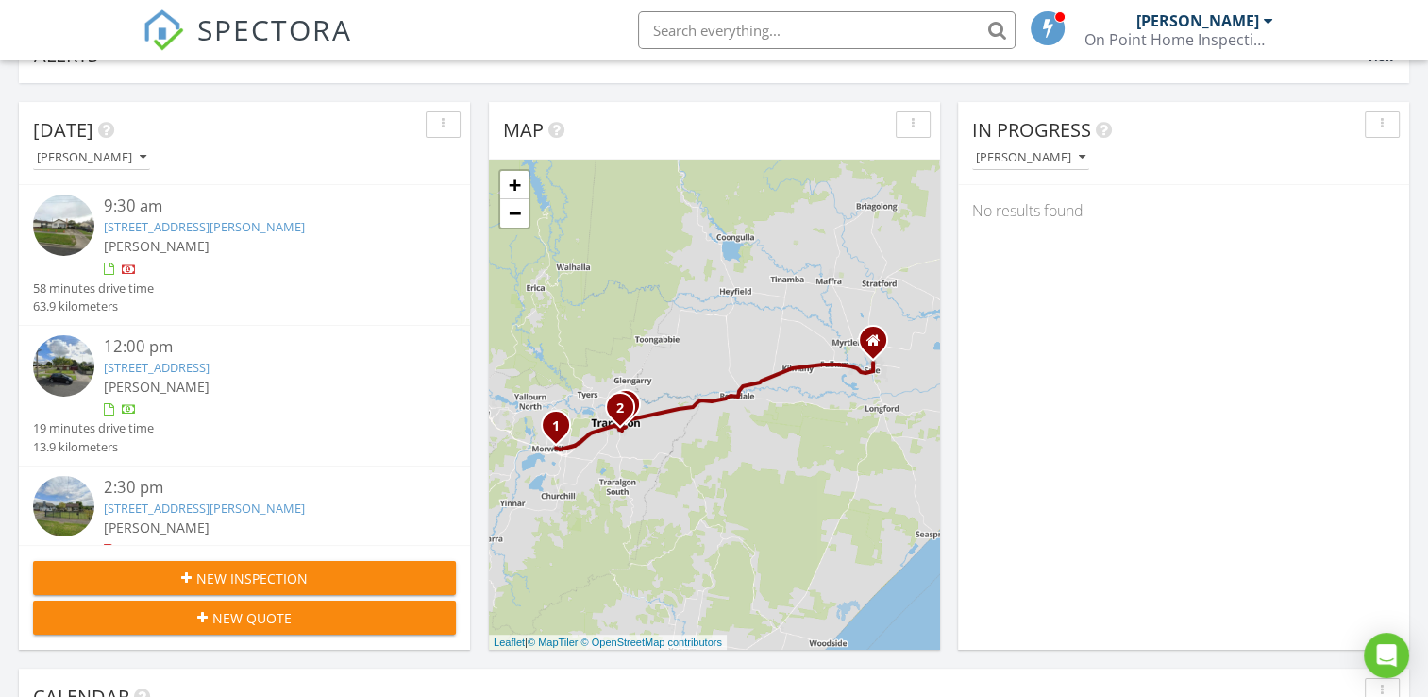
scroll to position [378, 0]
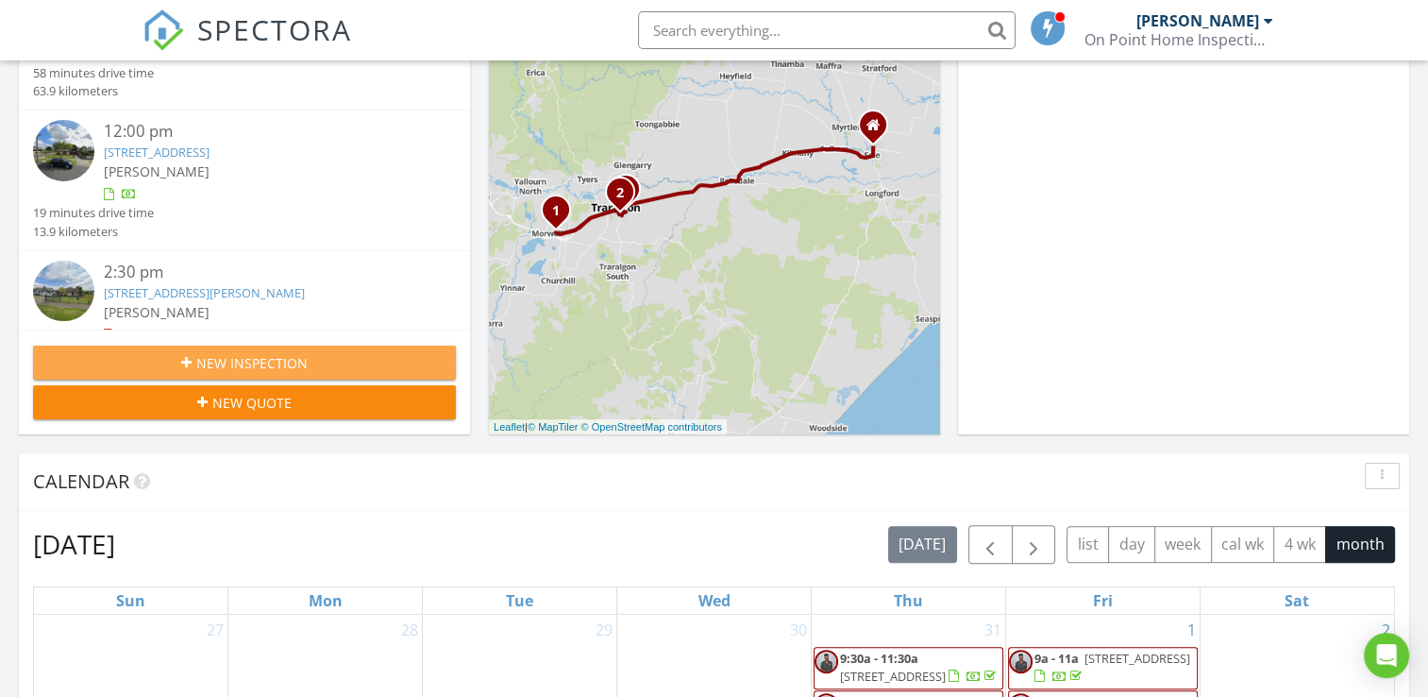
click at [388, 369] on div "New Inspection" at bounding box center [244, 363] width 393 height 20
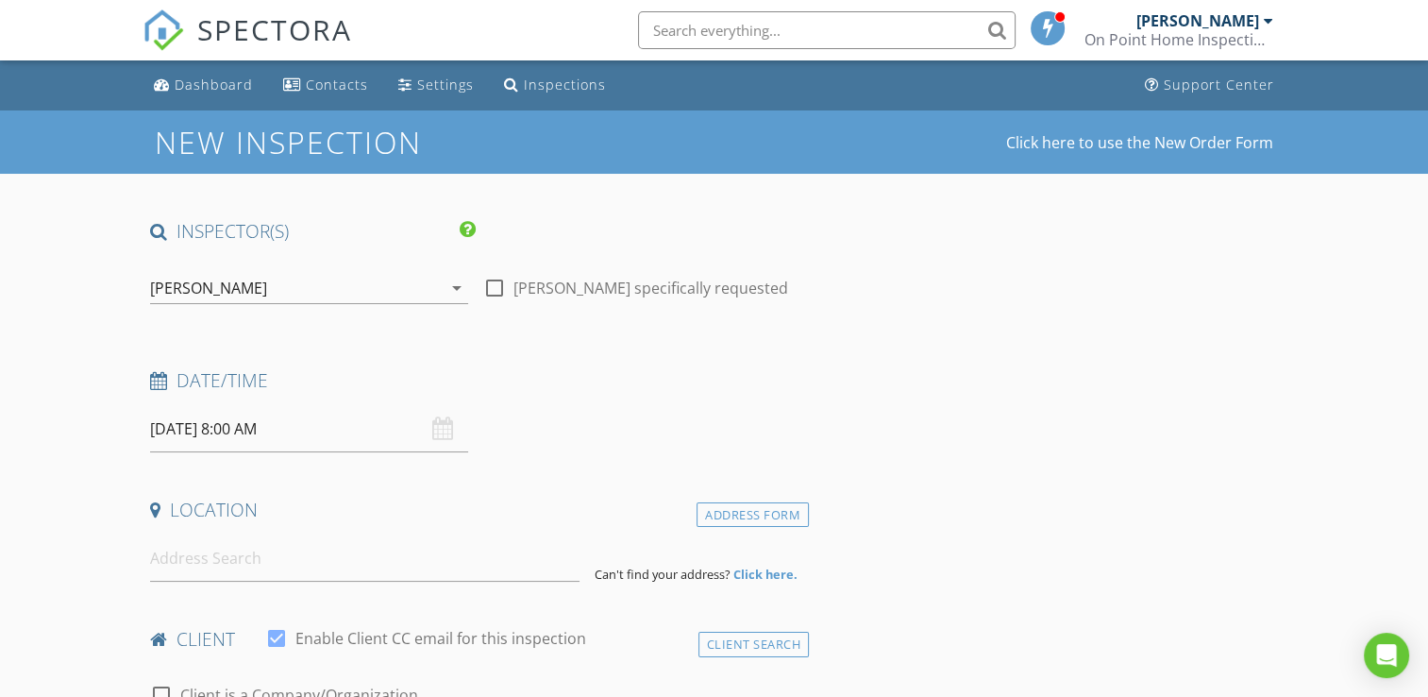
click at [394, 426] on input "[DATE] 8:00 AM" at bounding box center [309, 429] width 318 height 46
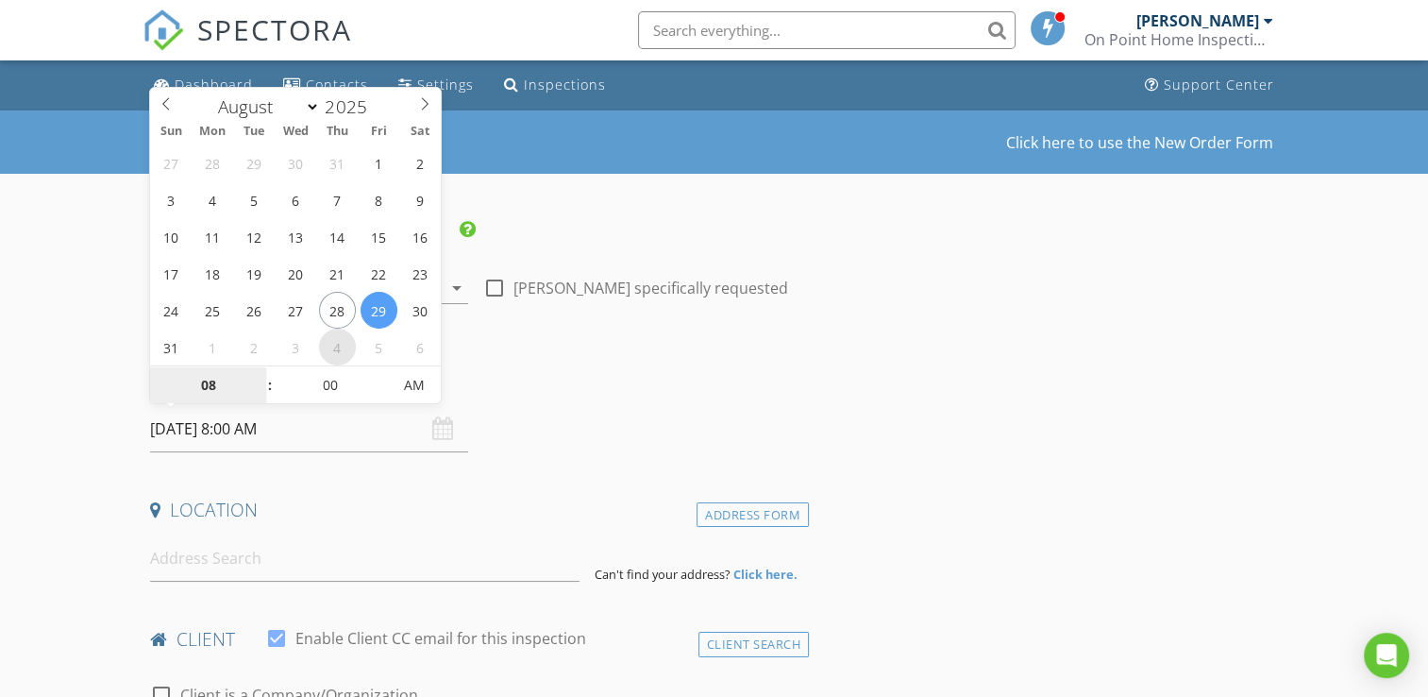
select select "8"
type input "[DATE] 8:00 AM"
type input "07"
type input "[DATE] 7:00 AM"
click at [260, 391] on span at bounding box center [259, 394] width 13 height 19
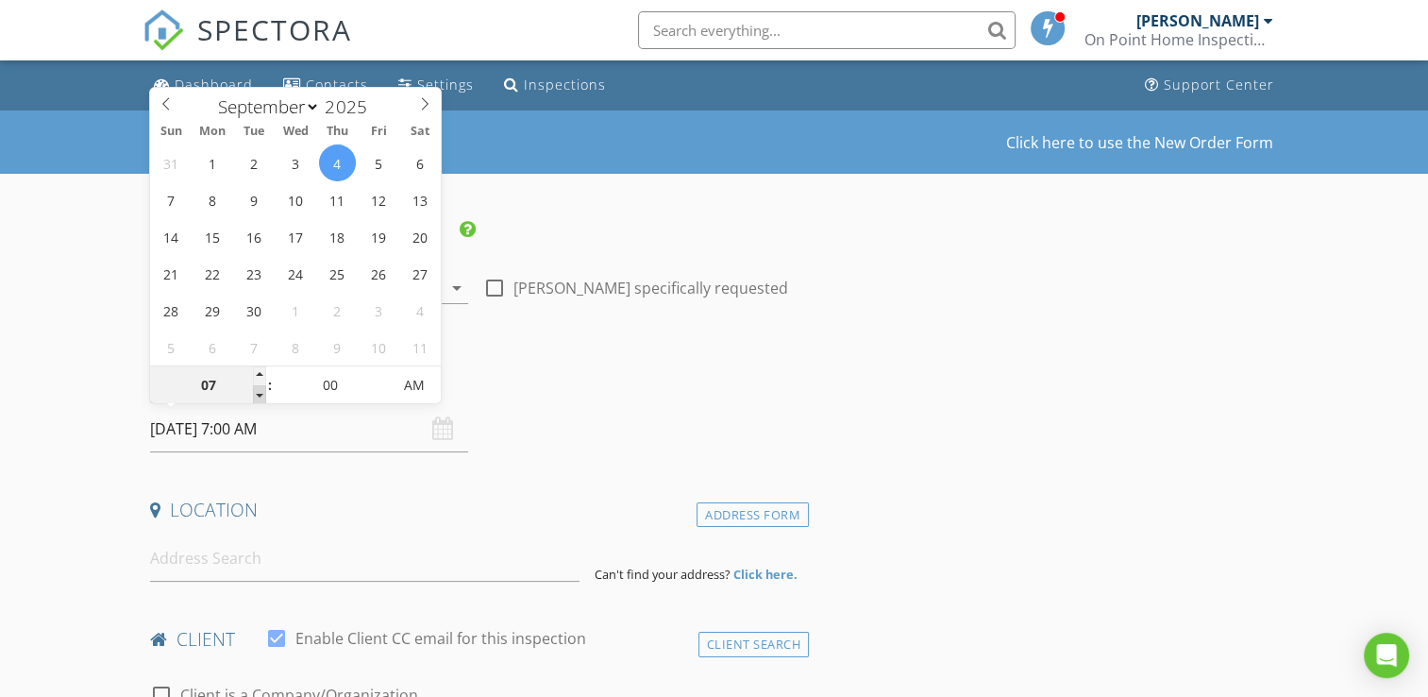
type input "06"
type input "[DATE] 6:00 AM"
click at [260, 391] on span at bounding box center [259, 394] width 13 height 19
type input "07"
type input "[DATE] 7:00 AM"
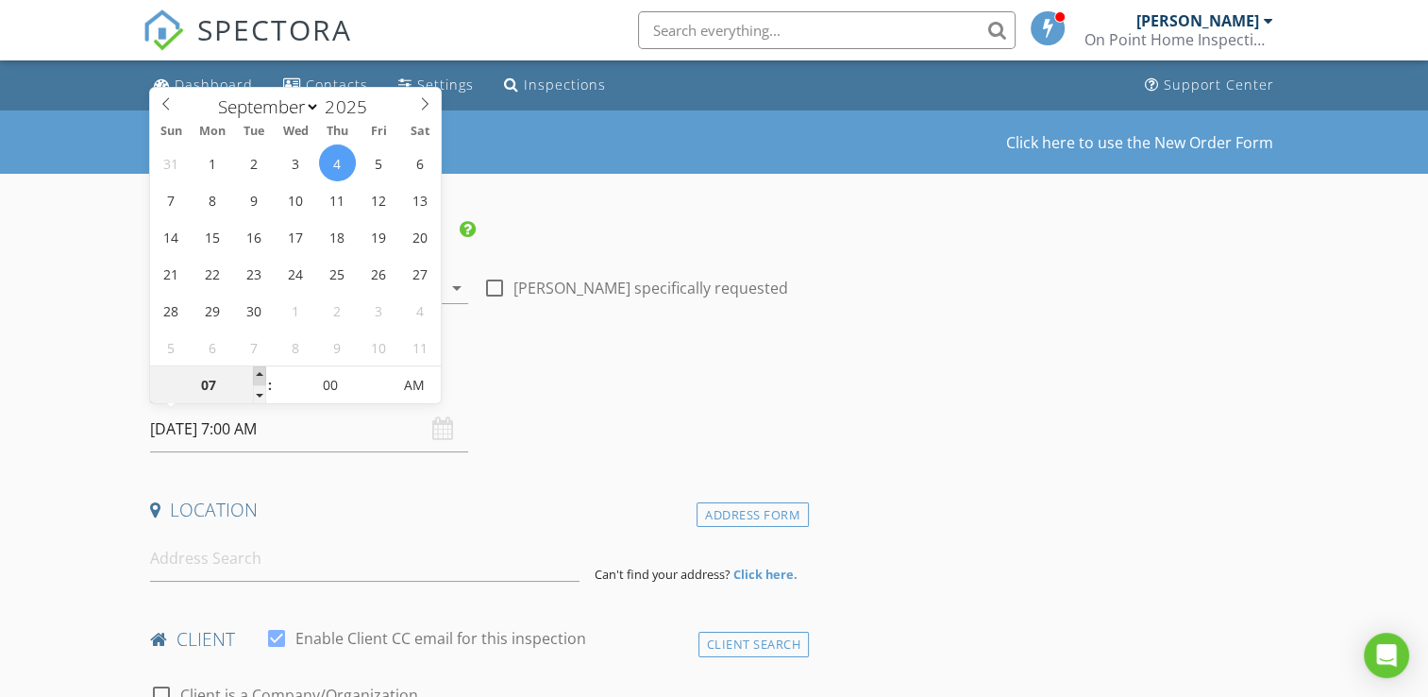
drag, startPoint x: 260, startPoint y: 391, endPoint x: 262, endPoint y: 374, distance: 17.1
click at [262, 374] on span at bounding box center [259, 375] width 13 height 19
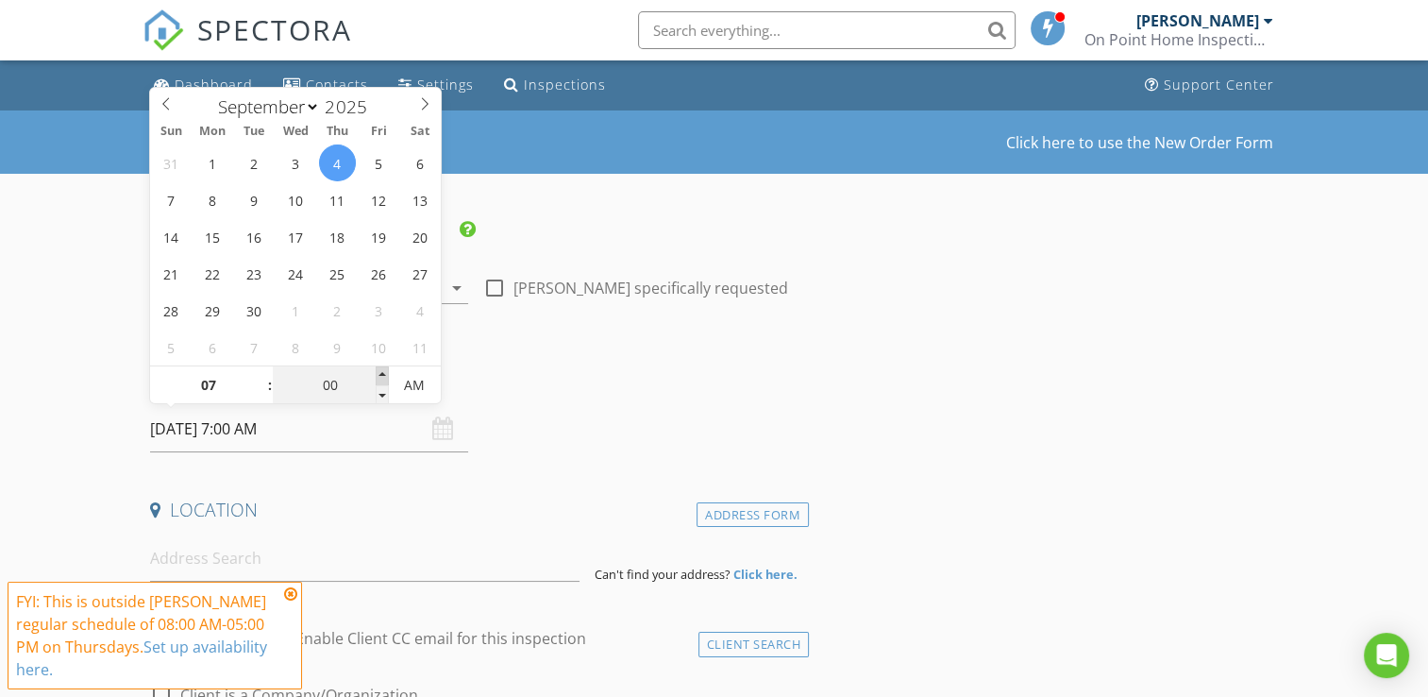
type input "05"
type input "[DATE] 7:05 AM"
click at [385, 377] on span at bounding box center [382, 375] width 13 height 19
type input "10"
type input "[DATE] 7:10 AM"
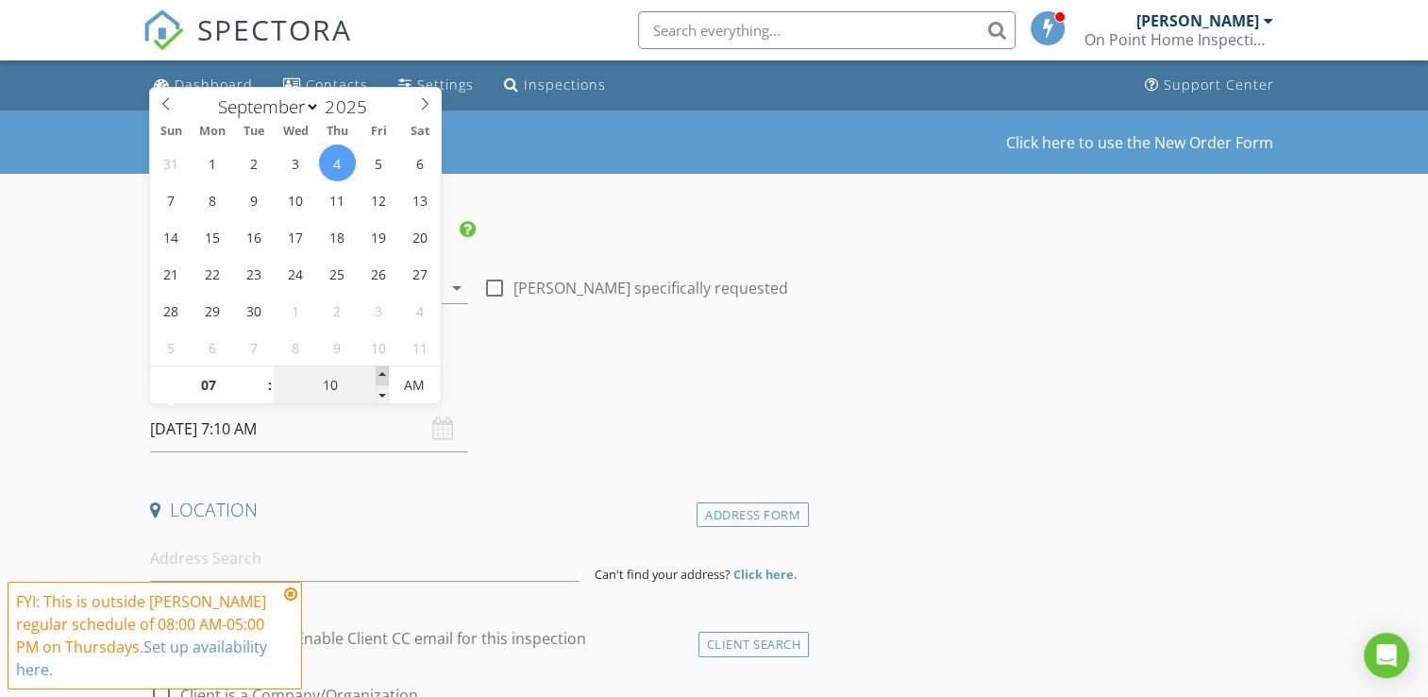
click at [385, 377] on span at bounding box center [382, 375] width 13 height 19
type input "15"
type input "[DATE] 7:15 AM"
click at [385, 377] on span at bounding box center [382, 375] width 13 height 19
type input "20"
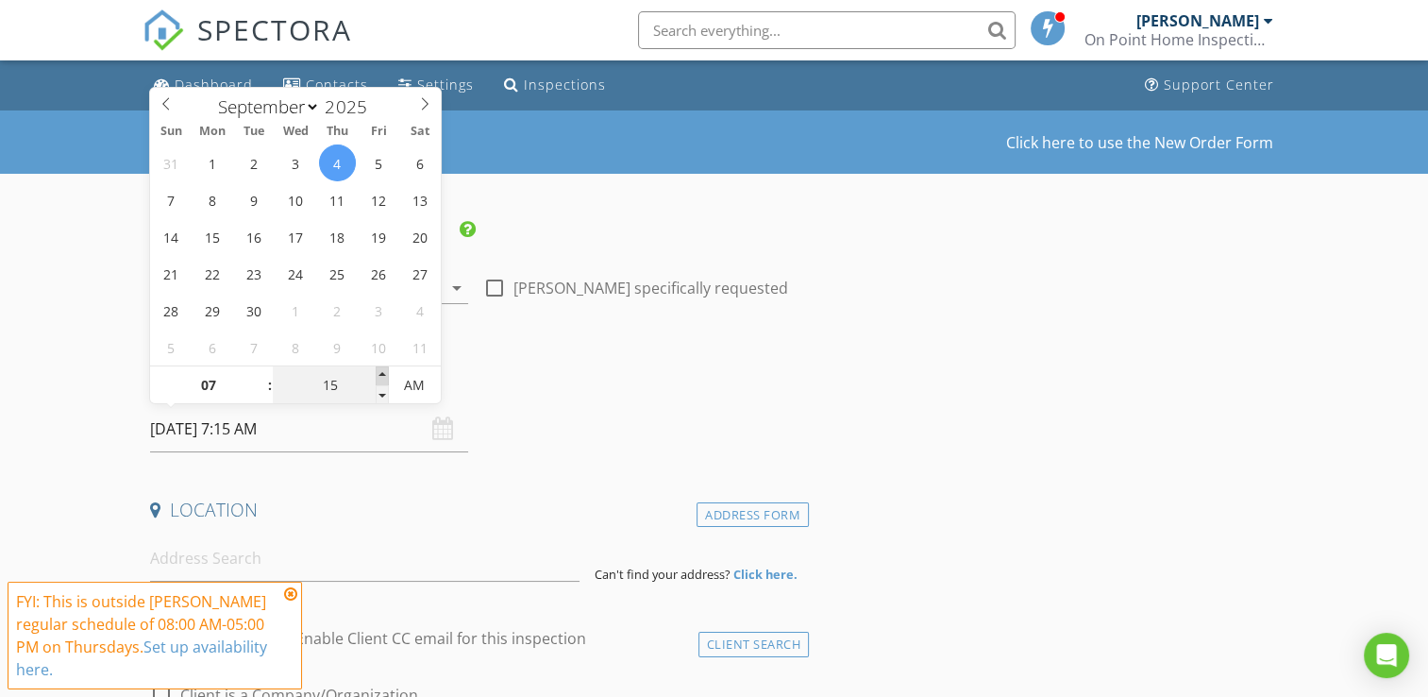
type input "[DATE] 7:20 AM"
click at [385, 377] on span at bounding box center [382, 375] width 13 height 19
type input "25"
type input "[DATE] 7:25 AM"
click at [385, 377] on span at bounding box center [382, 375] width 13 height 19
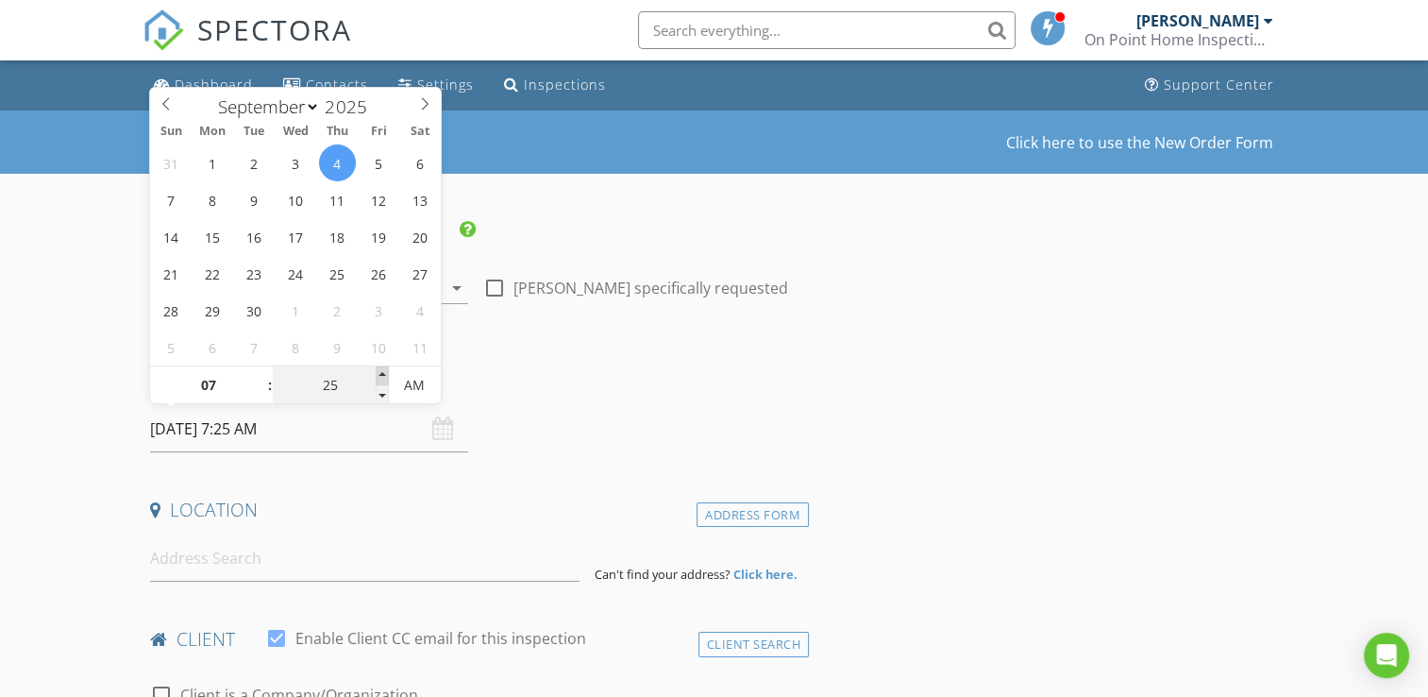
type input "30"
type input "[DATE] 7:30 AM"
click at [383, 375] on span at bounding box center [382, 375] width 13 height 19
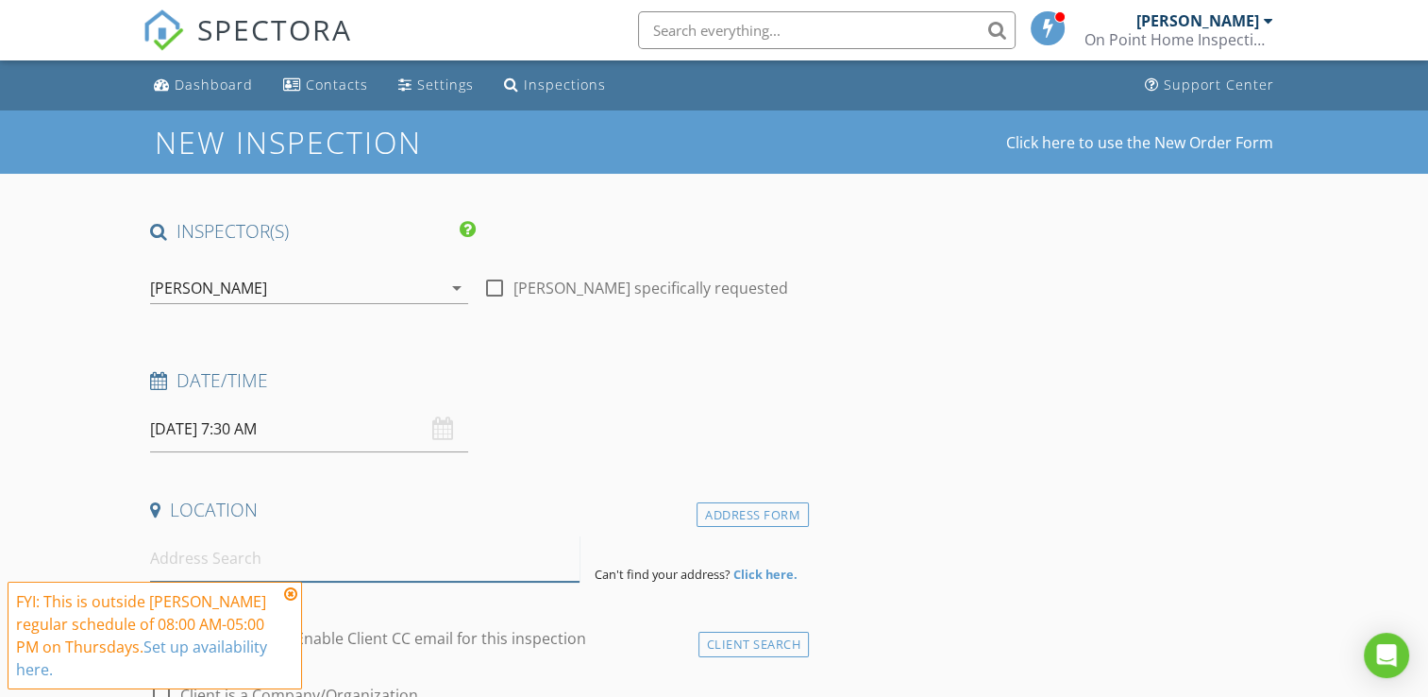
click at [357, 568] on input at bounding box center [364, 558] width 429 height 46
click at [295, 594] on icon at bounding box center [290, 593] width 13 height 15
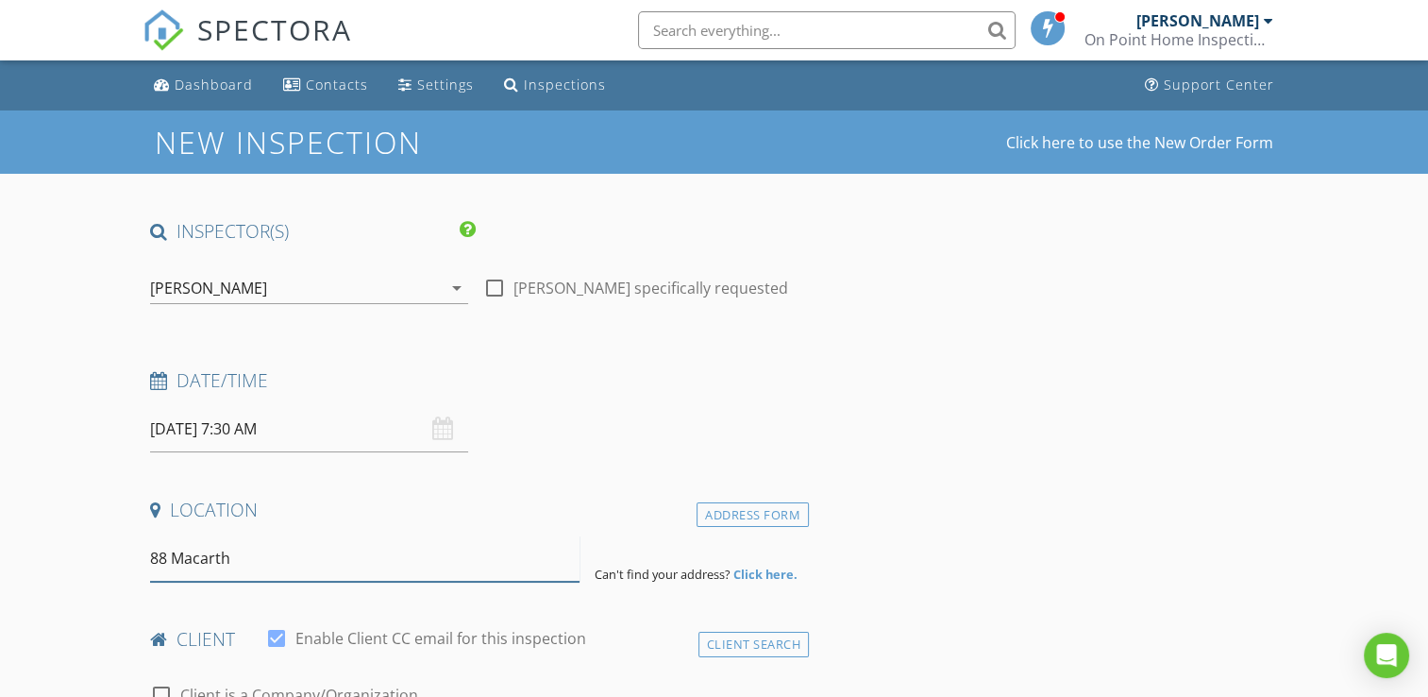
click at [282, 572] on input "88 Macarth" at bounding box center [364, 558] width 429 height 46
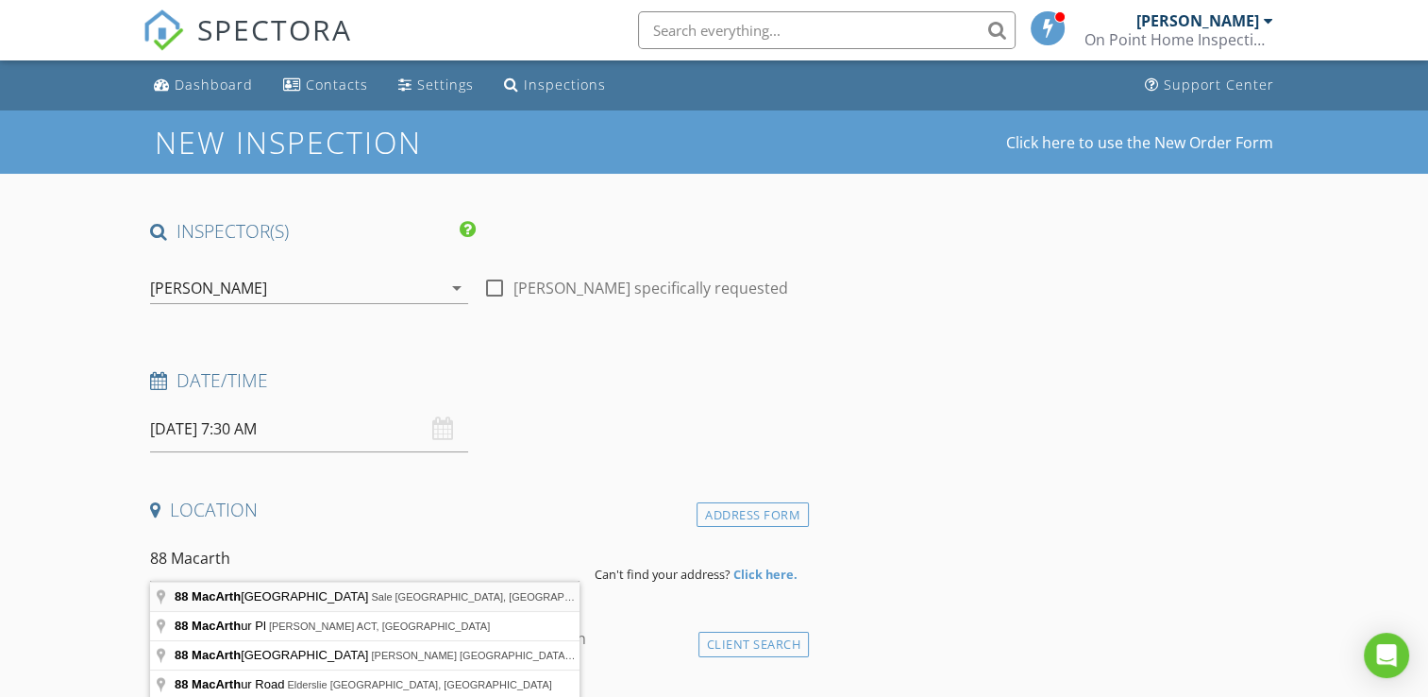
type input "88 MacArthur Street, Sale VIC, Australia"
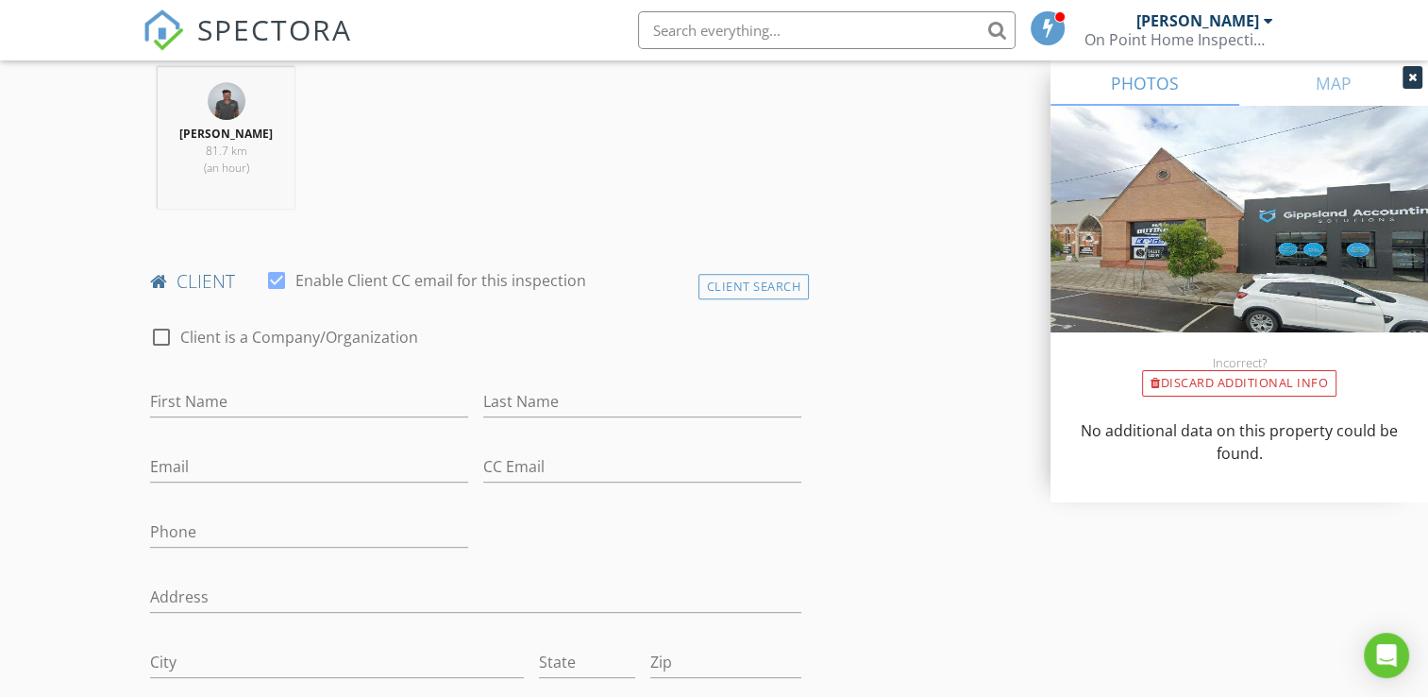
scroll to position [755, 0]
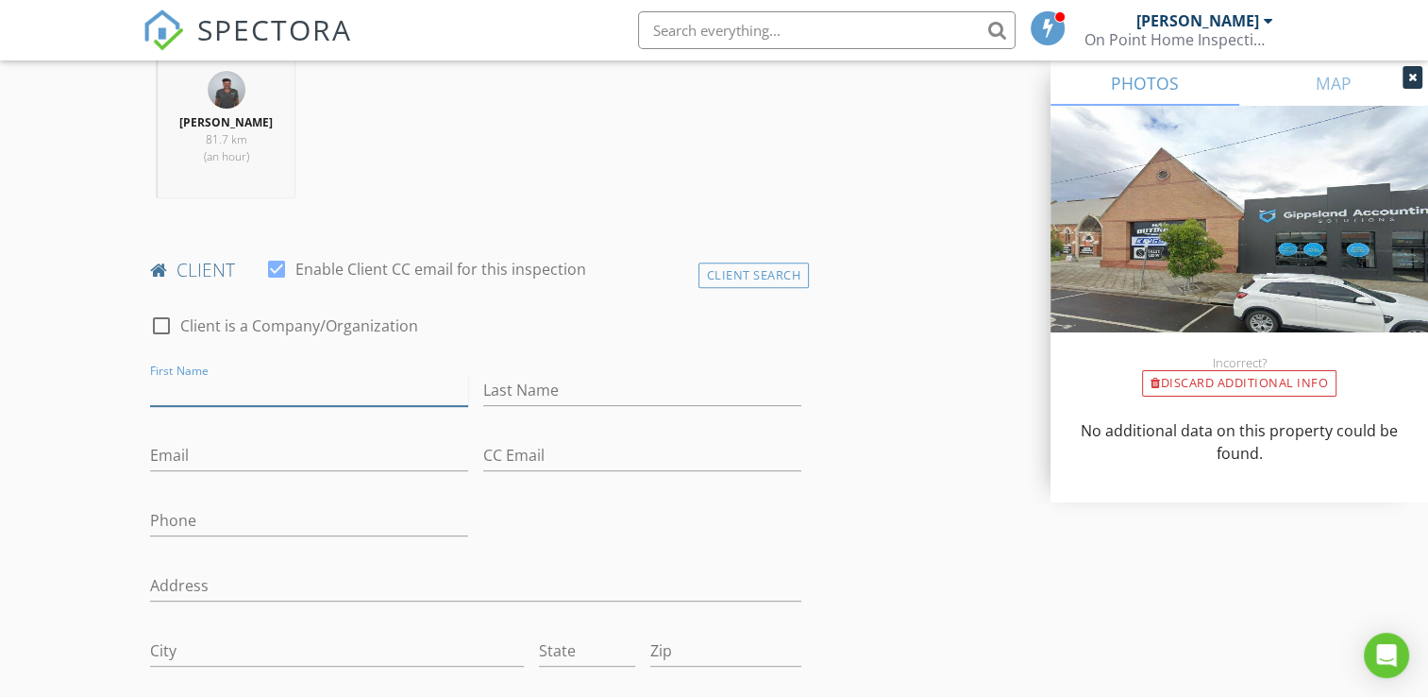
click at [325, 386] on input "First Name" at bounding box center [309, 390] width 318 height 31
type input "Cameron"
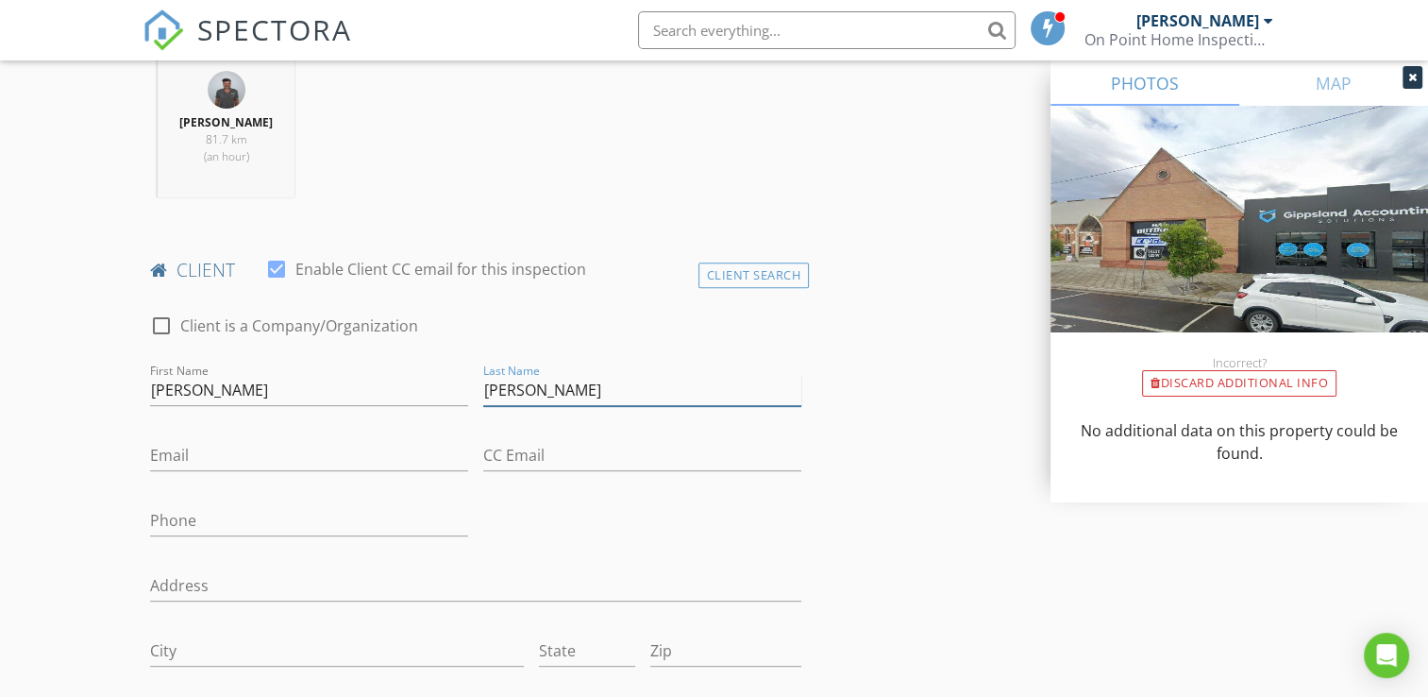
type input "Griffiths"
type input "cameron.griffiths@gmail.com"
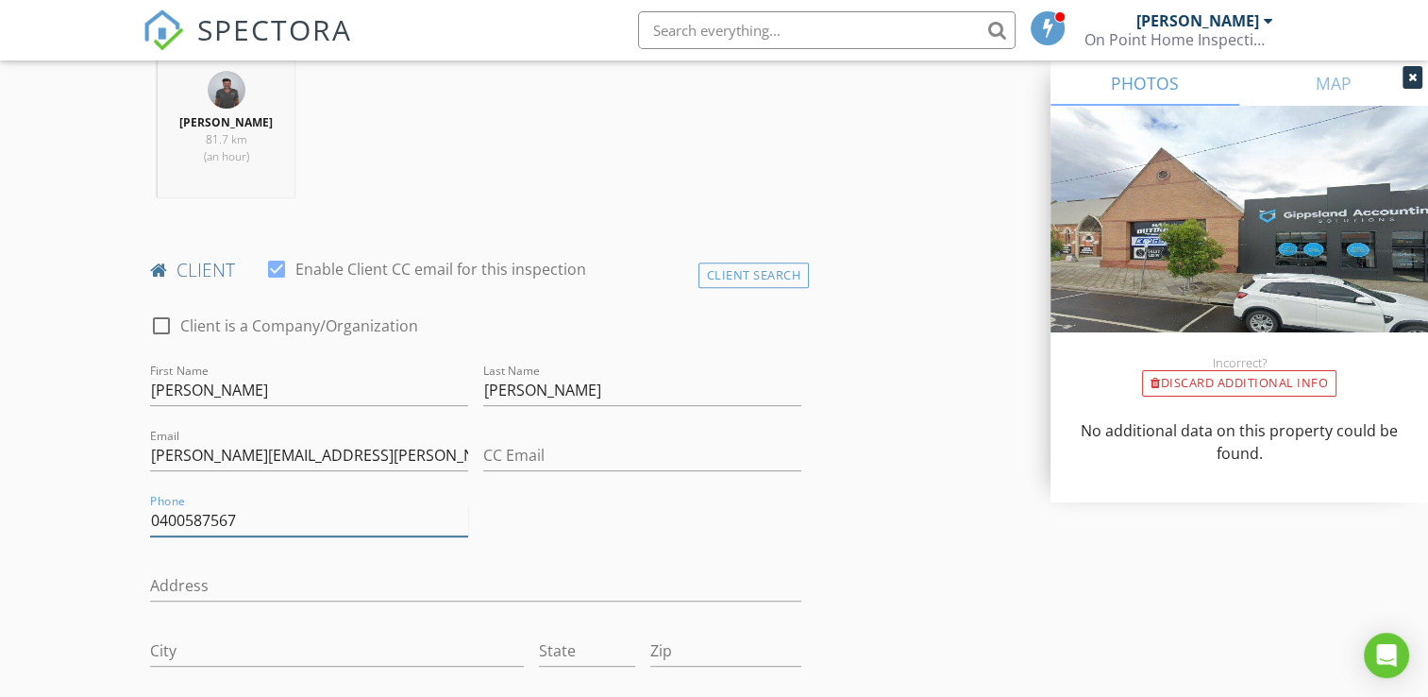
type input "0400587567"
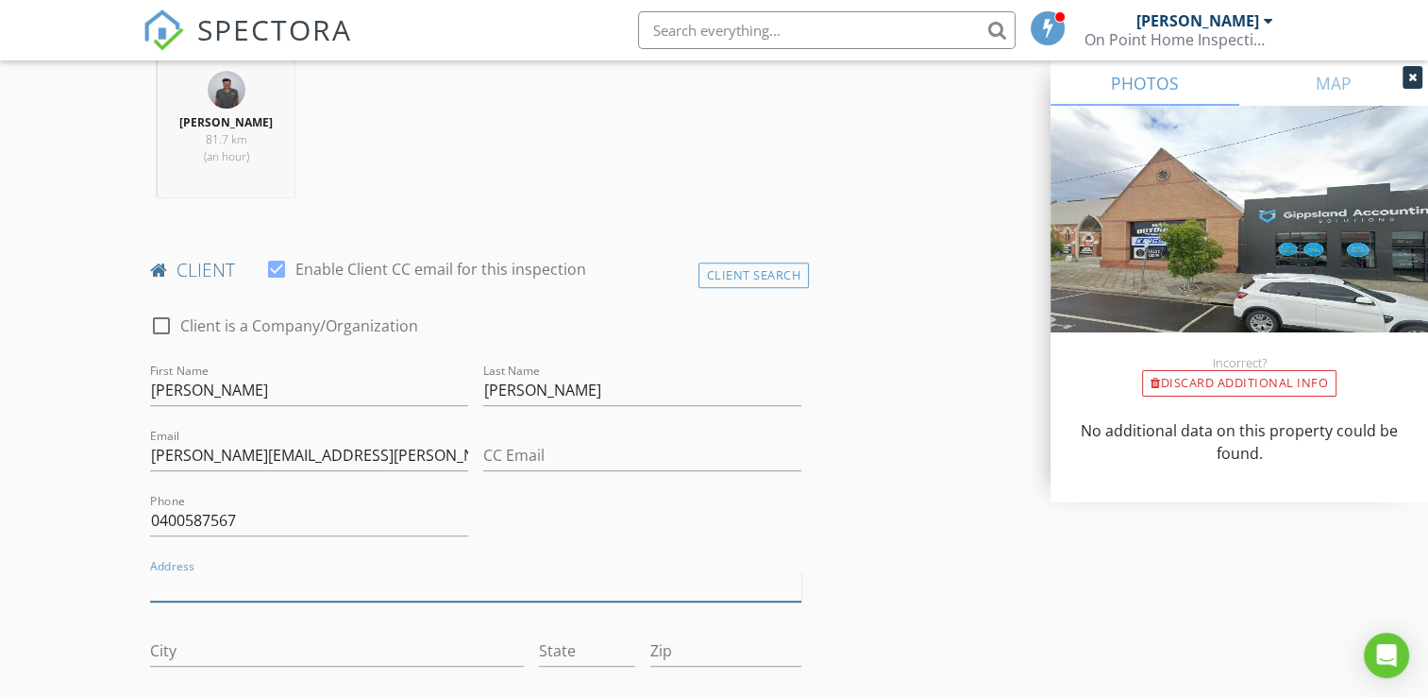
click at [275, 582] on input "Address" at bounding box center [475, 585] width 651 height 31
type input "4"
click at [160, 584] on input "5Plumpton" at bounding box center [475, 585] width 651 height 31
click at [275, 588] on input "5 Plumpton" at bounding box center [475, 585] width 651 height 31
type input "5 Plumpton Ave"
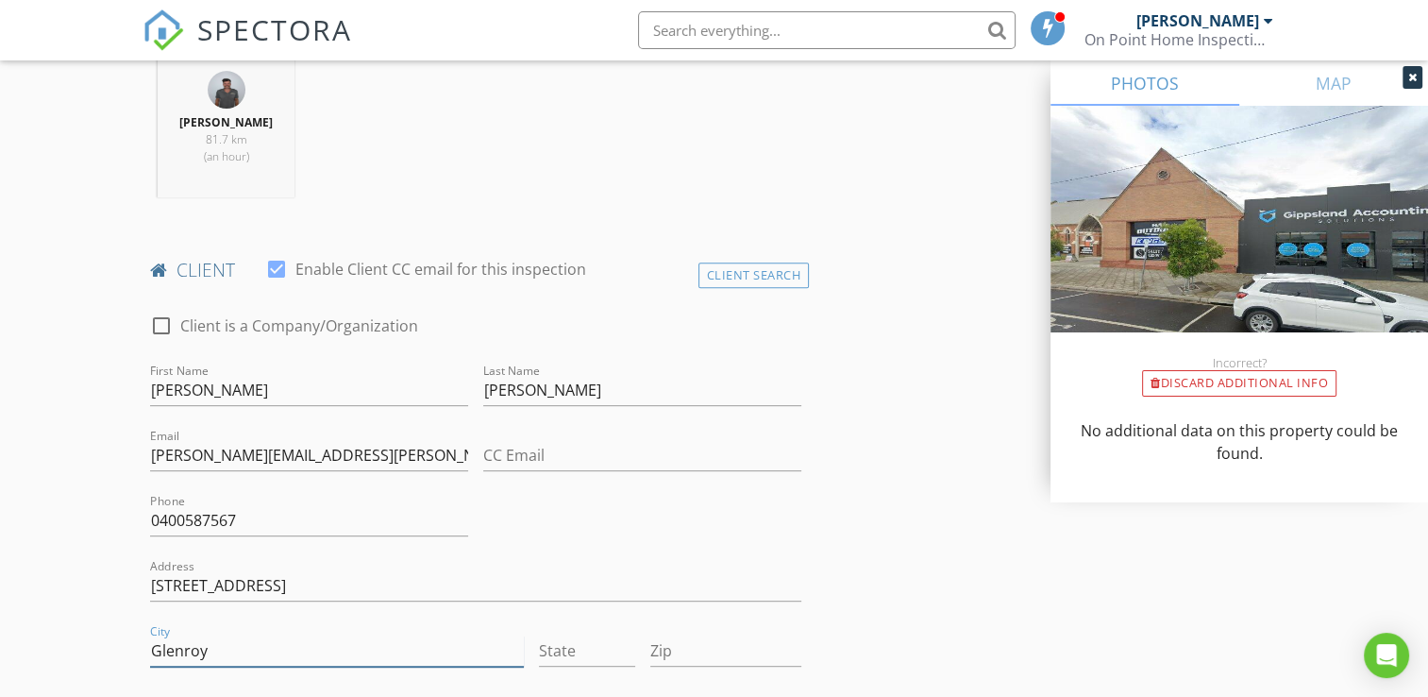
type input "Glenroy"
type input "VIC"
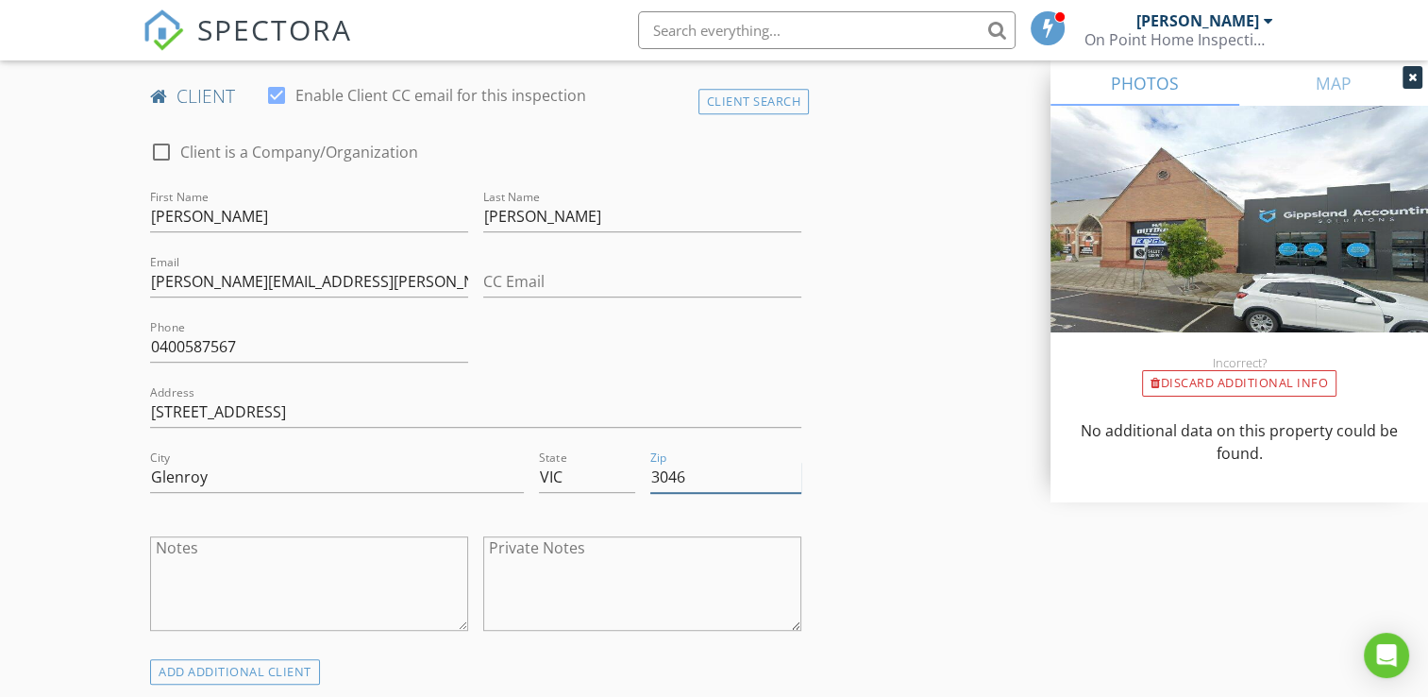
scroll to position [1321, 0]
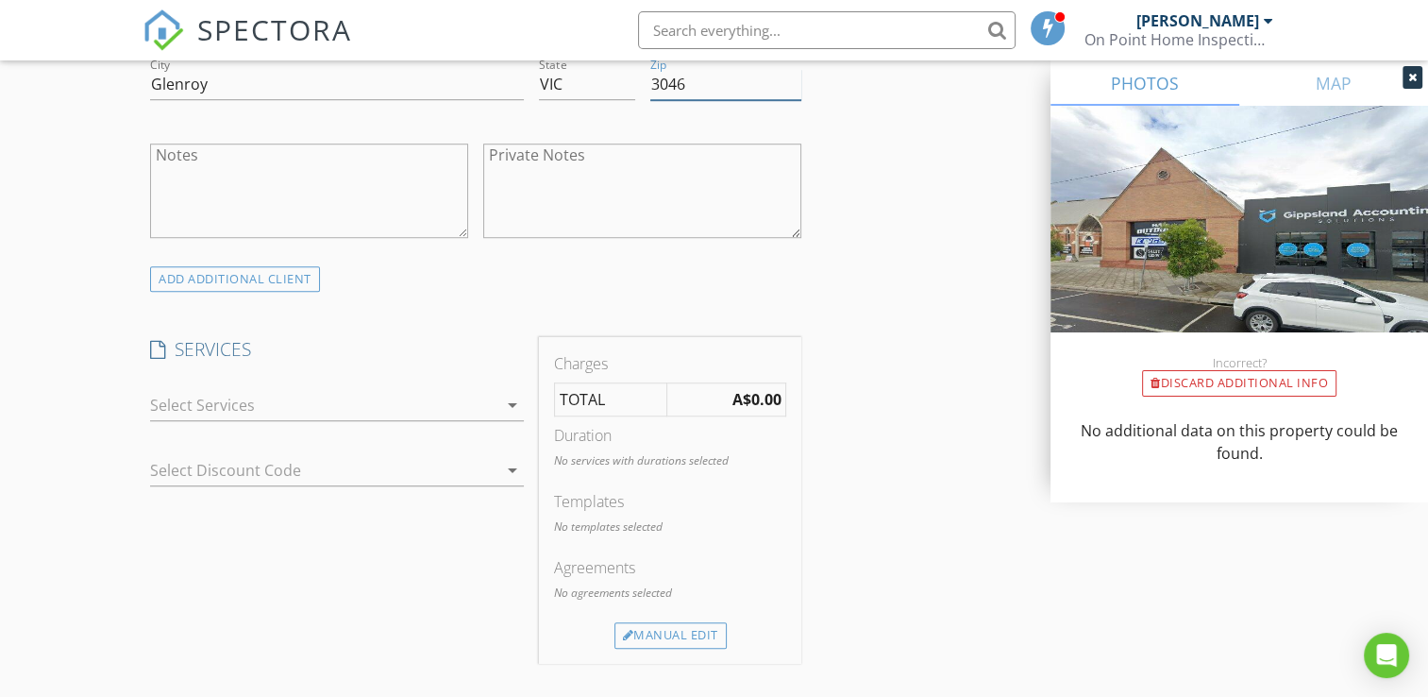
type input "3046"
click at [509, 395] on icon "arrow_drop_down" at bounding box center [512, 405] width 23 height 23
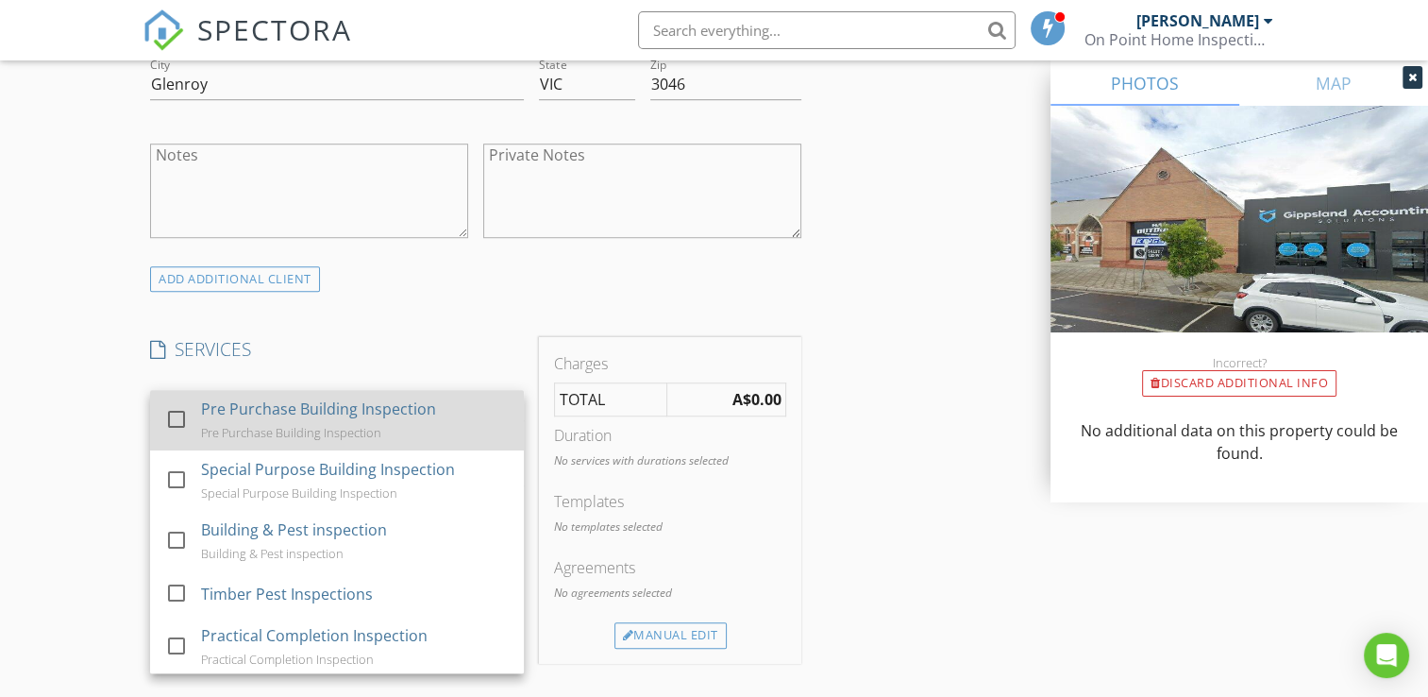
click at [396, 415] on div "Pre Purchase Building Inspection" at bounding box center [319, 408] width 235 height 23
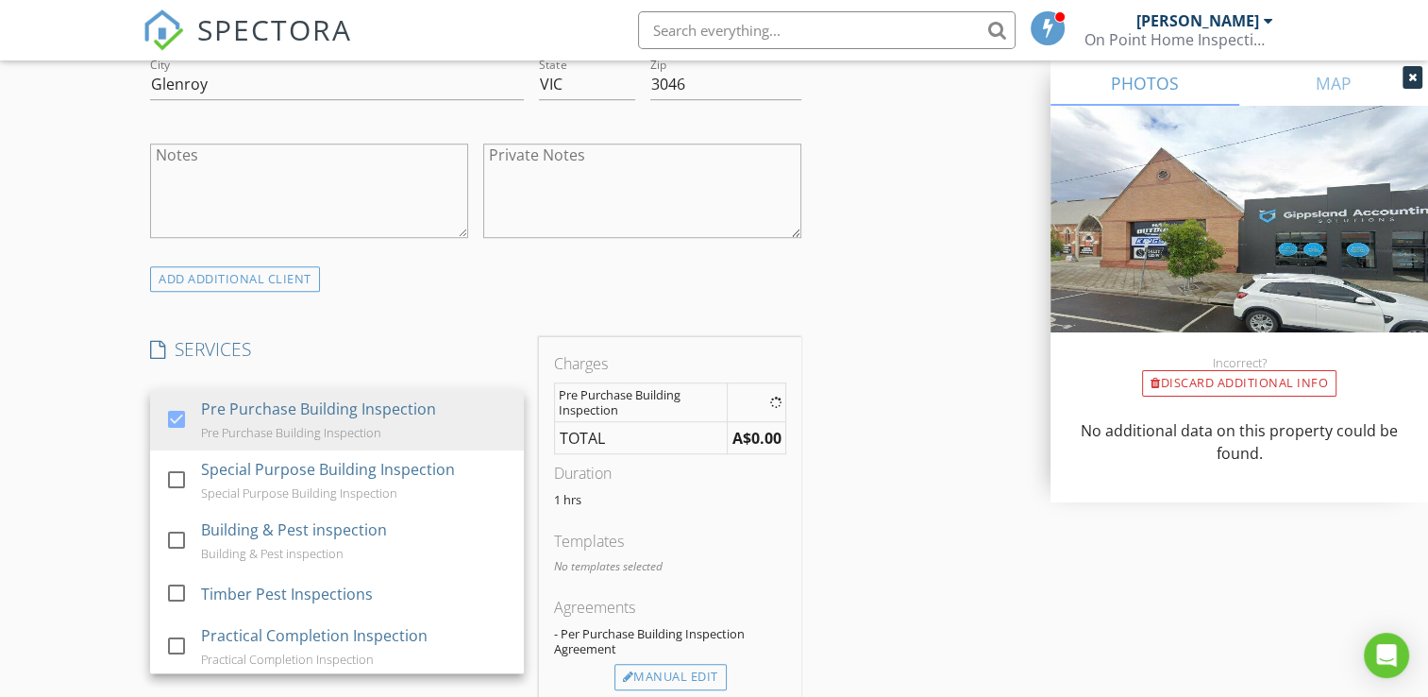
click at [837, 554] on div "INSPECTOR(S) check_box Shaun Humphreys PRIMARY Shaun Humphreys arrow_drop_down …" at bounding box center [714, 490] width 1142 height 3184
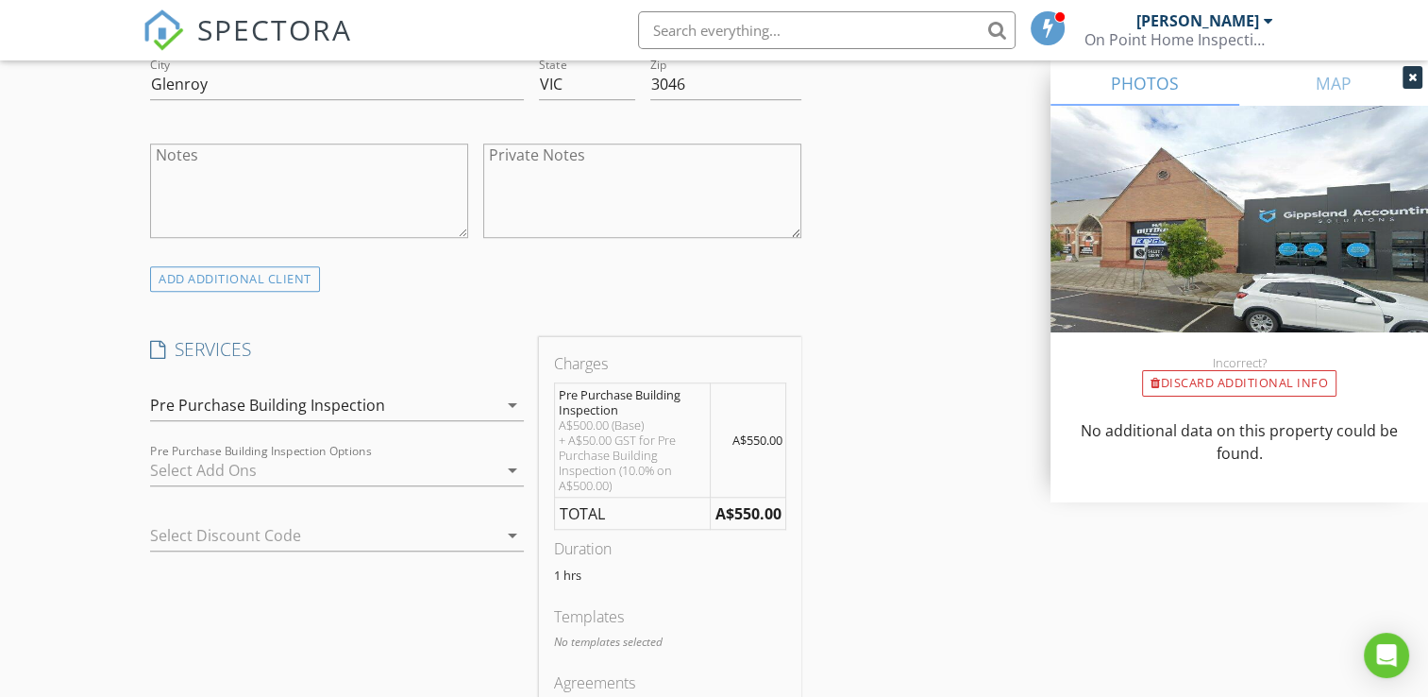
scroll to position [1604, 0]
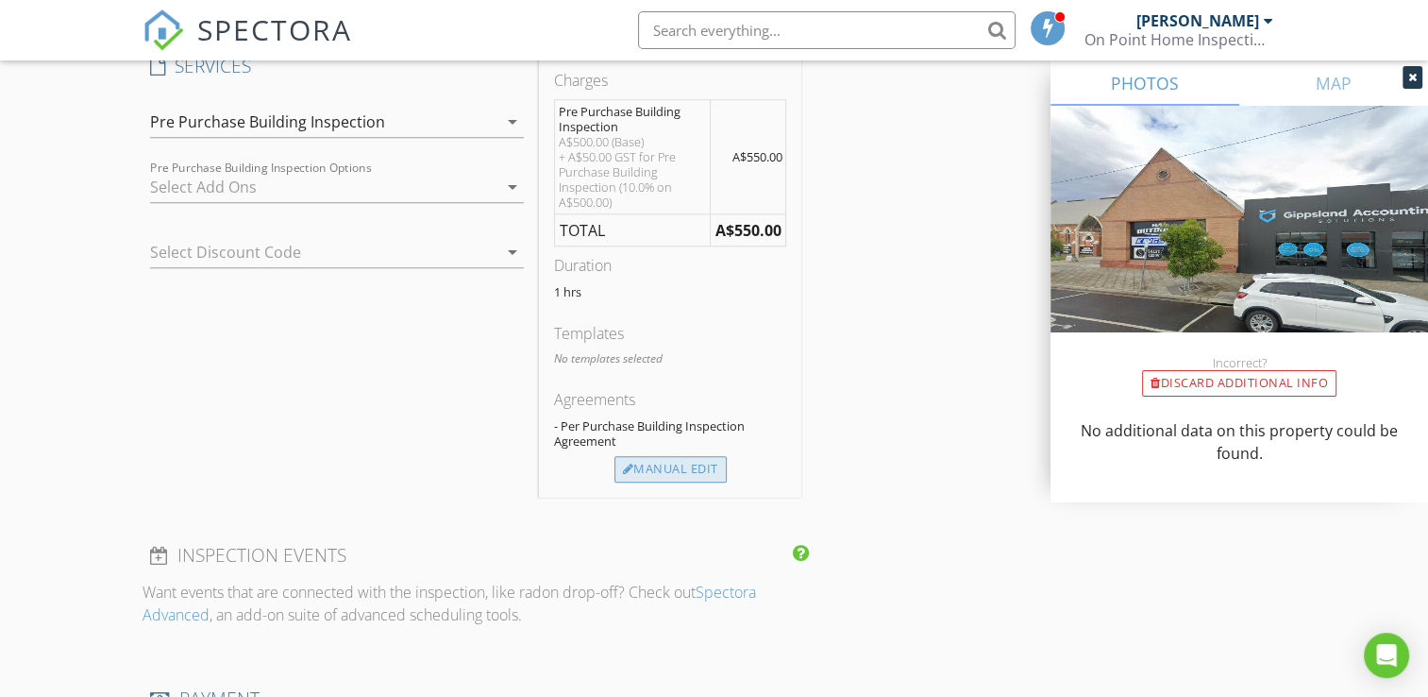
click at [686, 466] on div "Manual Edit" at bounding box center [670, 469] width 112 height 26
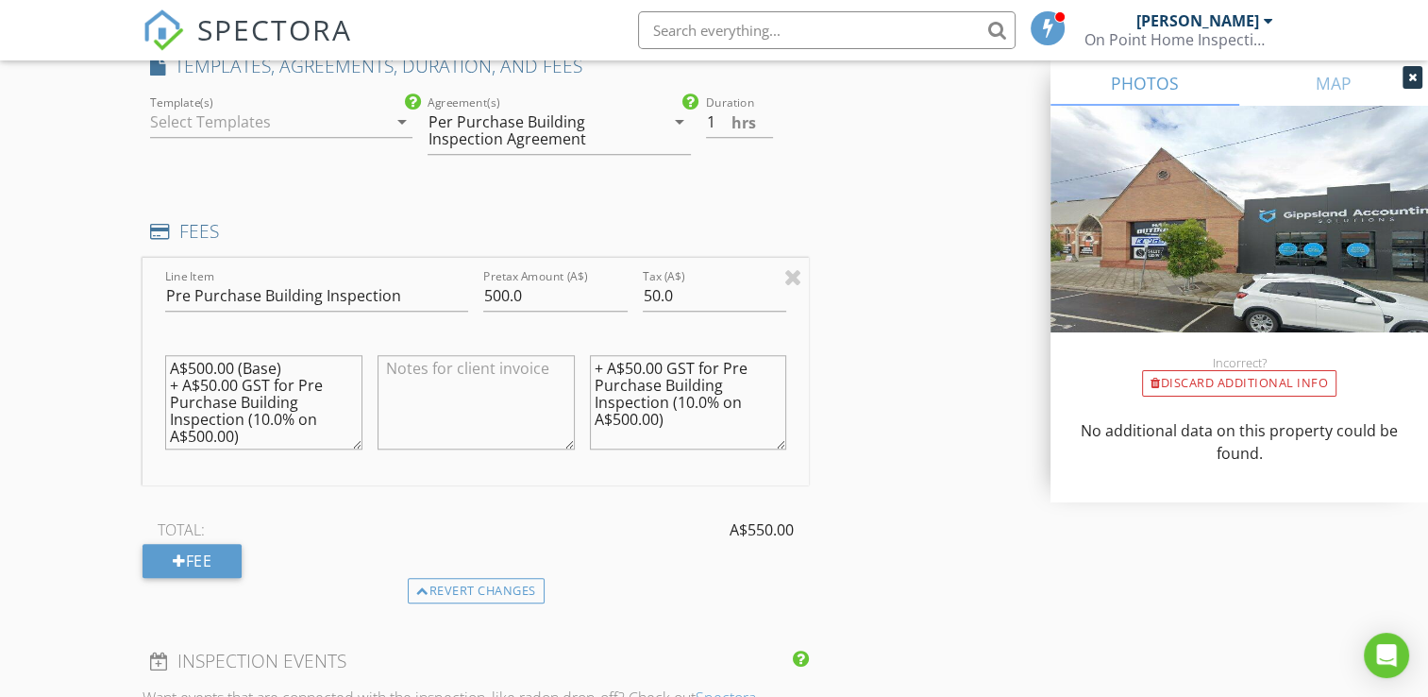
drag, startPoint x: 703, startPoint y: 421, endPoint x: 442, endPoint y: 294, distance: 290.4
click at [442, 294] on div "Line Item Pre Purchase Building Inspection Pretax Amount (A$) 500.0 Tax (A$) 50…" at bounding box center [476, 371] width 666 height 227
drag, startPoint x: 282, startPoint y: 436, endPoint x: 73, endPoint y: 256, distance: 276.4
click at [73, 256] on div "New Inspection Click here to use the New Order Form INSPECTOR(S) check_box Shau…" at bounding box center [714, 265] width 1428 height 3519
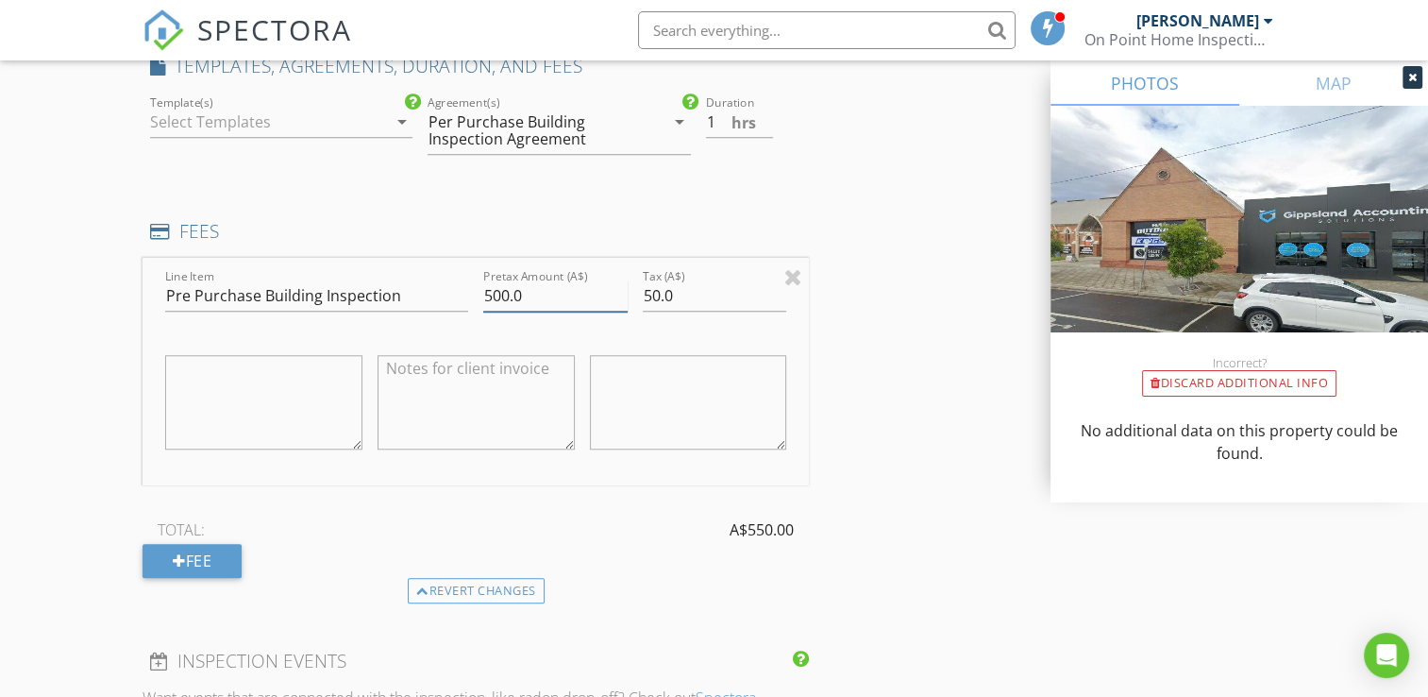
click at [495, 286] on input "500.0" at bounding box center [555, 295] width 144 height 31
type input "600.0"
click at [649, 285] on input "50.0" at bounding box center [715, 295] width 144 height 31
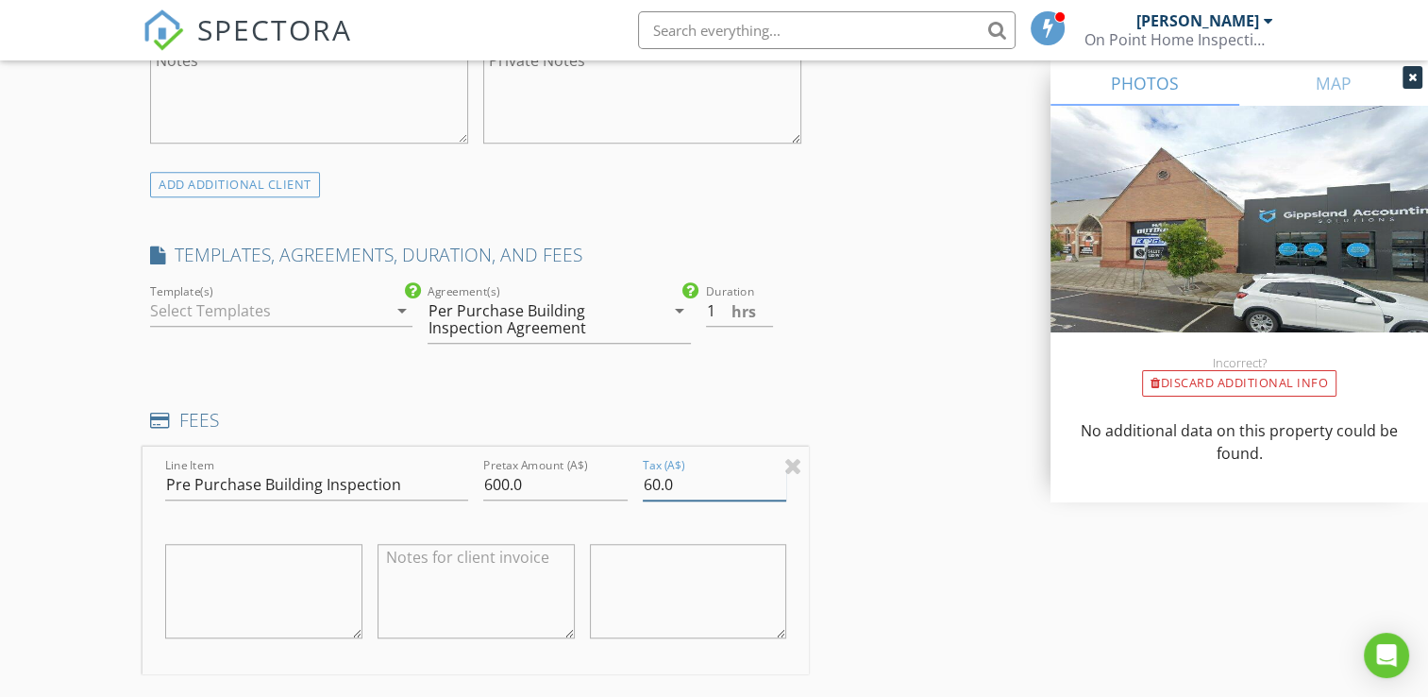
scroll to position [1510, 0]
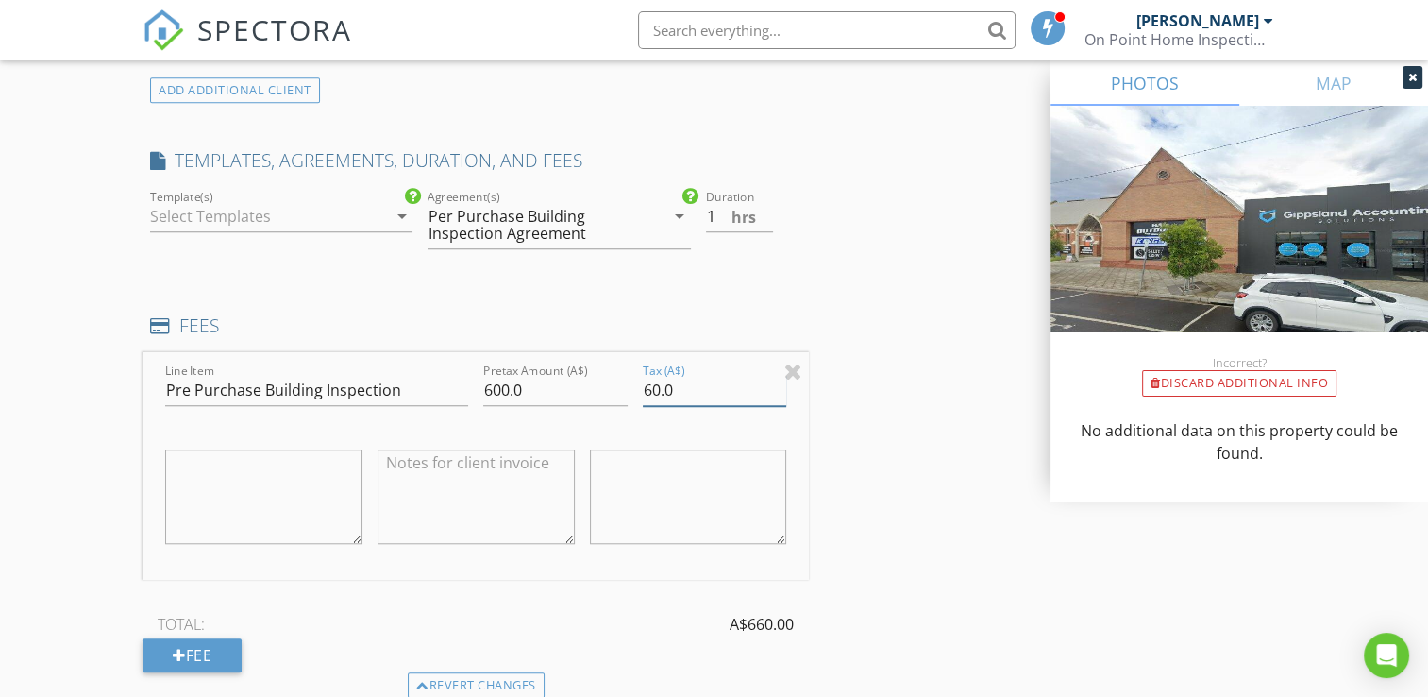
type input "60.0"
click at [401, 228] on div "Template(s) arrow_drop_down" at bounding box center [281, 216] width 262 height 31
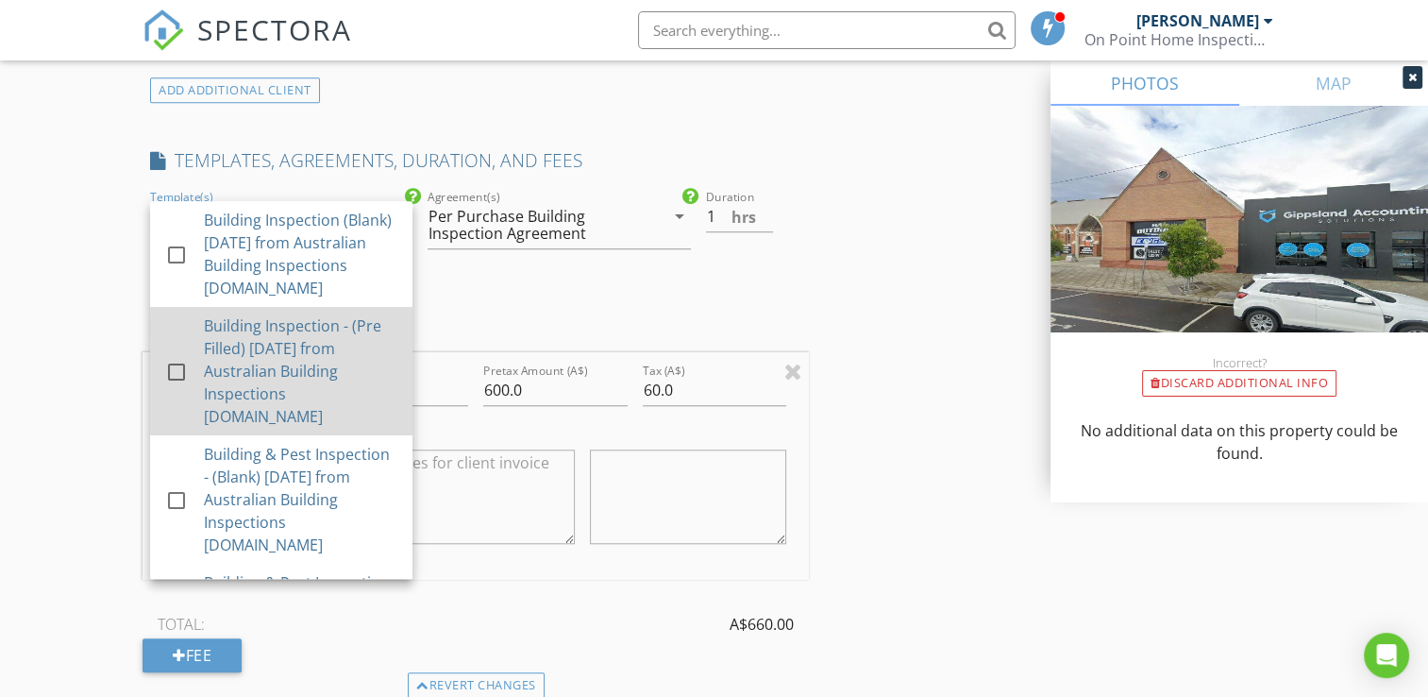
click at [326, 349] on div "Building Inspection - (Pre Filled) 14-8-24 from Australian Building Inspections…" at bounding box center [300, 370] width 193 height 113
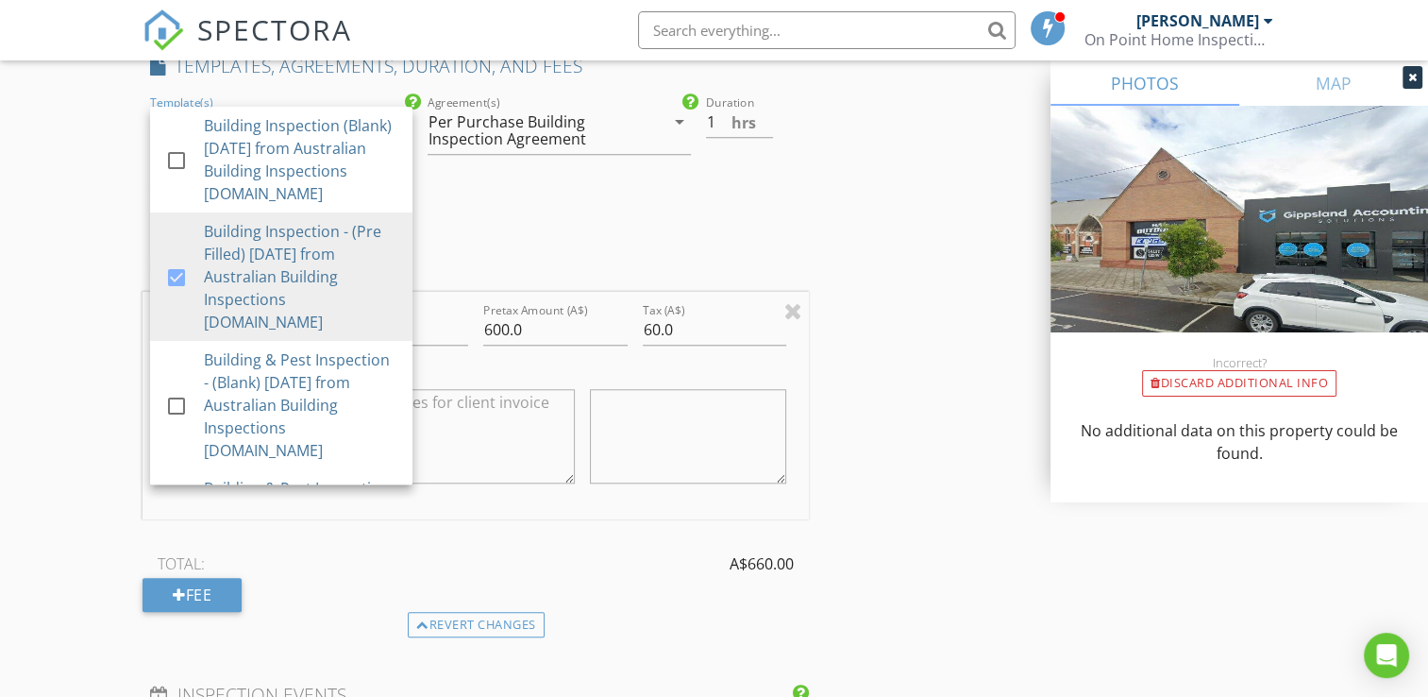
click at [638, 292] on div "Line Item Pre Purchase Building Inspection Pretax Amount (A$) 600.0 Tax (A$) 60…" at bounding box center [476, 405] width 666 height 227
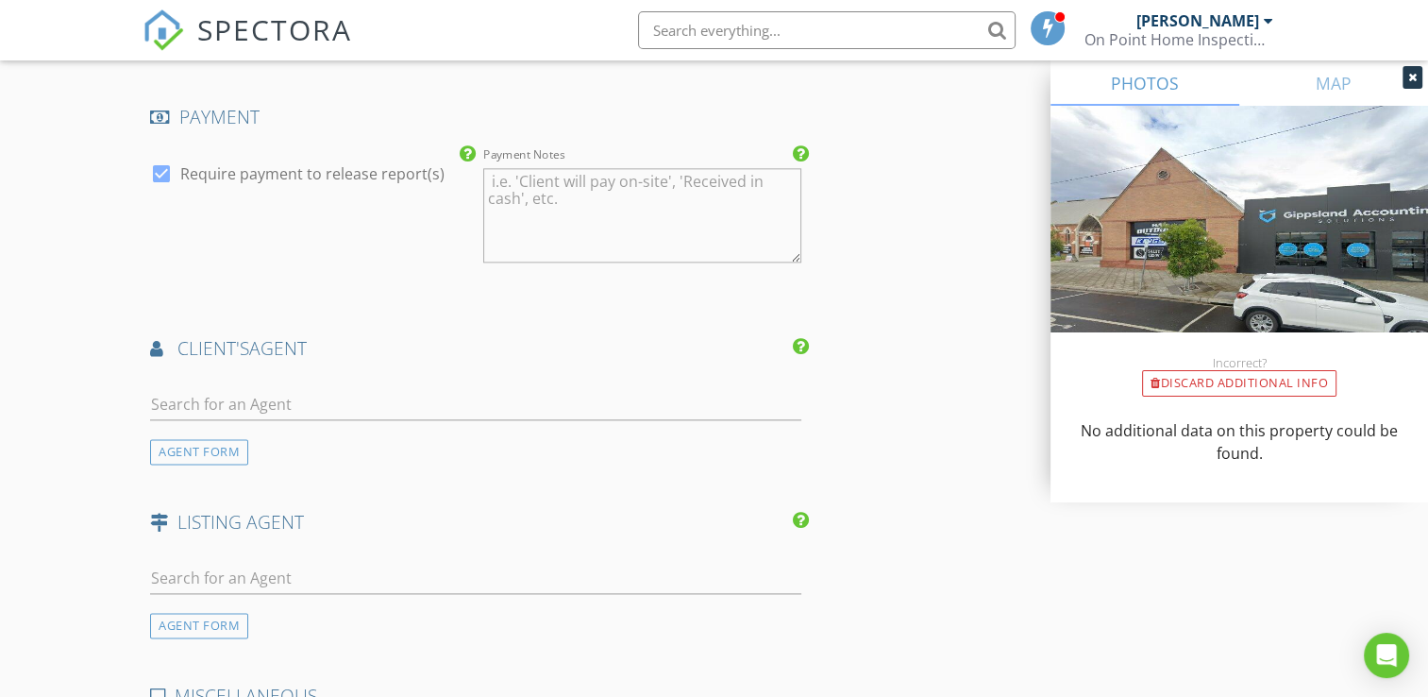
scroll to position [2360, 0]
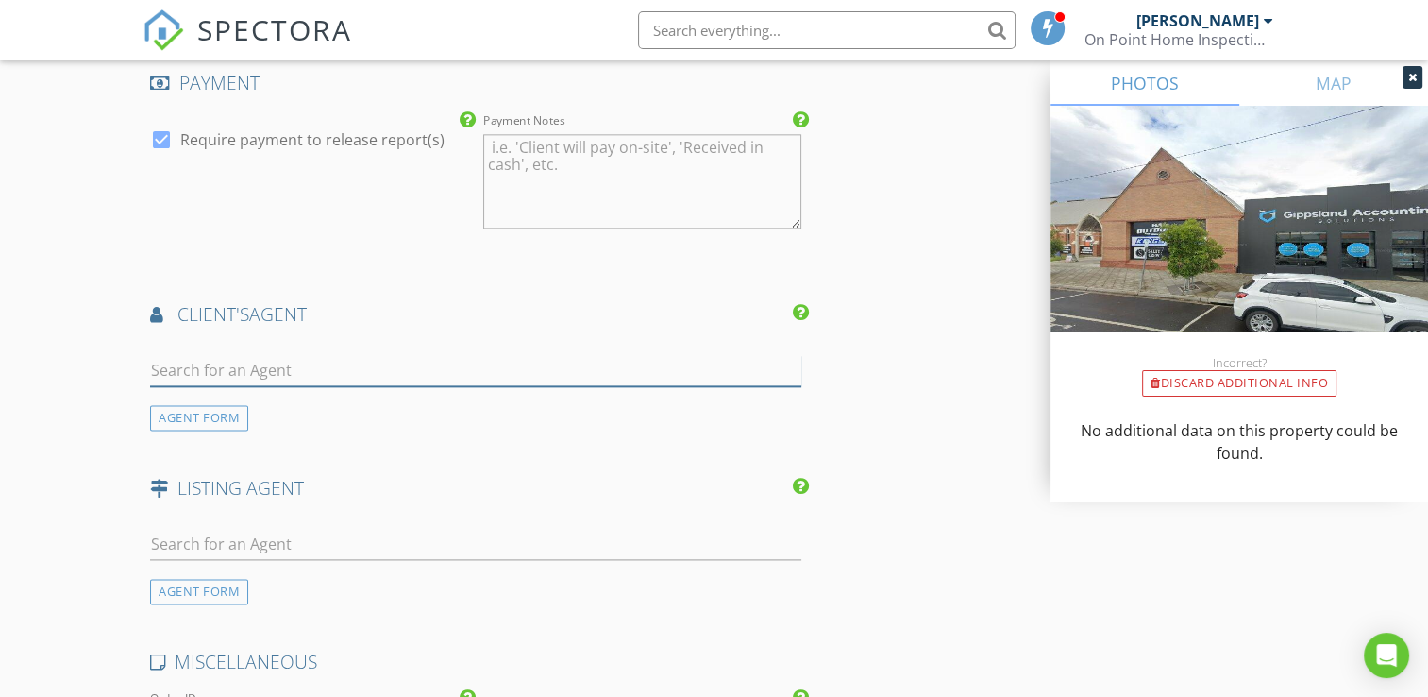
click at [310, 355] on input "text" at bounding box center [475, 370] width 651 height 31
type input "r"
click at [184, 405] on div "AGENT FORM" at bounding box center [199, 417] width 98 height 25
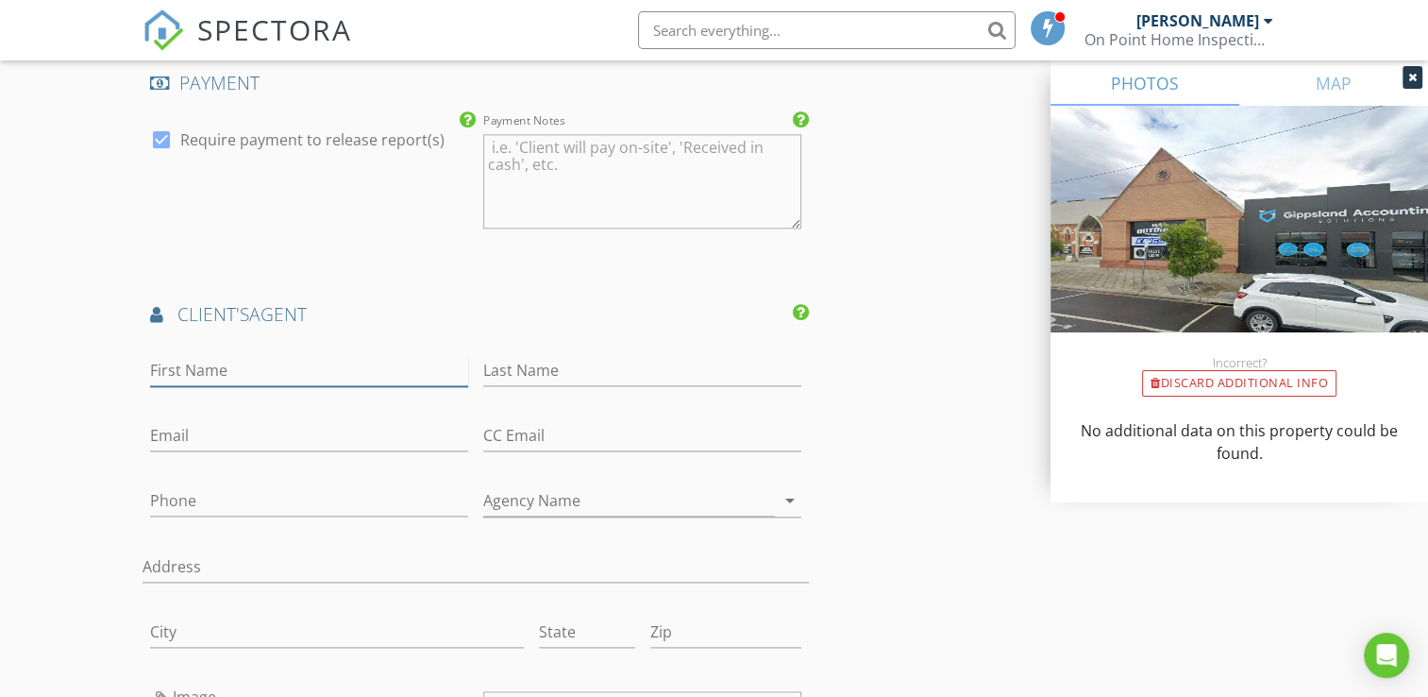
click at [211, 355] on input "First Name" at bounding box center [309, 370] width 318 height 31
type input "Rod"
type input "Tatterson"
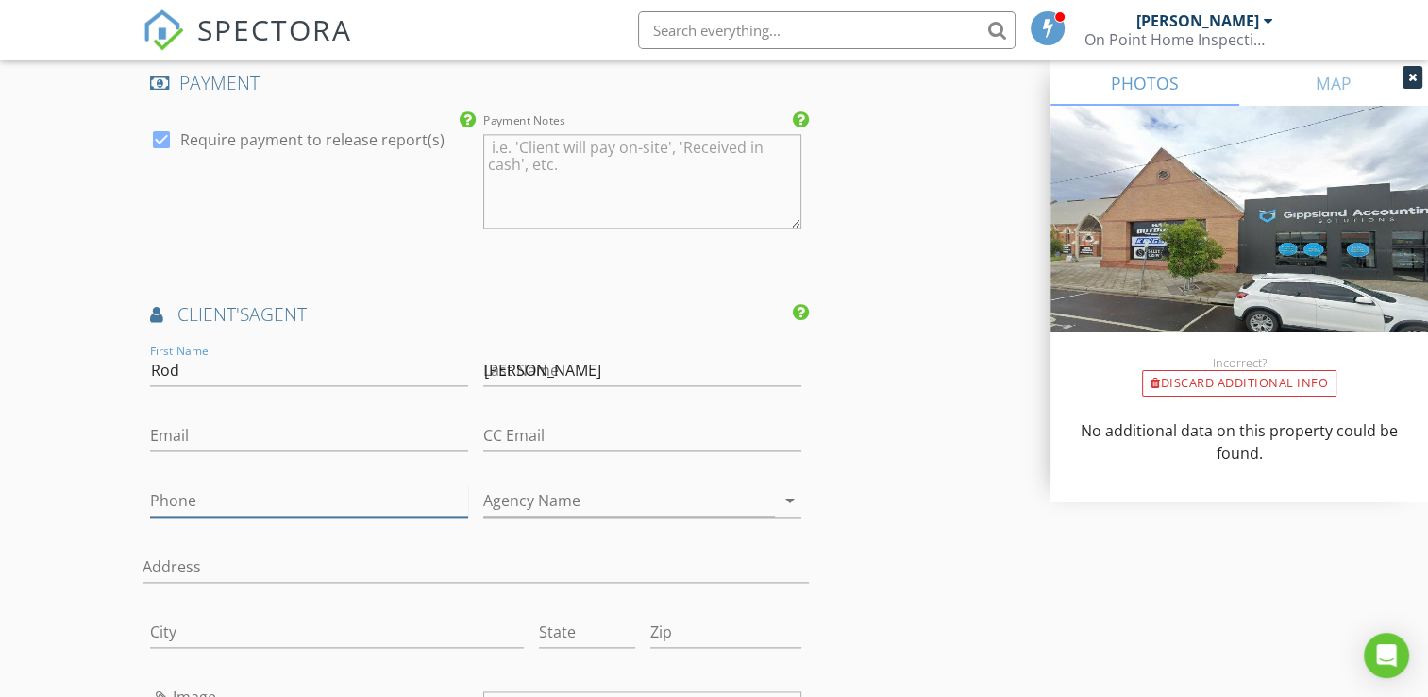
type input "0427454223"
click at [525, 485] on input "Agency Name" at bounding box center [629, 500] width 292 height 31
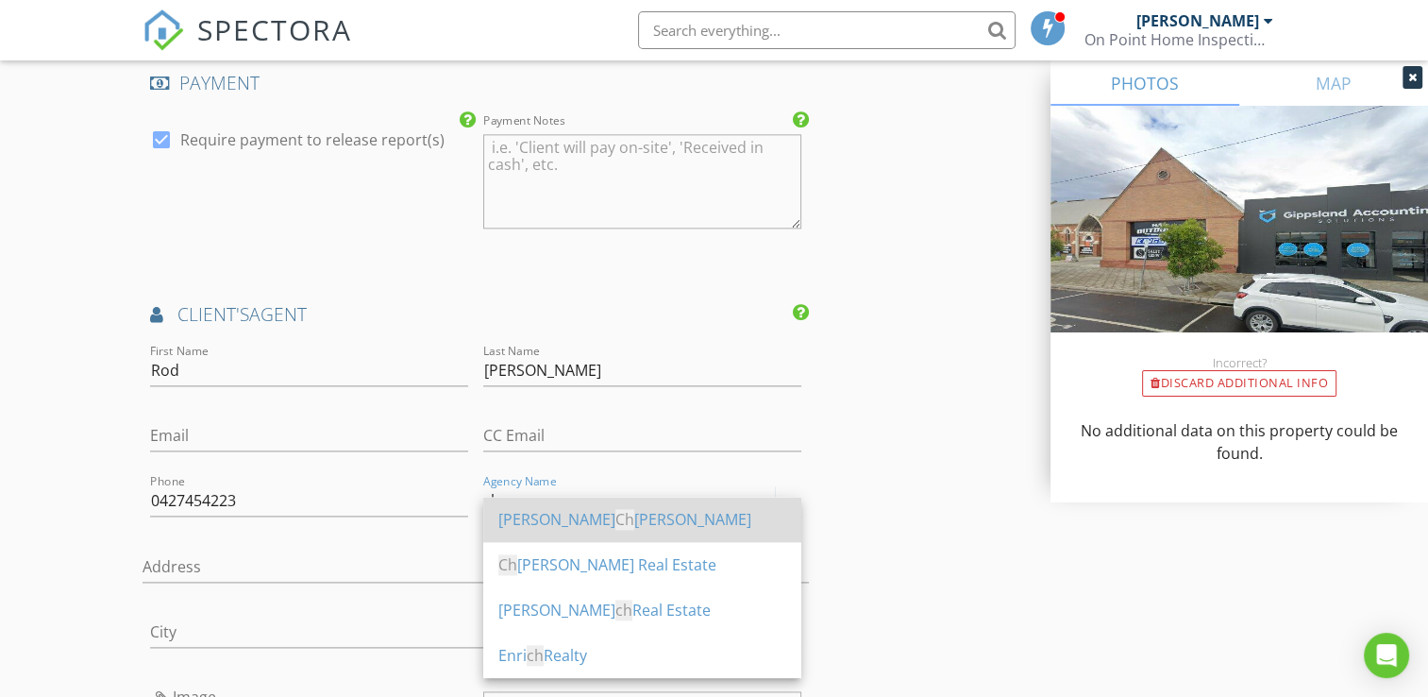
click at [532, 518] on div "Graham Ch almer" at bounding box center [642, 519] width 288 height 23
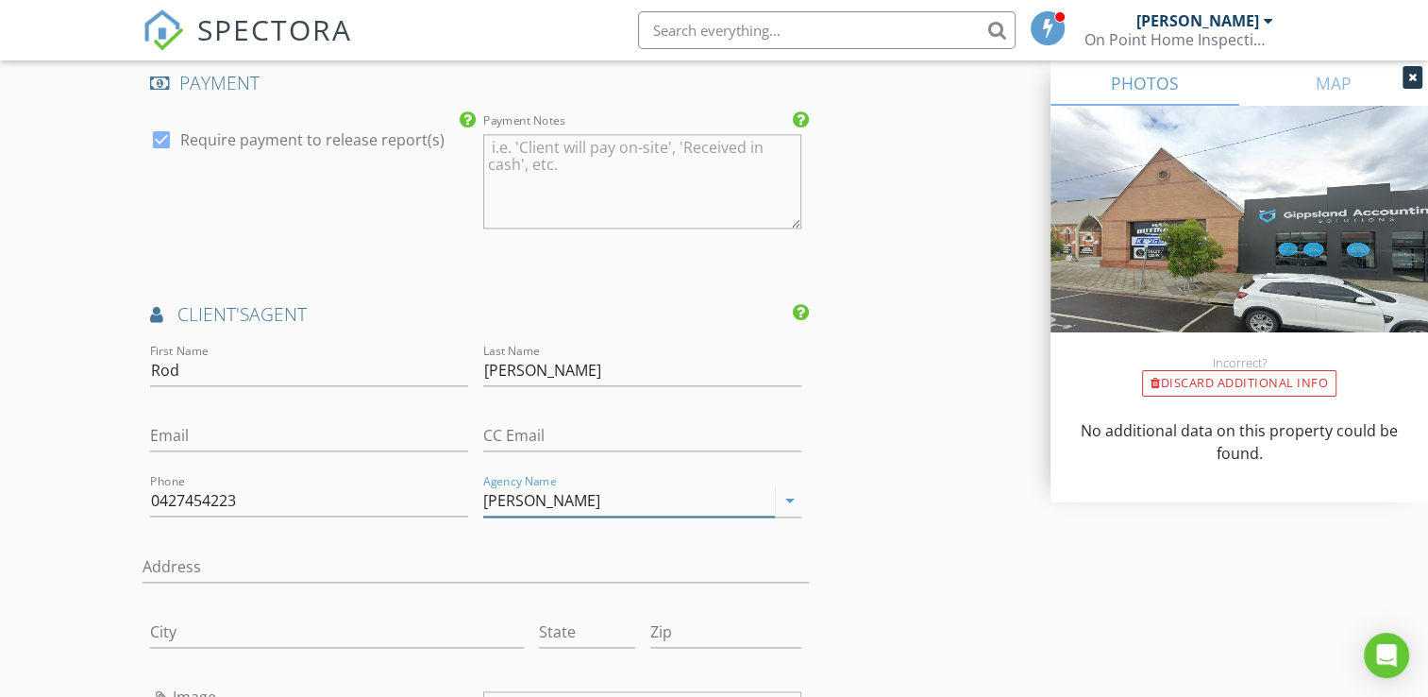
drag, startPoint x: 608, startPoint y: 481, endPoint x: 380, endPoint y: 457, distance: 228.8
click at [365, 455] on div "First Name Rod Last Name Tatterson Email CC Email Phone 0427454223 Agency Name …" at bounding box center [476, 650] width 666 height 621
type input "Graham Chalmer"
click at [680, 485] on input "Graham Chalmer" at bounding box center [629, 500] width 292 height 31
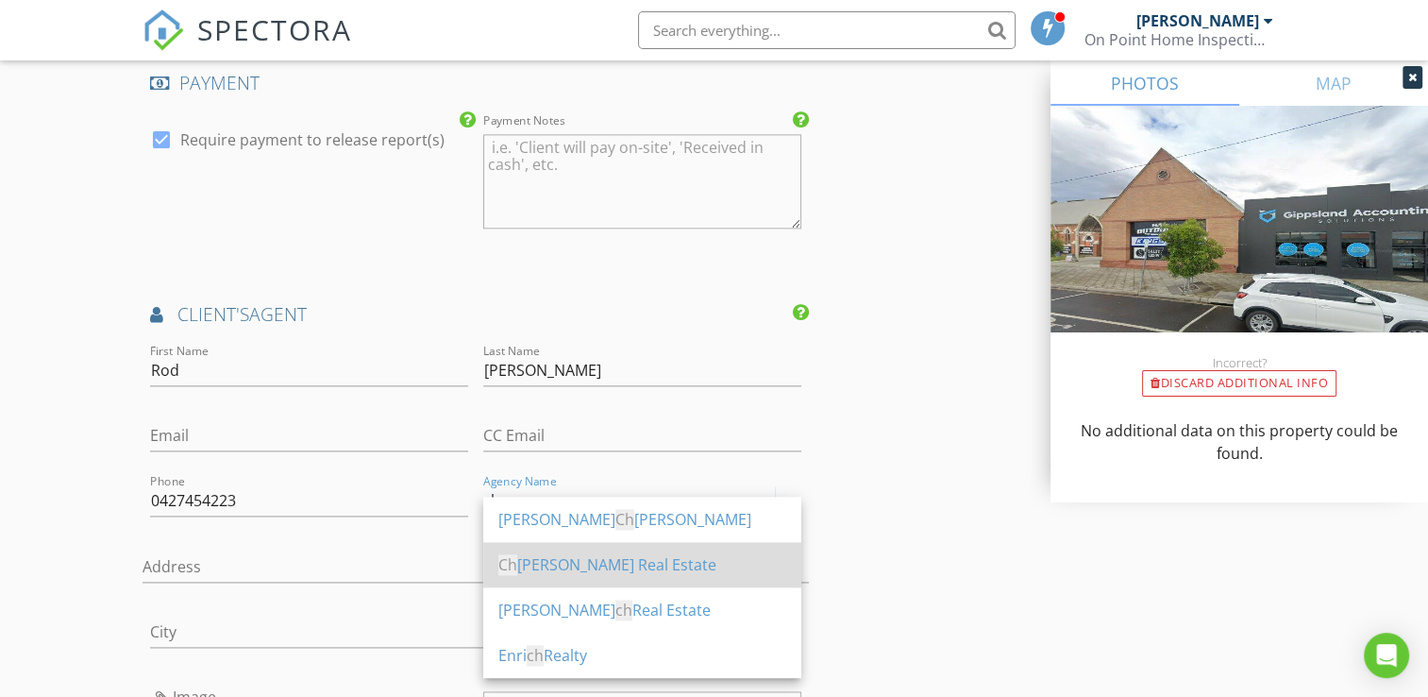
click at [656, 553] on div "Ch almer Real Estate" at bounding box center [642, 564] width 288 height 23
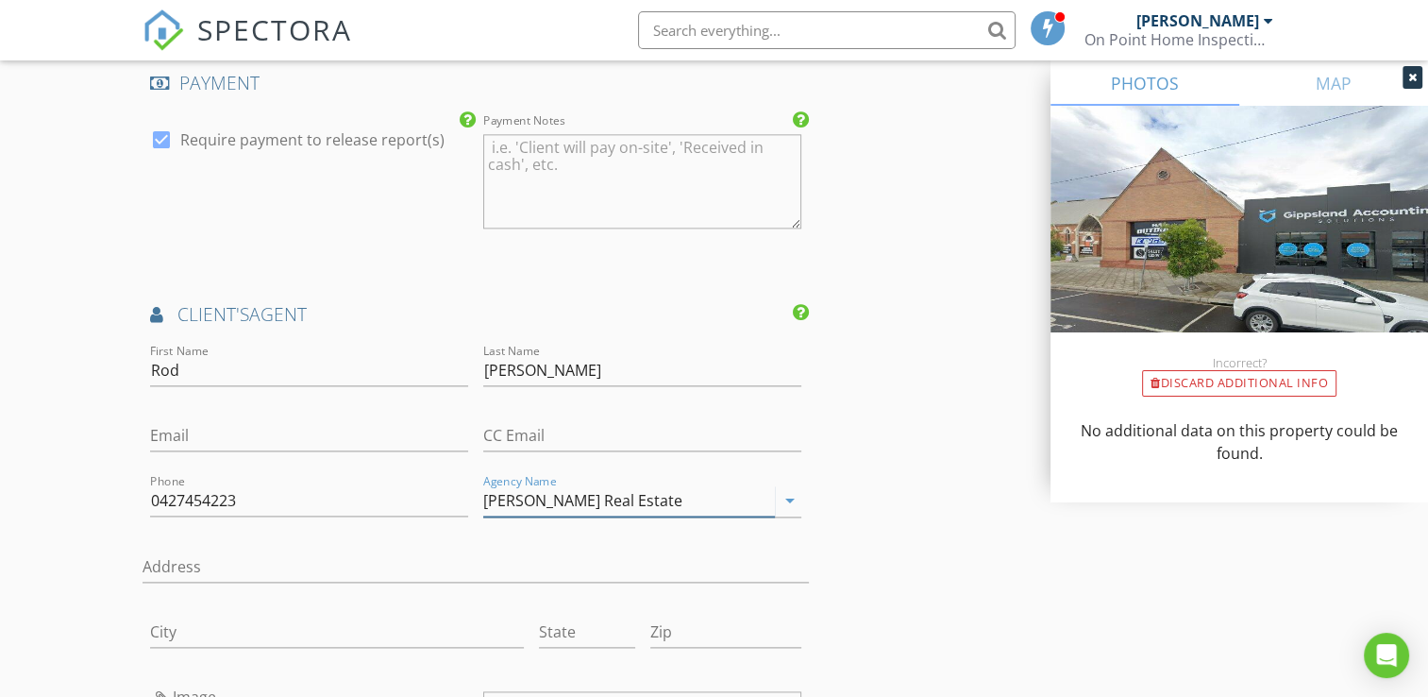
type input "Chalmer Real Estate"
click at [436, 619] on input "City" at bounding box center [337, 631] width 374 height 31
type input "Sale"
click at [594, 622] on input "State" at bounding box center [587, 631] width 96 height 31
type input "VIC"
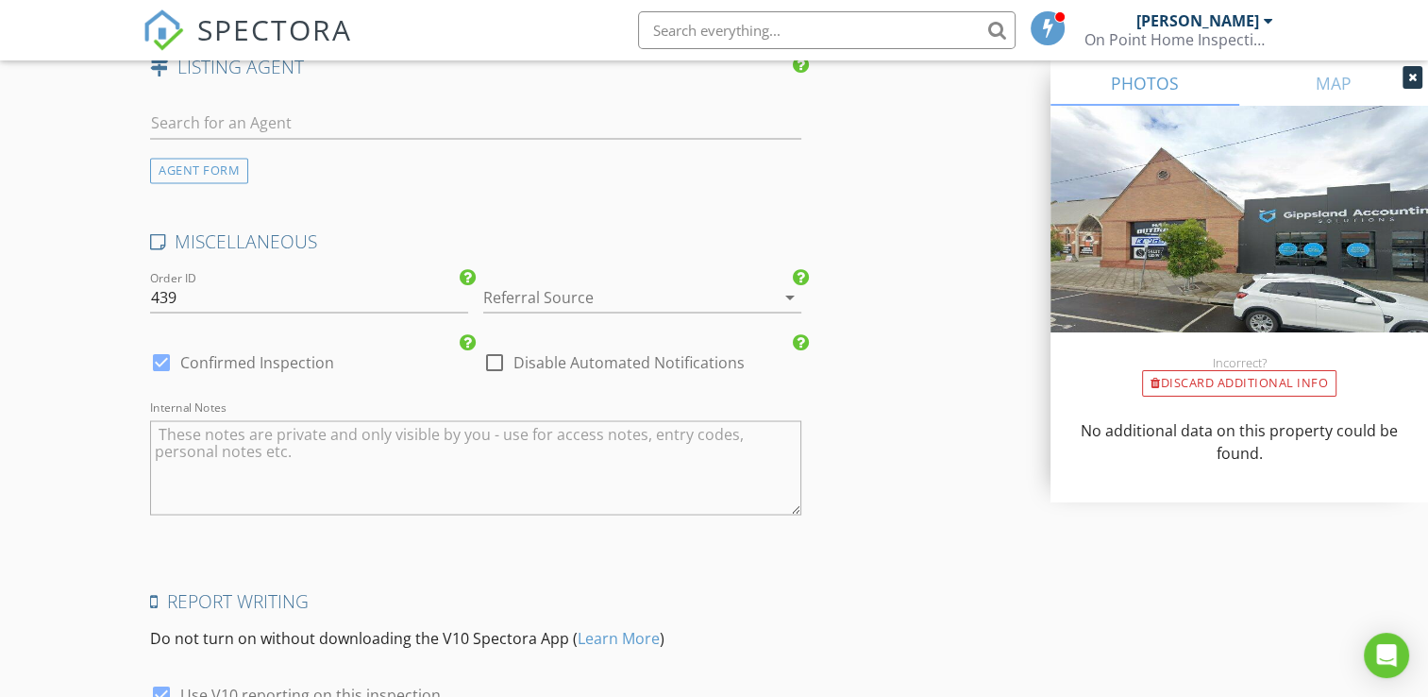
scroll to position [3500, 0]
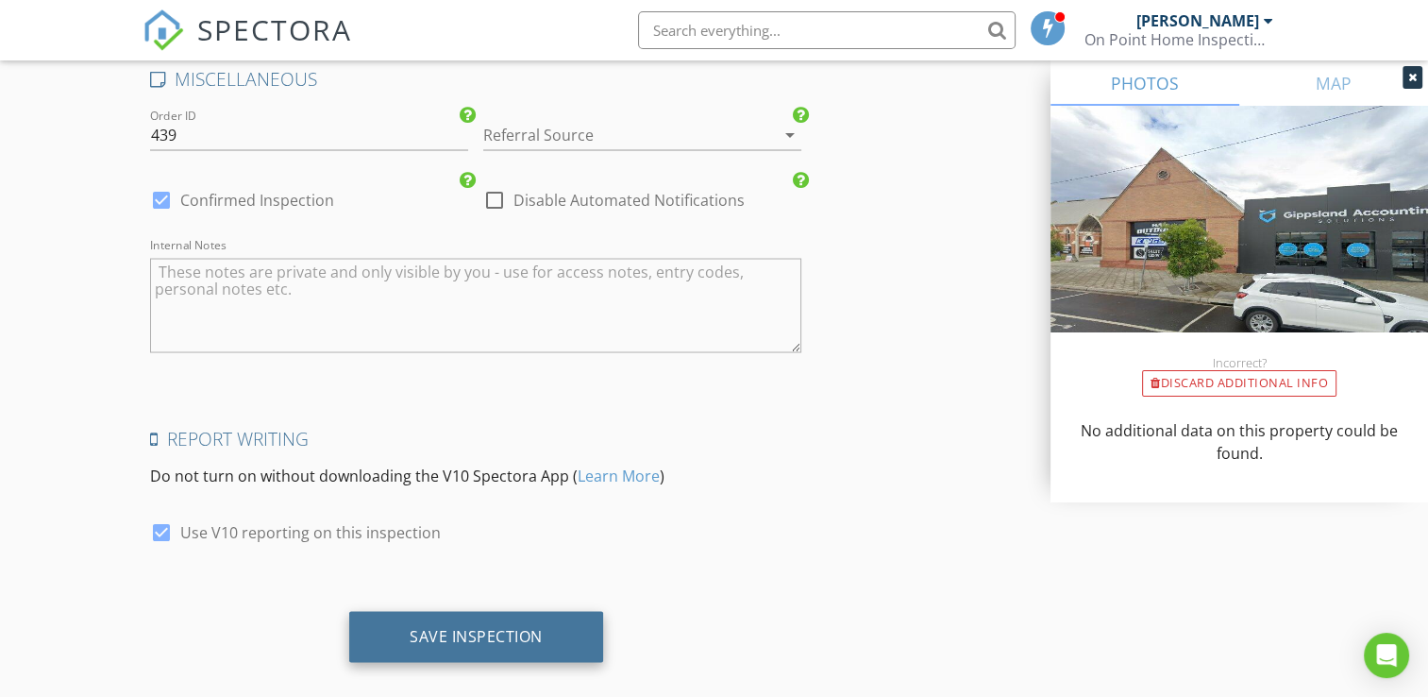
type input "3850"
click at [486, 626] on div "Save Inspection" at bounding box center [476, 635] width 133 height 19
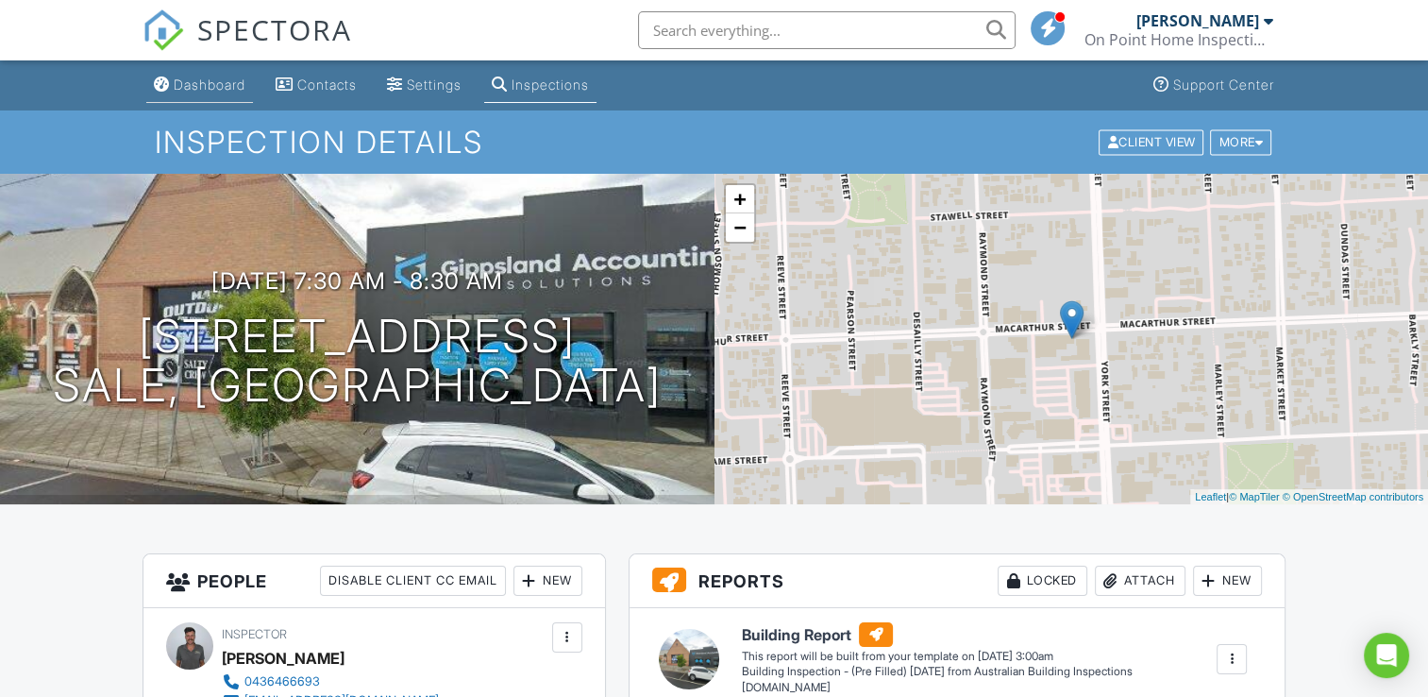
click at [197, 95] on link "Dashboard" at bounding box center [199, 85] width 107 height 35
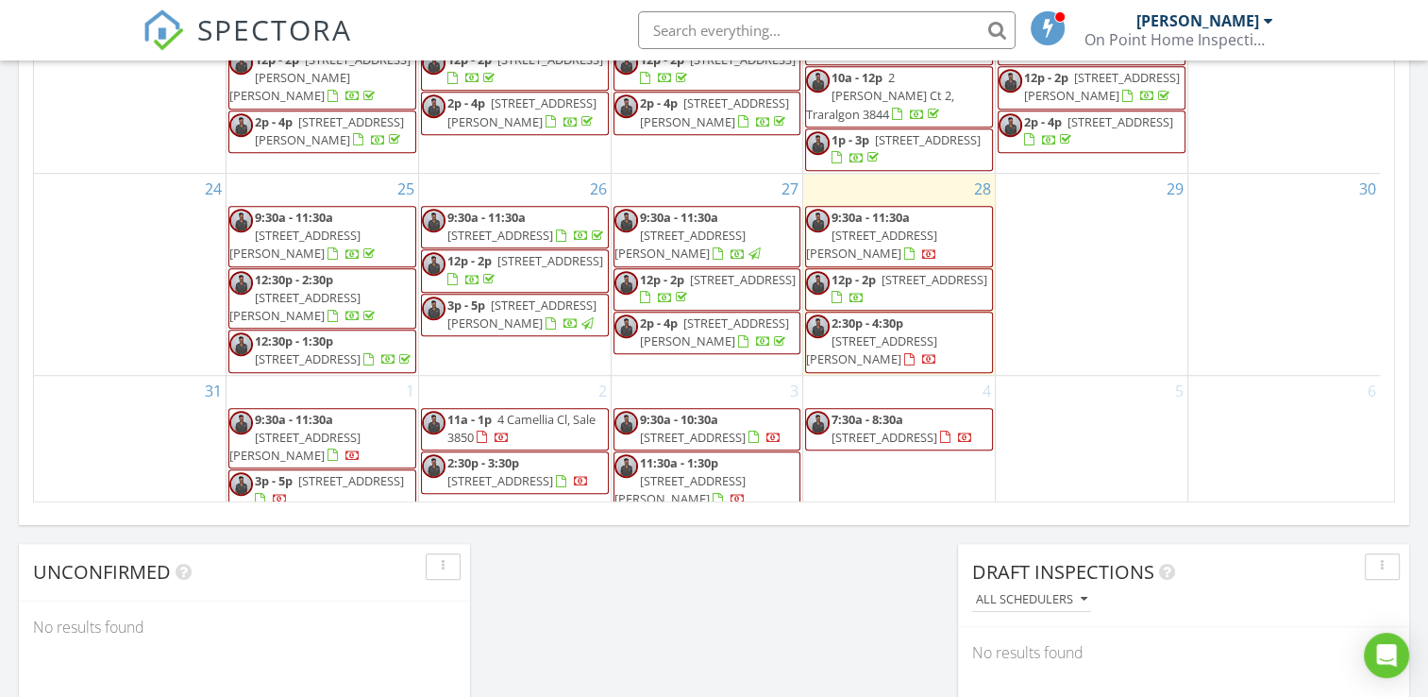
scroll to position [1321, 0]
